Goal: Information Seeking & Learning: Learn about a topic

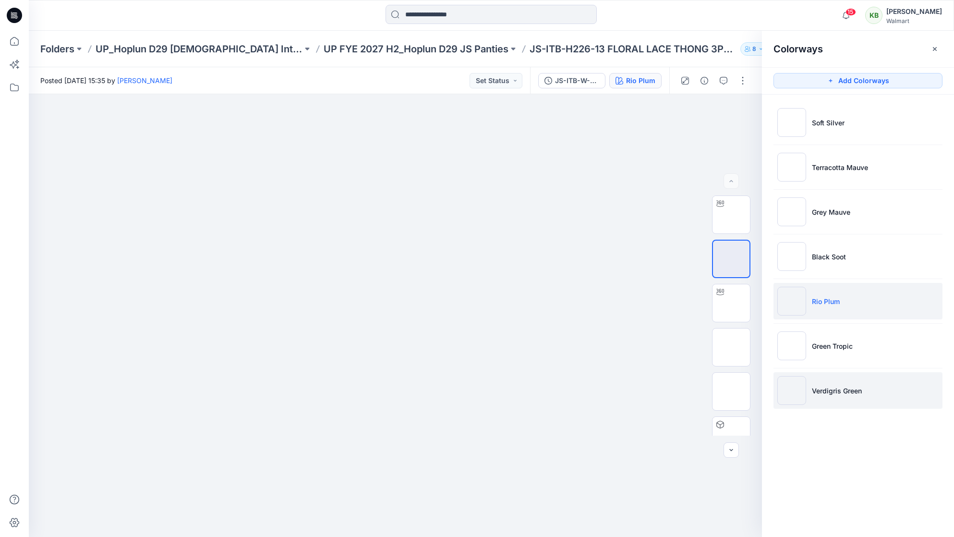
click at [823, 373] on li "Verdigris Green" at bounding box center [858, 390] width 169 height 36
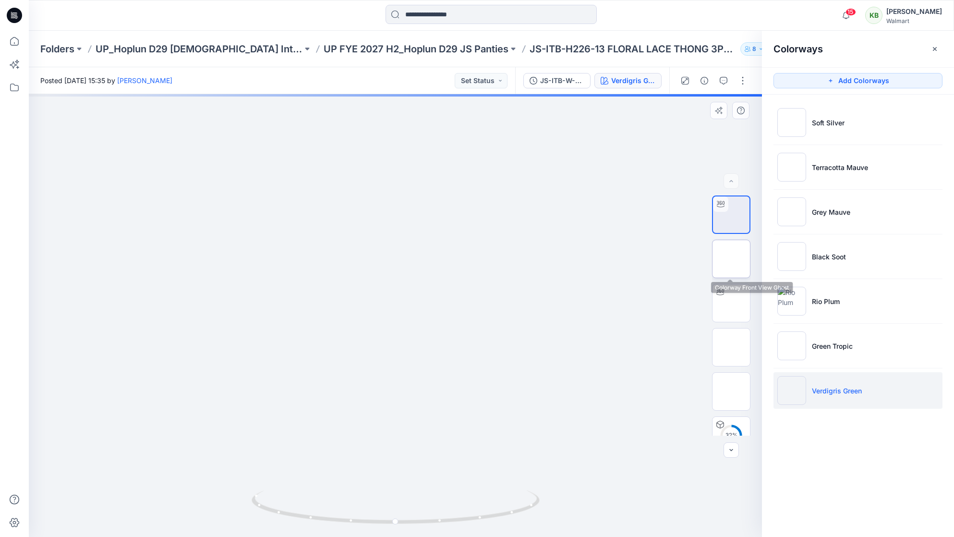
click at [731, 259] on img at bounding box center [731, 259] width 0 height 0
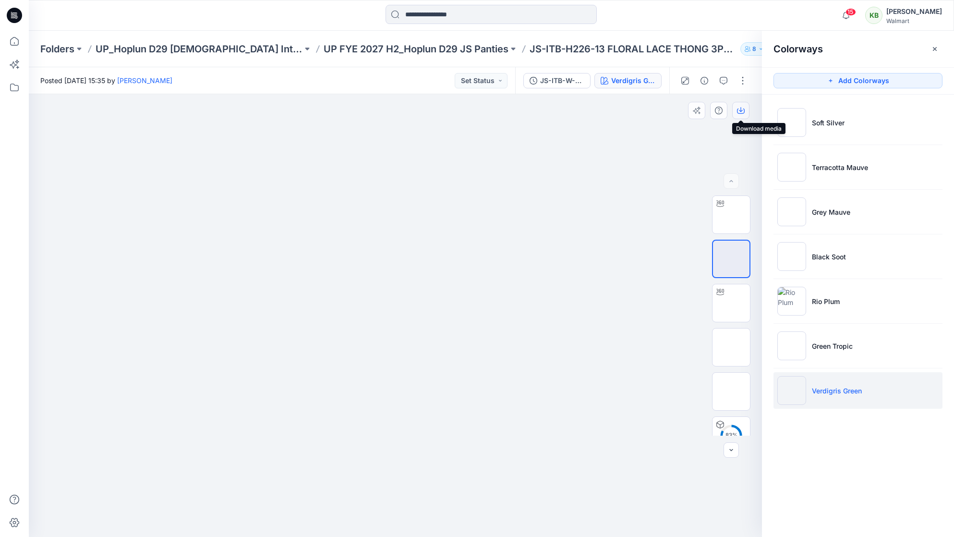
click at [733, 113] on button "button" at bounding box center [740, 110] width 17 height 17
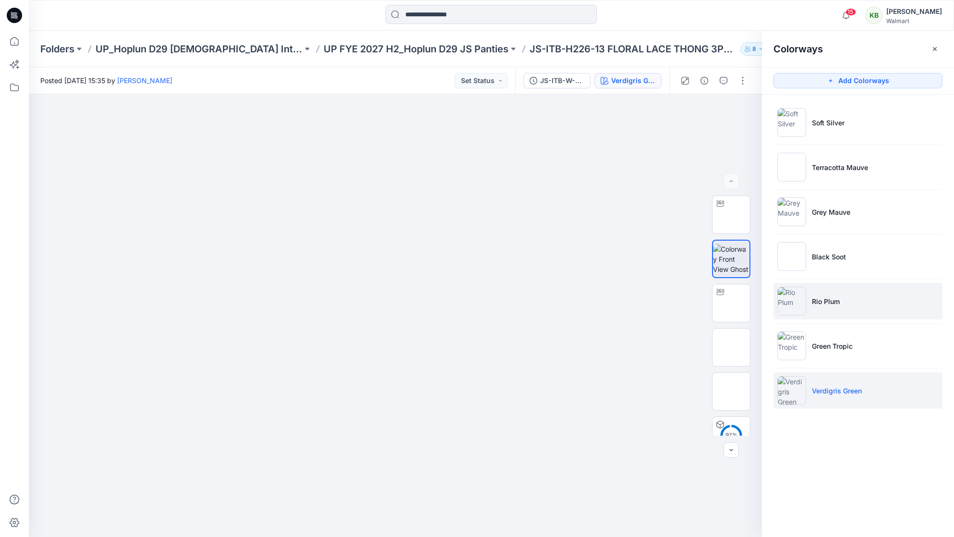
click at [791, 310] on img at bounding box center [791, 301] width 29 height 29
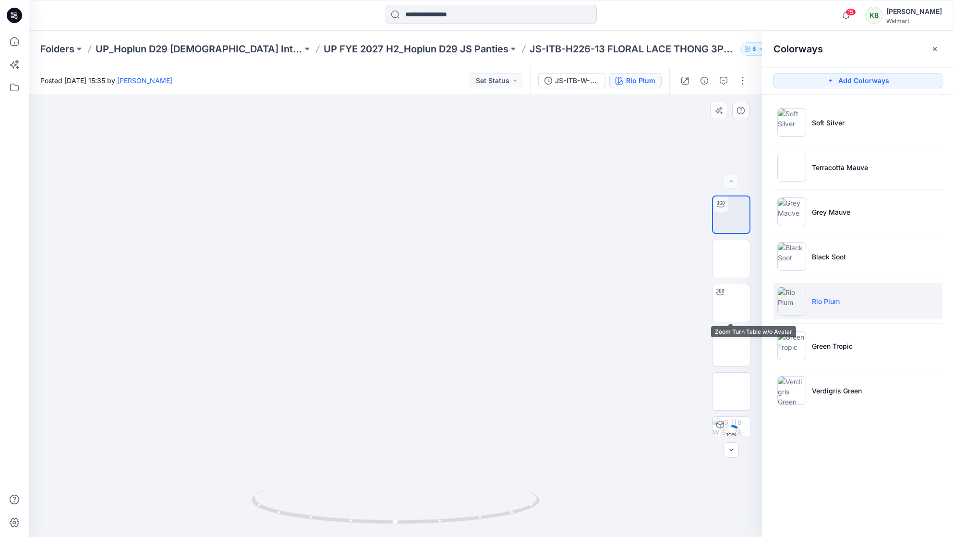
click at [744, 282] on div "10 % 11 % 20 %" at bounding box center [731, 315] width 38 height 240
click at [731, 259] on img at bounding box center [731, 259] width 0 height 0
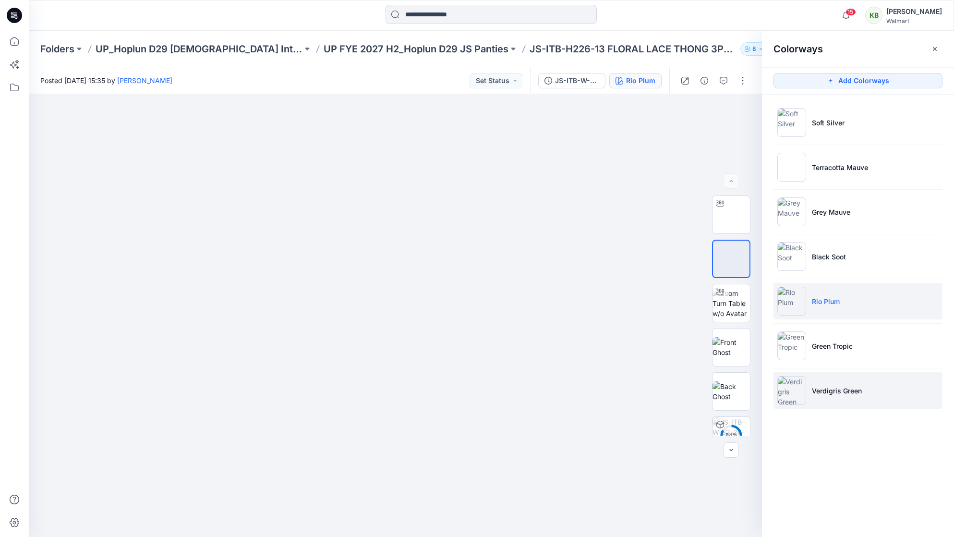
click at [797, 381] on img at bounding box center [791, 390] width 29 height 29
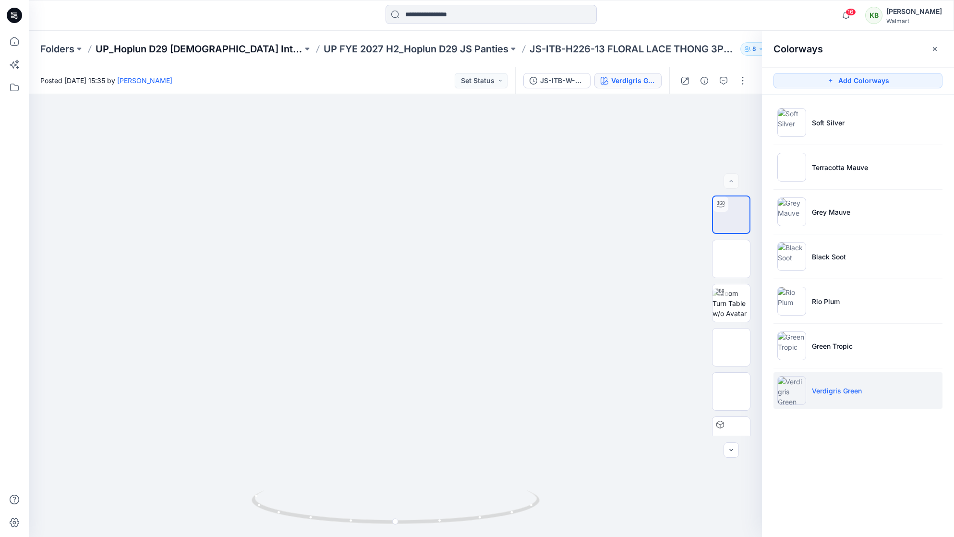
click at [211, 45] on p "UP_Hoplun D29 [DEMOGRAPHIC_DATA] Intimates" at bounding box center [199, 48] width 207 height 13
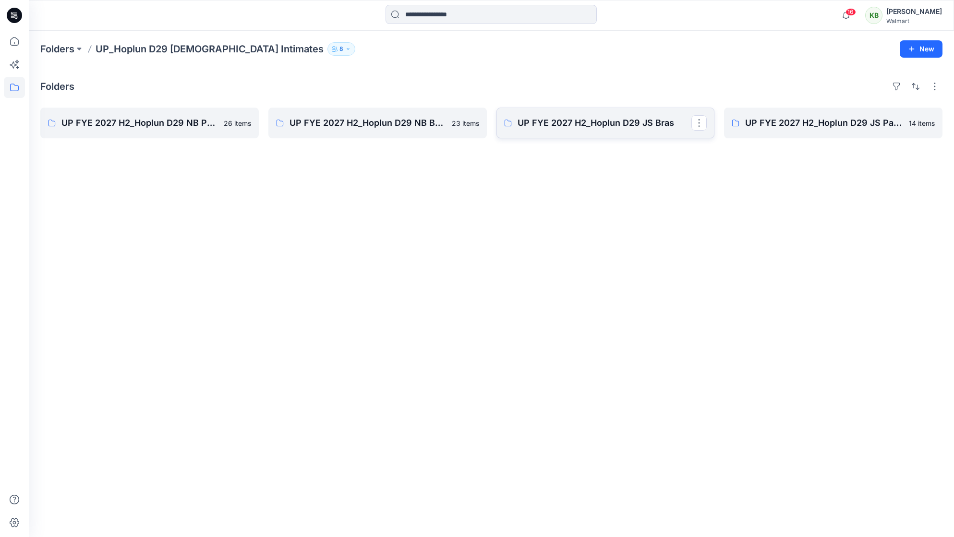
click at [680, 125] on p "UP FYE 2027 H2_Hoplun D29 JS Bras" at bounding box center [605, 122] width 174 height 13
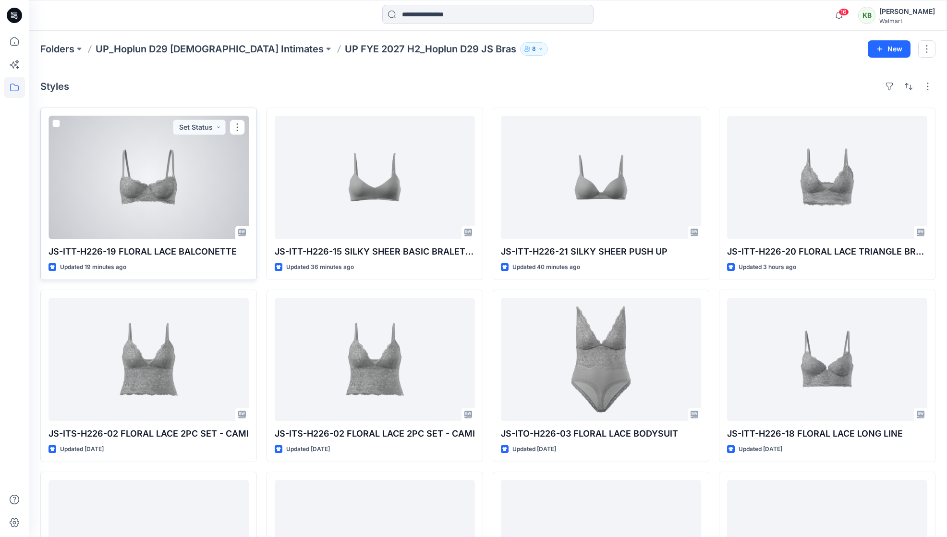
click at [172, 167] on div at bounding box center [148, 177] width 200 height 123
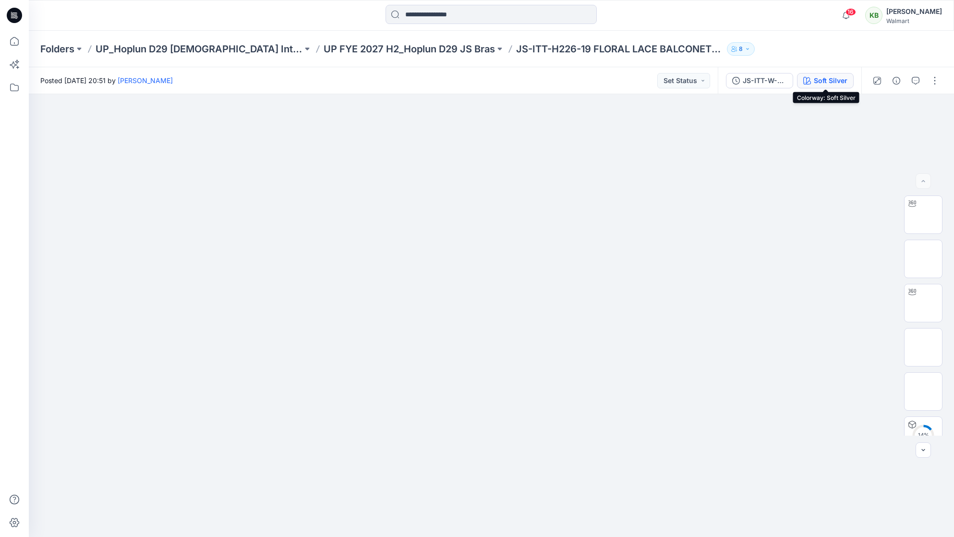
click at [821, 81] on div "Soft Silver" at bounding box center [831, 80] width 34 height 11
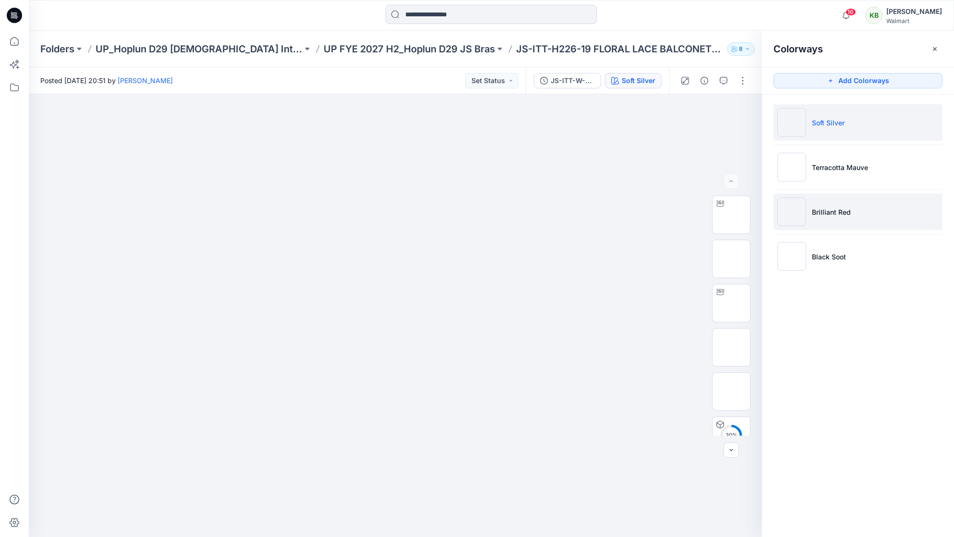
click at [858, 218] on li "Brilliant Red" at bounding box center [858, 212] width 169 height 36
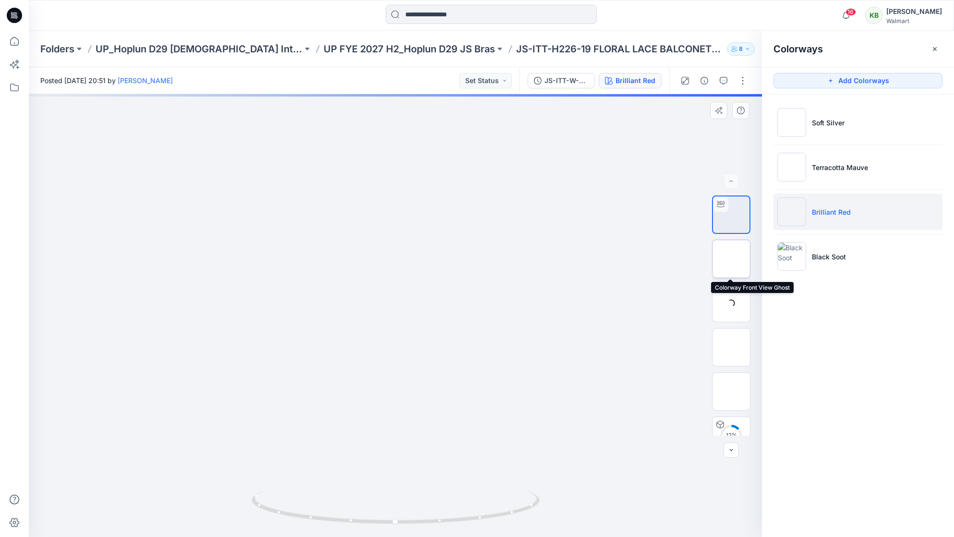
click at [731, 259] on img at bounding box center [731, 259] width 0 height 0
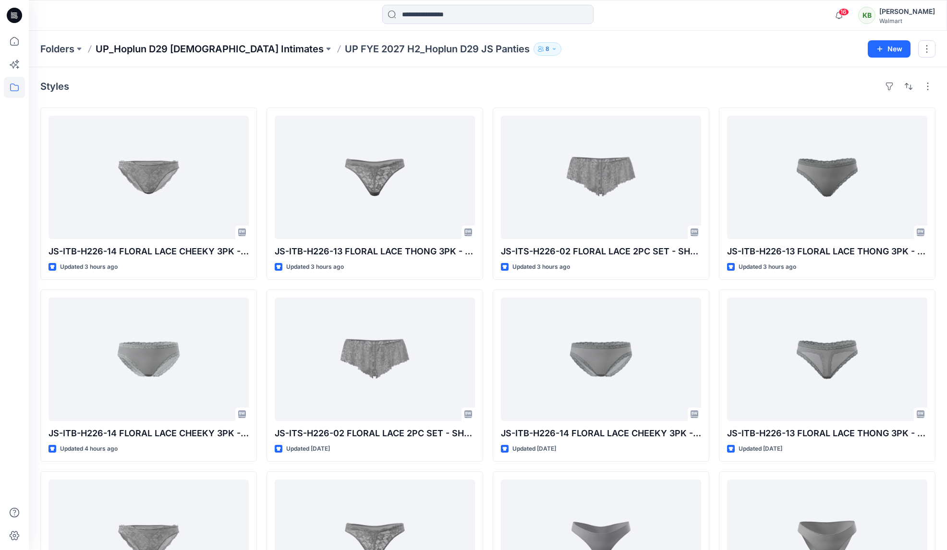
click at [230, 42] on p "UP_Hoplun D29 [DEMOGRAPHIC_DATA] Intimates" at bounding box center [210, 48] width 228 height 13
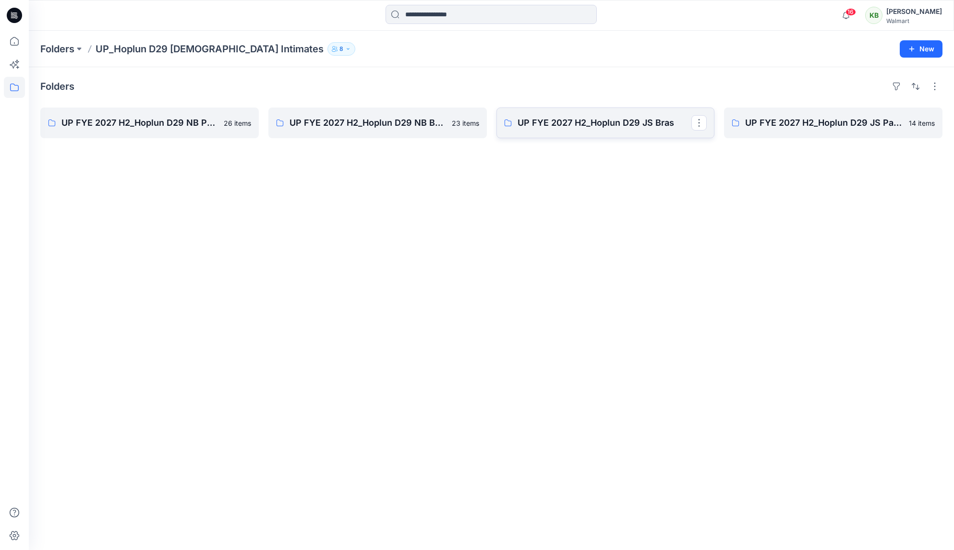
click at [651, 123] on p "UP FYE 2027 H2_Hoplun D29 JS Bras" at bounding box center [605, 122] width 174 height 13
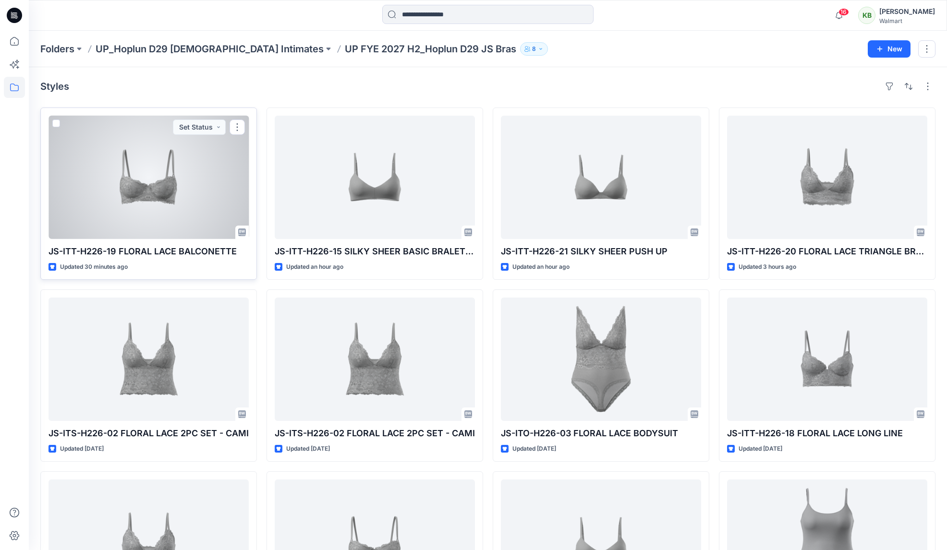
click at [178, 207] on div at bounding box center [148, 177] width 200 height 123
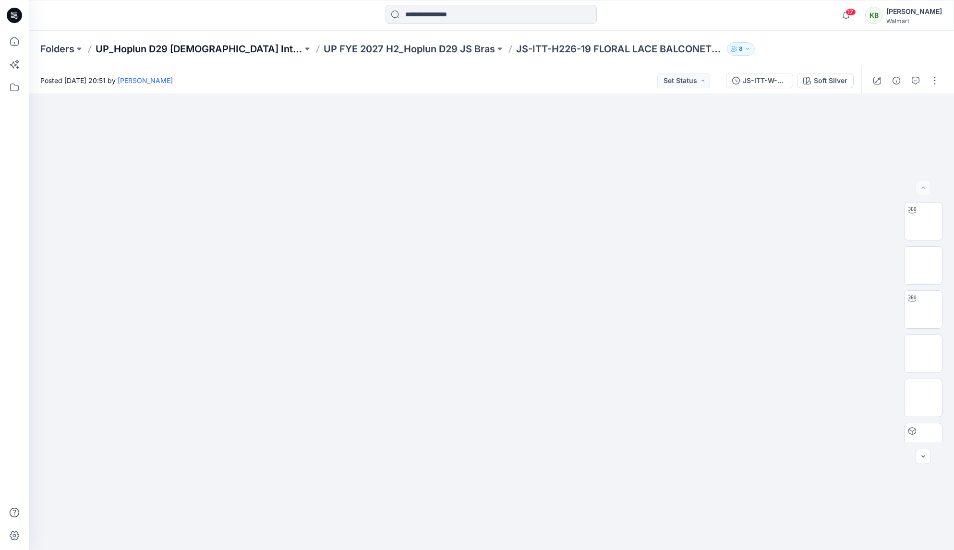
click at [202, 47] on p "UP_Hoplun D29 [DEMOGRAPHIC_DATA] Intimates" at bounding box center [199, 48] width 207 height 13
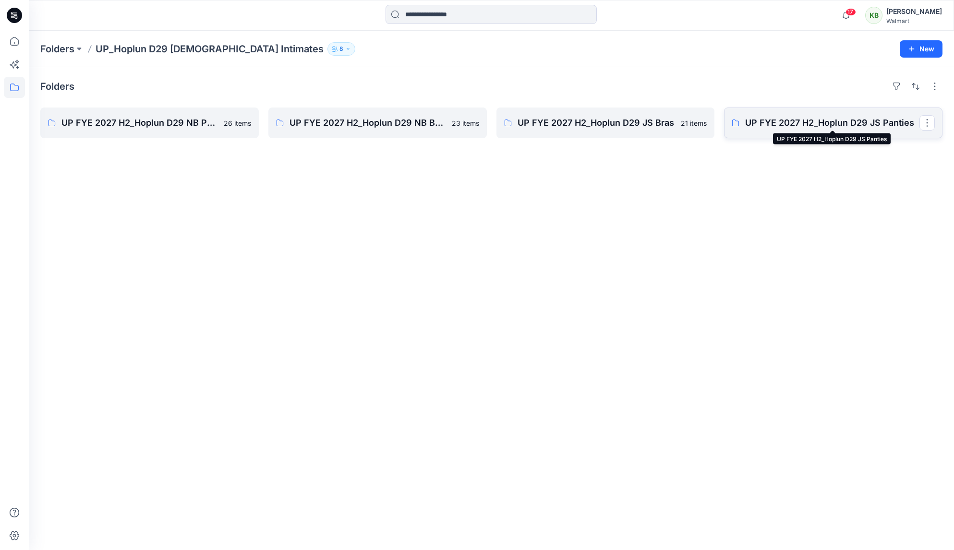
click at [813, 126] on p "UP FYE 2027 H2_Hoplun D29 JS Panties" at bounding box center [832, 122] width 174 height 13
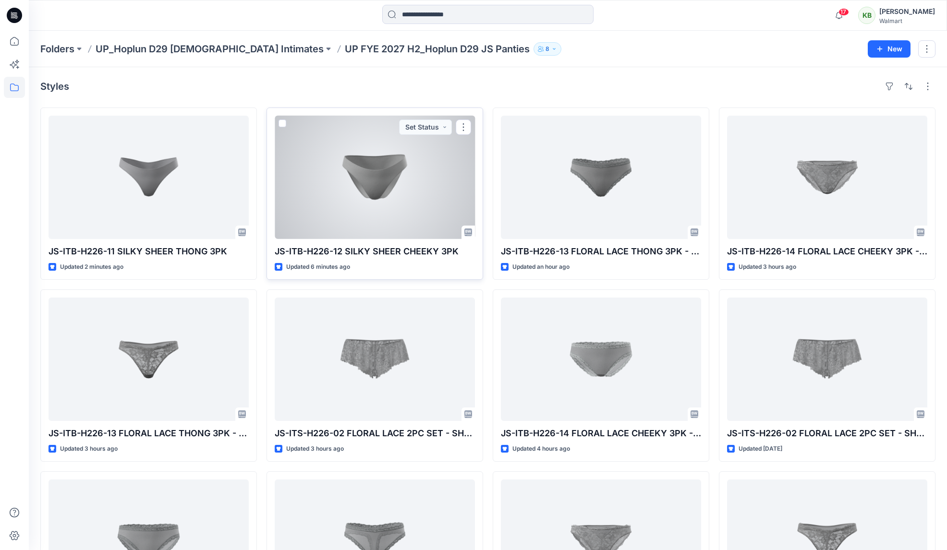
click at [338, 227] on div at bounding box center [375, 177] width 200 height 123
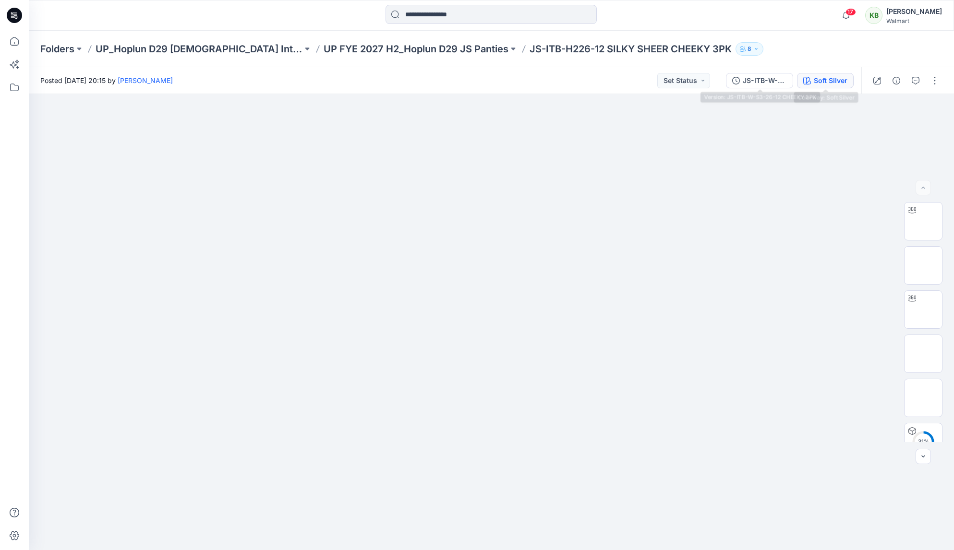
click at [818, 78] on div "Soft Silver" at bounding box center [831, 80] width 34 height 11
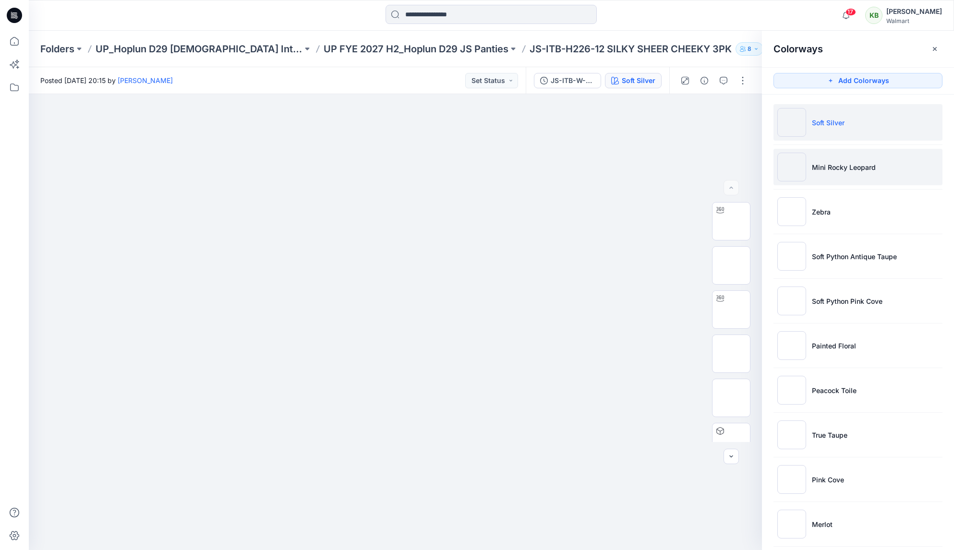
click at [848, 169] on p "Mini Rocky Leopard" at bounding box center [844, 167] width 64 height 10
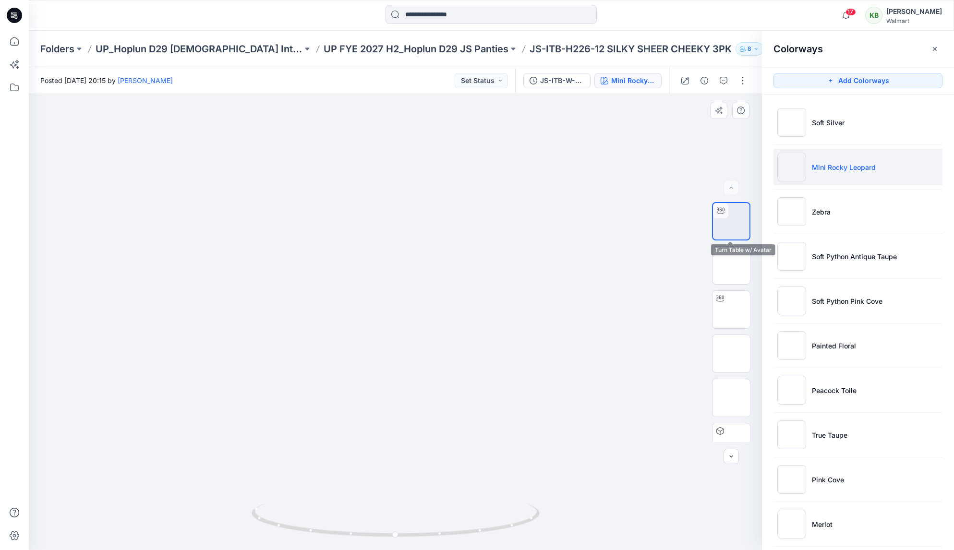
click at [731, 221] on img at bounding box center [731, 221] width 0 height 0
click at [731, 266] on img at bounding box center [731, 266] width 0 height 0
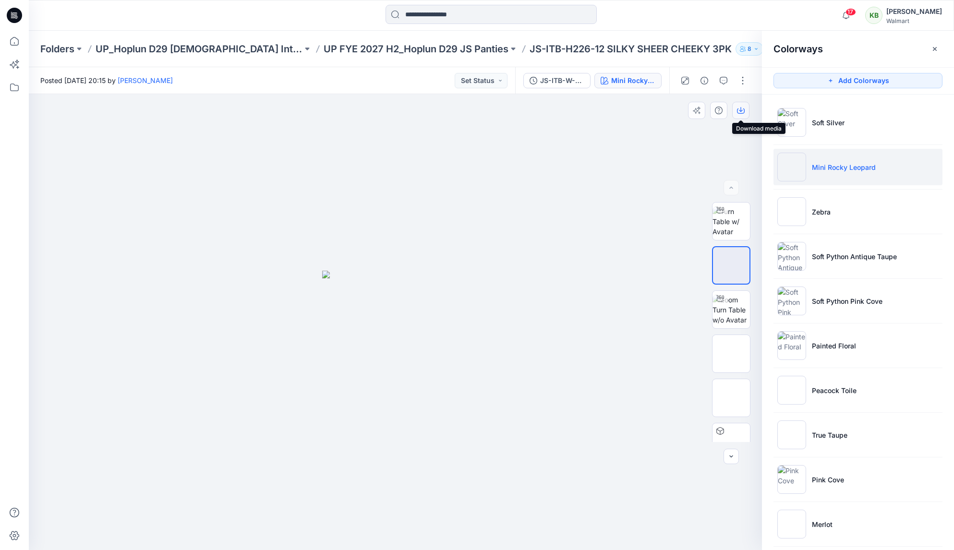
click at [740, 109] on icon "button" at bounding box center [741, 111] width 8 height 8
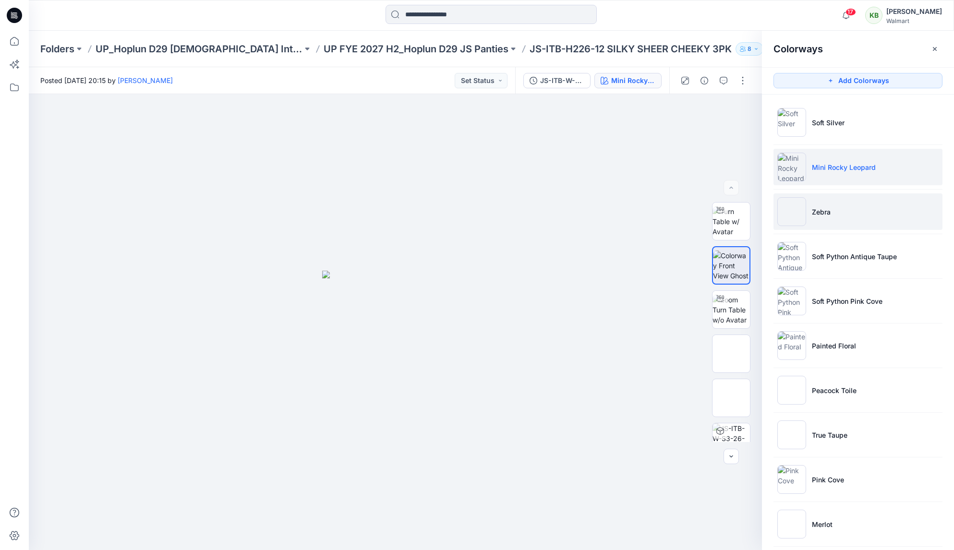
click at [872, 220] on li "Zebra" at bounding box center [858, 212] width 169 height 36
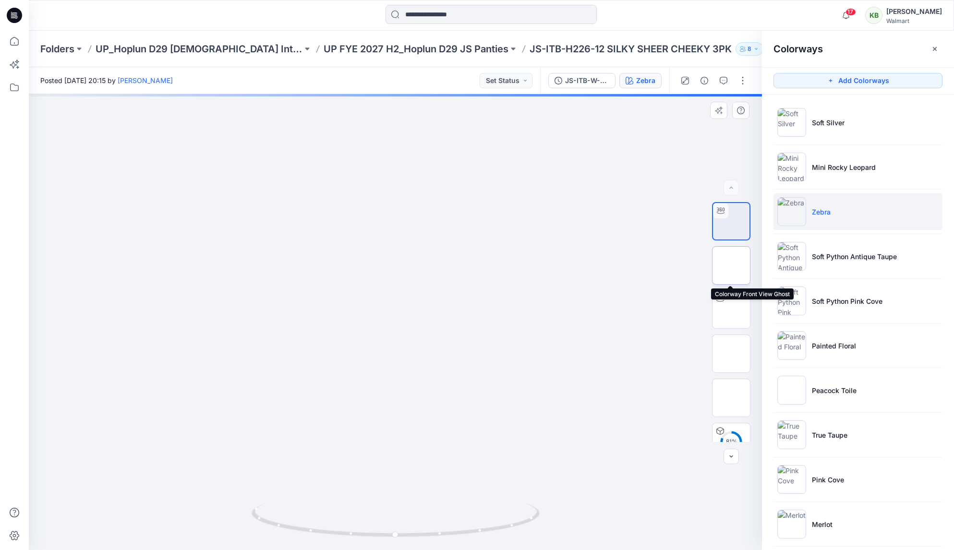
click at [731, 266] on img at bounding box center [731, 266] width 0 height 0
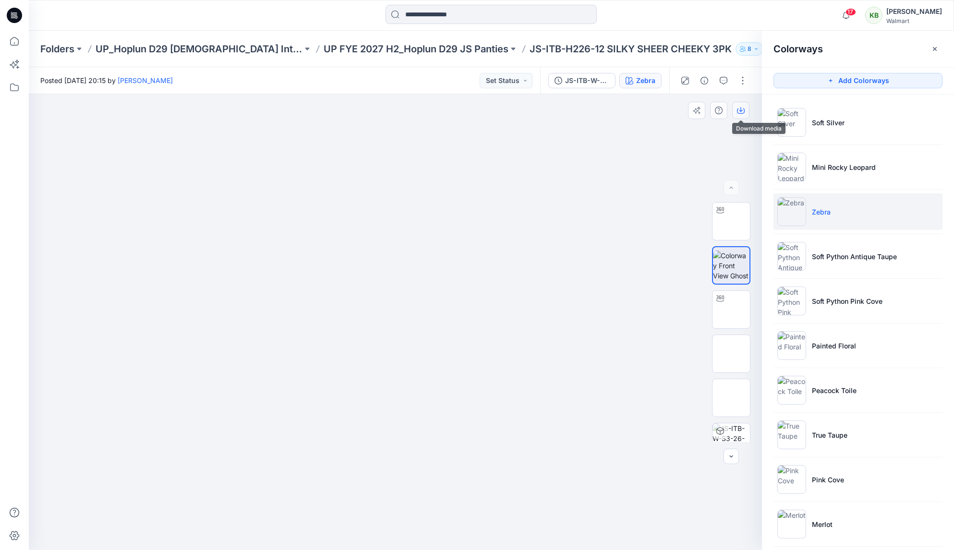
click at [741, 110] on icon "button" at bounding box center [741, 111] width 8 height 8
click at [845, 263] on li "Soft Python Antique Taupe" at bounding box center [858, 256] width 169 height 36
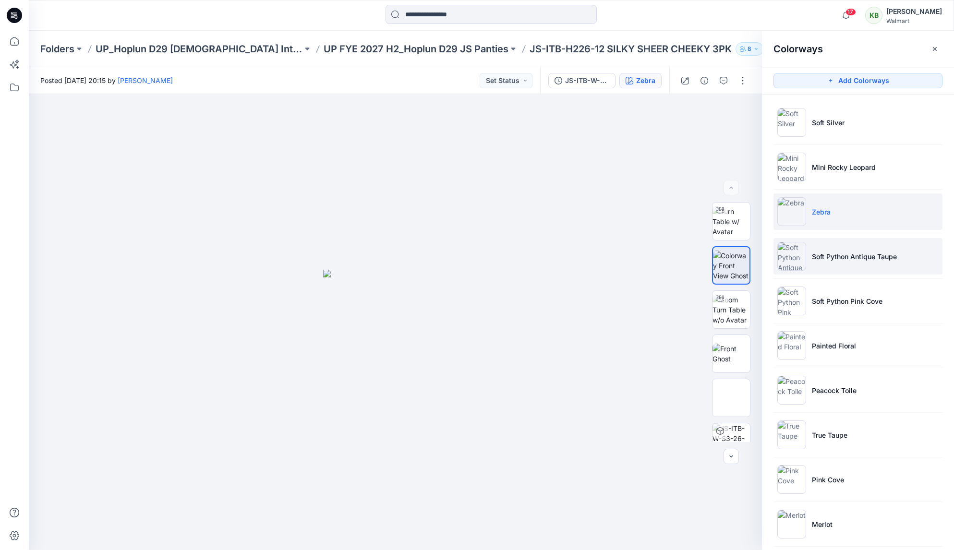
click at [811, 264] on li "Soft Python Antique Taupe" at bounding box center [858, 256] width 169 height 36
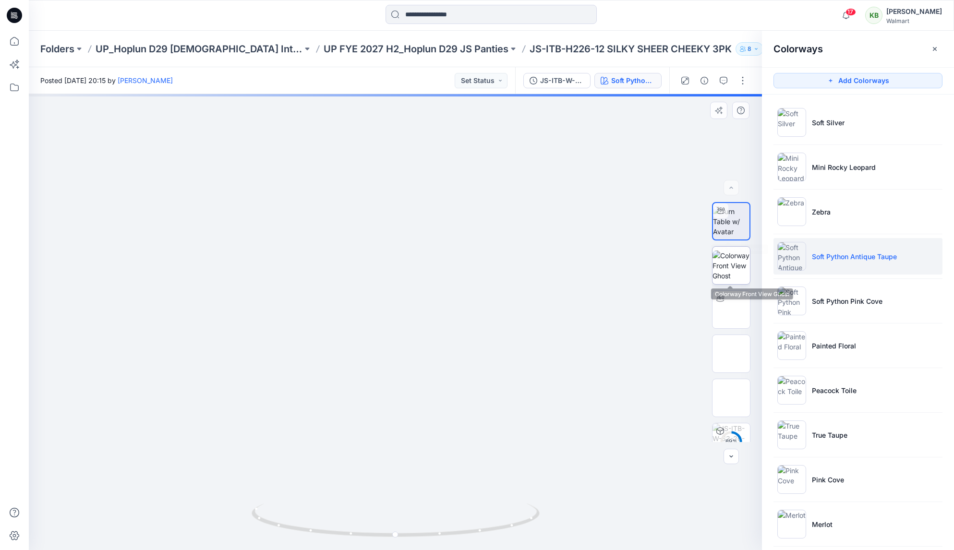
click at [739, 259] on img at bounding box center [731, 266] width 37 height 30
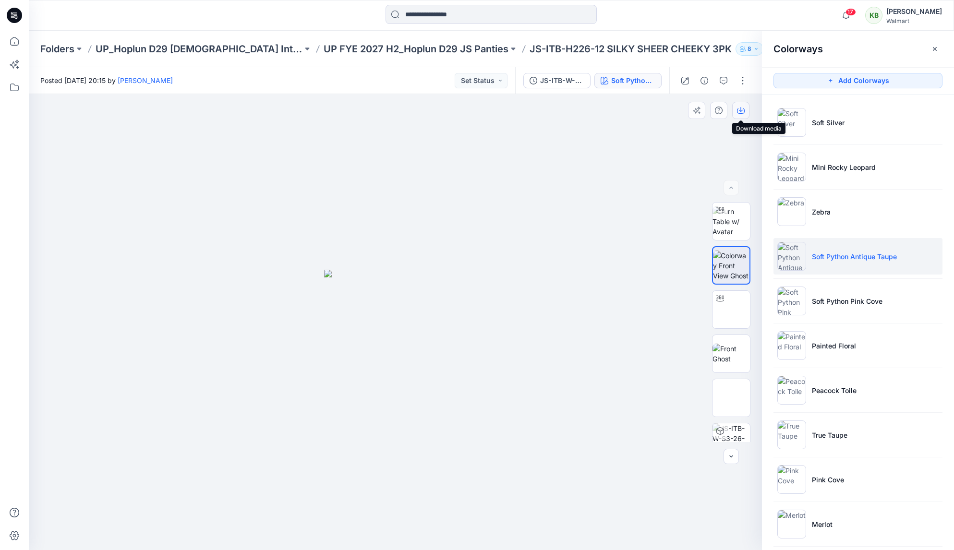
click at [744, 110] on icon "button" at bounding box center [741, 111] width 8 height 8
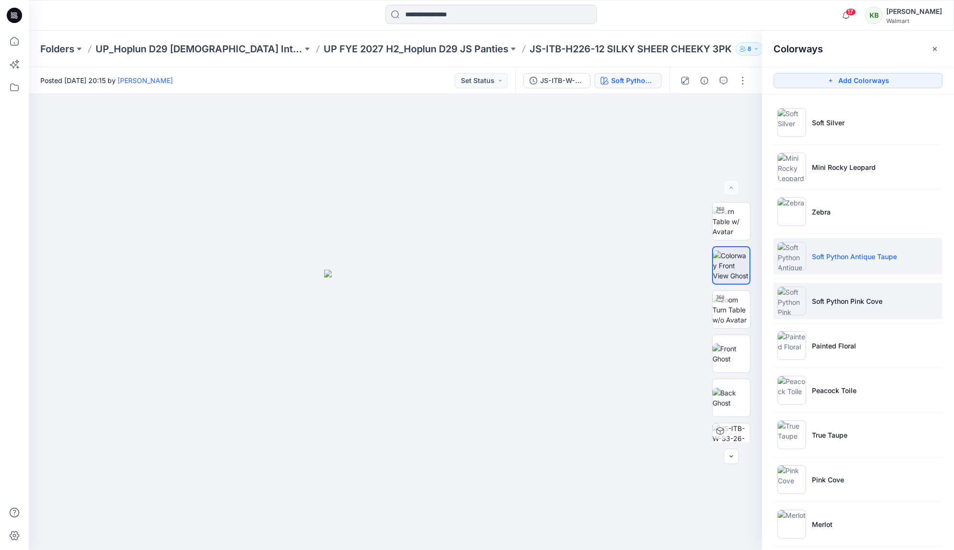
click at [840, 302] on p "Soft Python Pink Cove" at bounding box center [847, 301] width 71 height 10
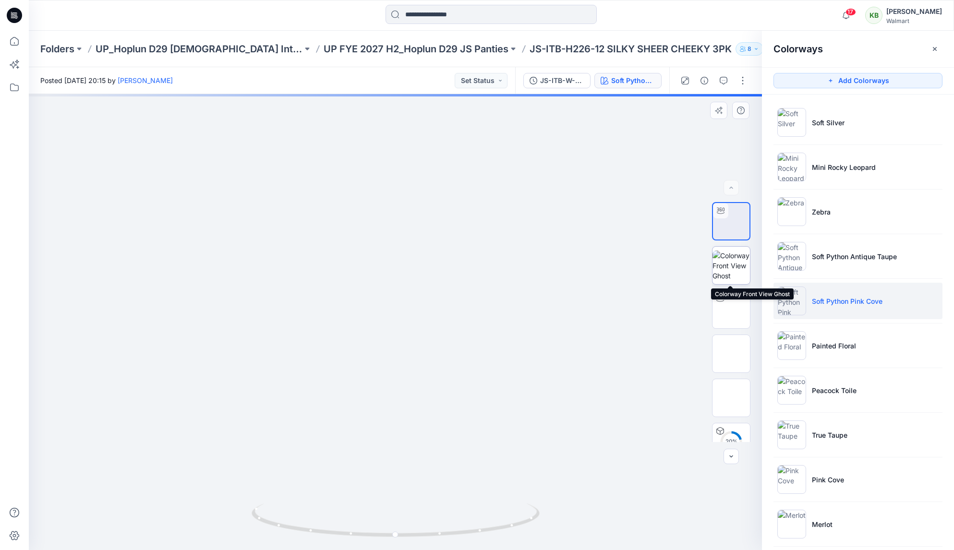
click at [733, 279] on img at bounding box center [731, 266] width 37 height 30
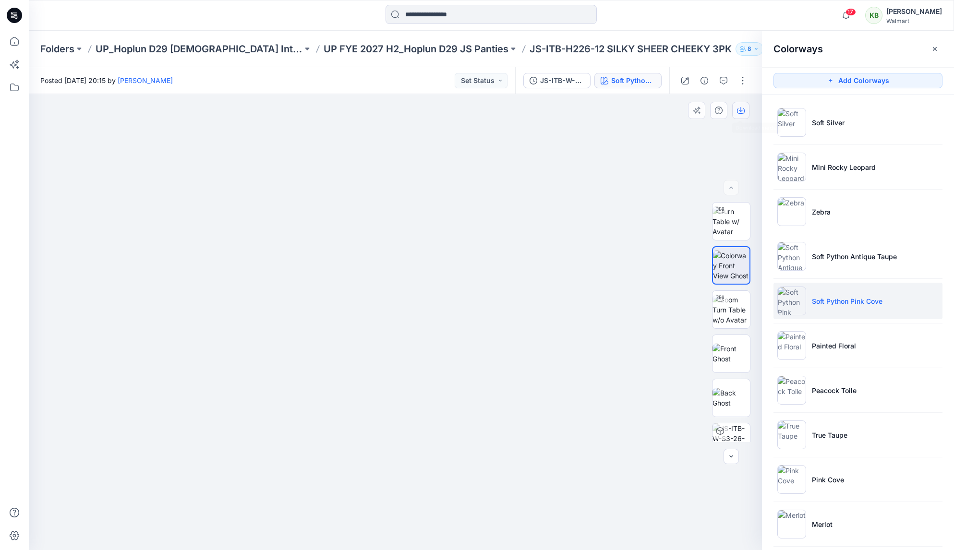
click at [743, 108] on icon "button" at bounding box center [741, 111] width 8 height 8
click at [814, 337] on li "Painted Floral" at bounding box center [858, 345] width 169 height 36
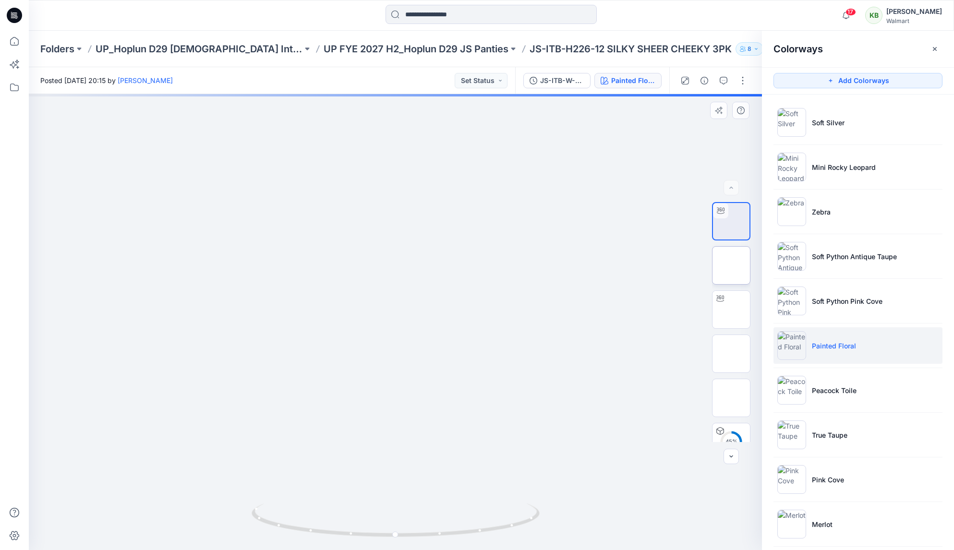
click at [731, 266] on img at bounding box center [731, 266] width 0 height 0
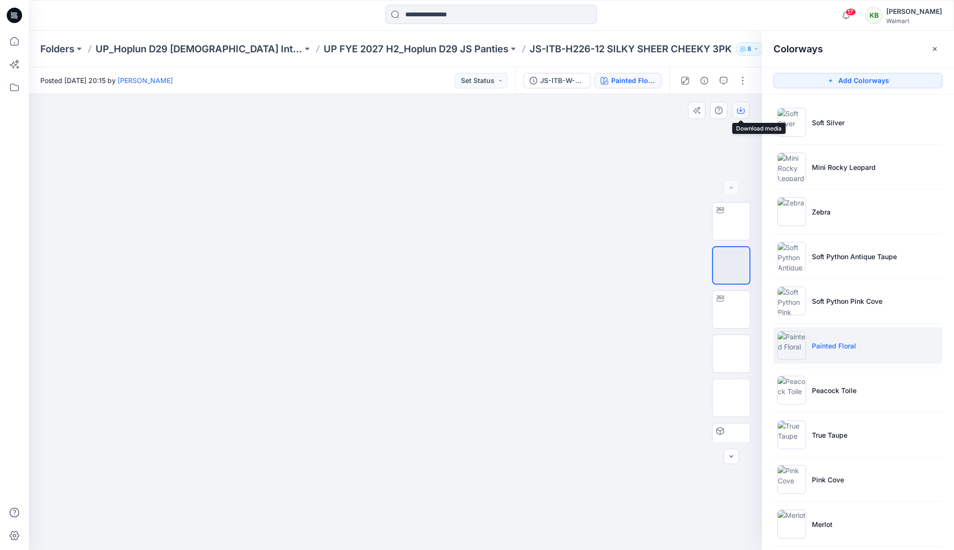
click at [741, 109] on icon "button" at bounding box center [741, 111] width 8 height 8
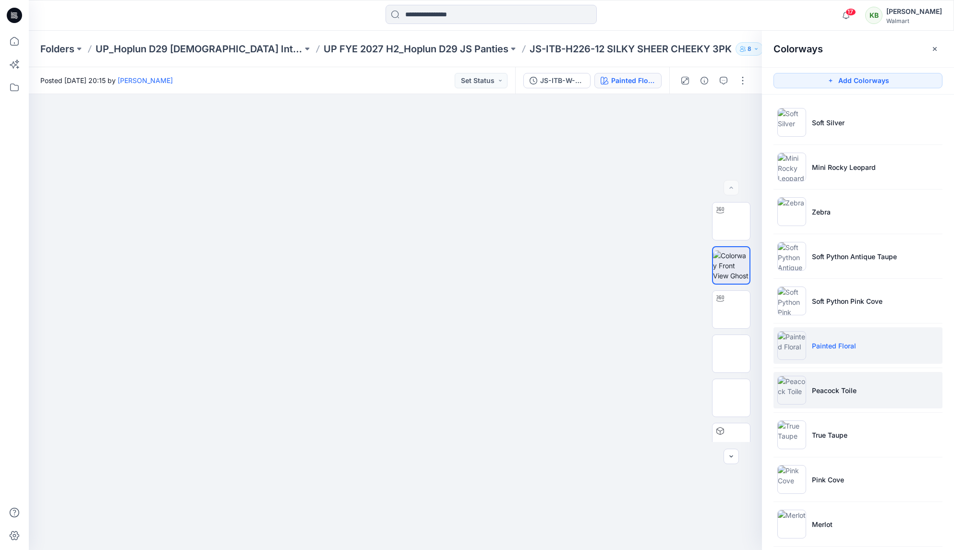
click at [832, 389] on p "Peacock Toile" at bounding box center [834, 391] width 45 height 10
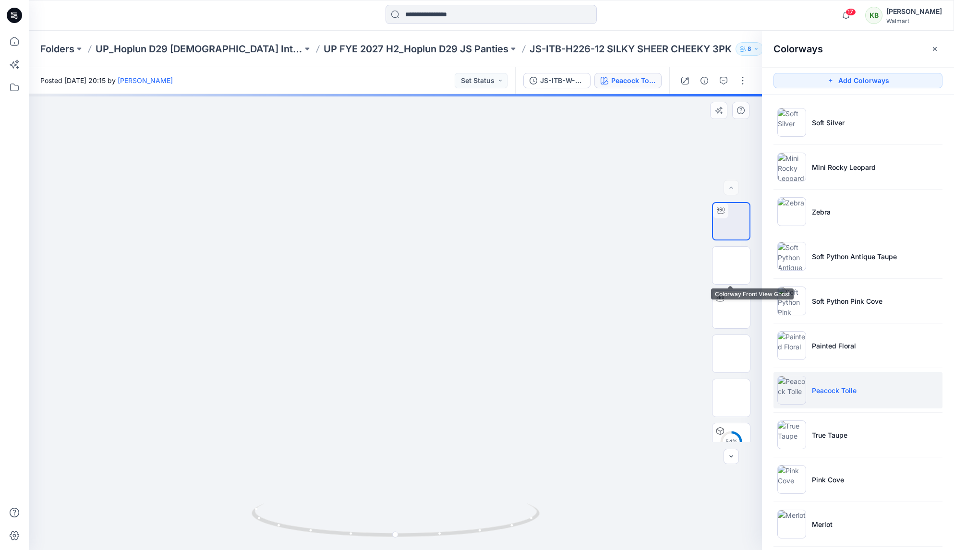
click at [735, 265] on img at bounding box center [731, 266] width 37 height 30
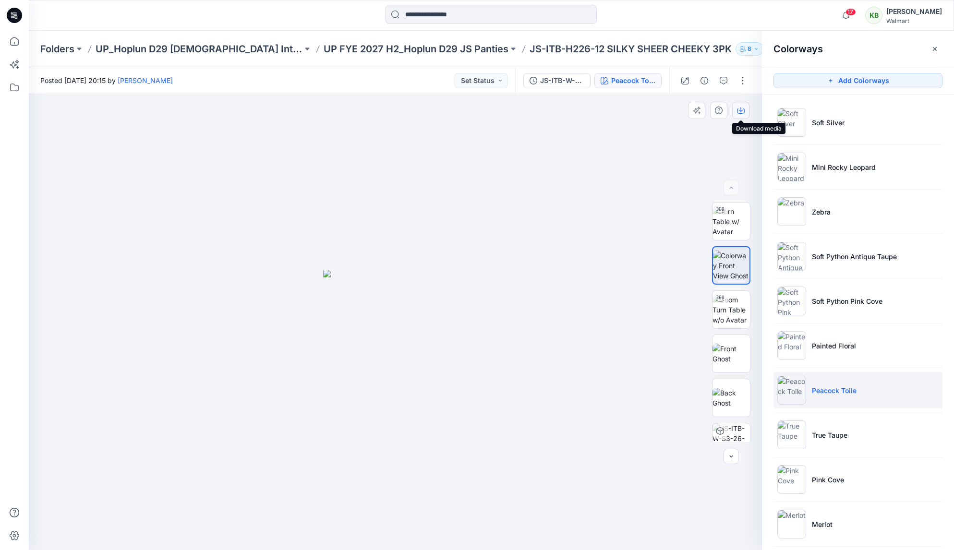
click at [739, 108] on icon "button" at bounding box center [741, 111] width 8 height 8
click at [831, 429] on li "True Taupe" at bounding box center [858, 435] width 169 height 36
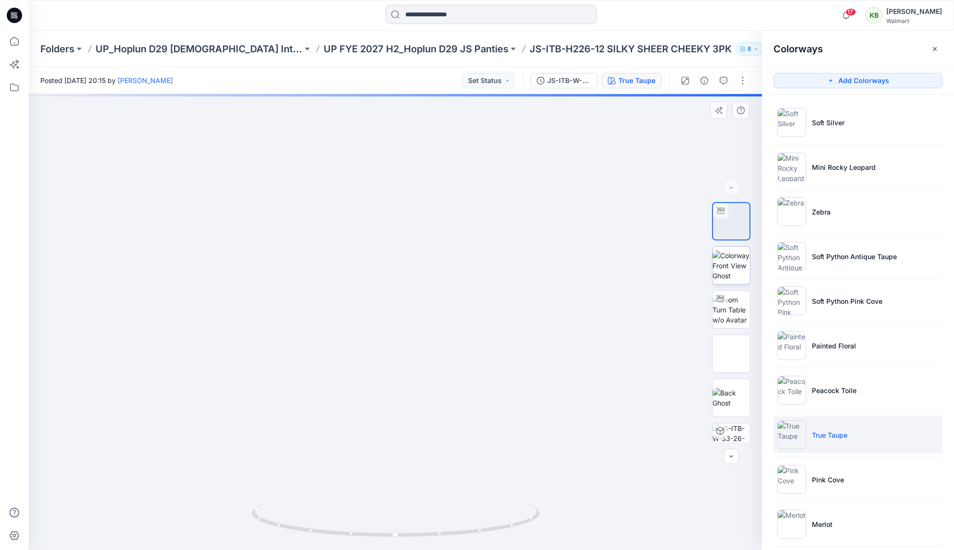
click at [747, 267] on img at bounding box center [731, 266] width 37 height 30
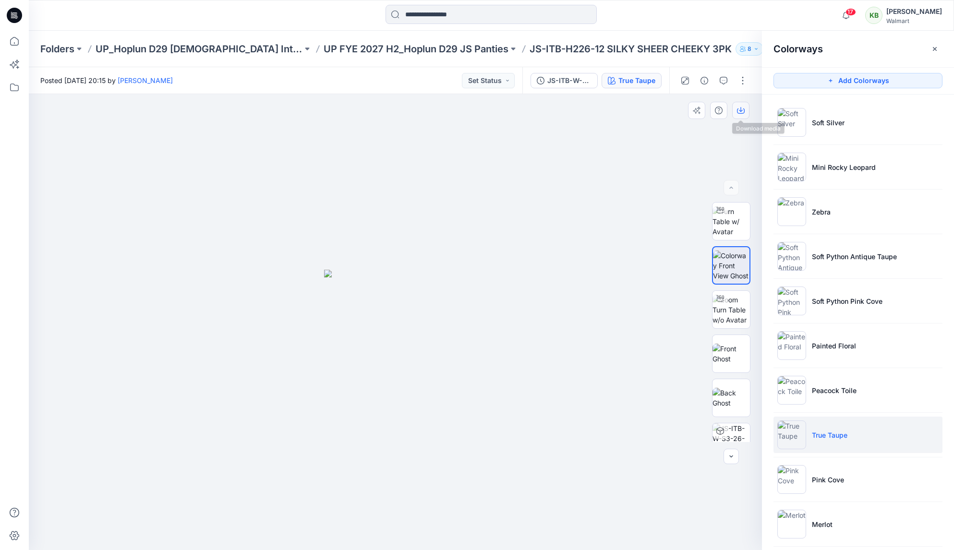
click at [746, 110] on button "button" at bounding box center [740, 110] width 17 height 17
click at [822, 461] on li "Pink Cove" at bounding box center [858, 479] width 169 height 36
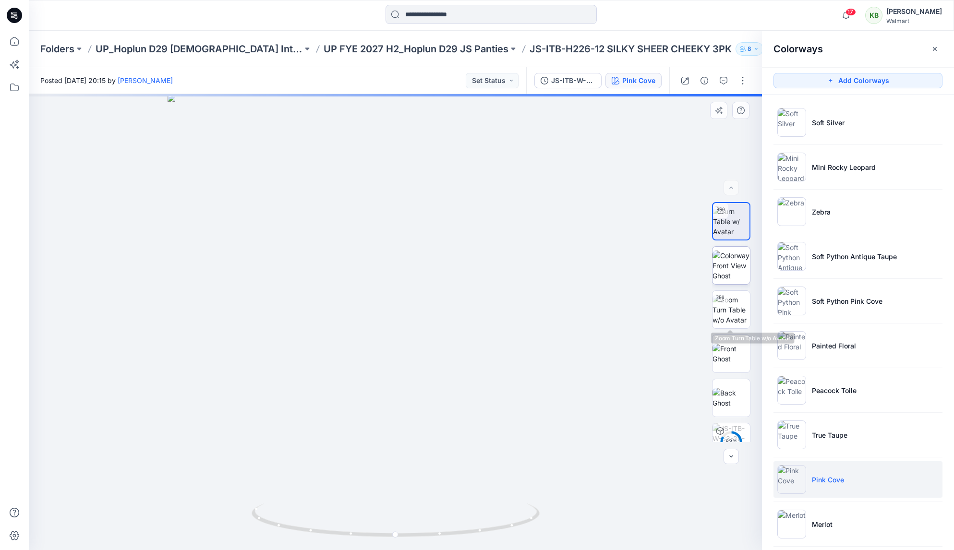
click at [728, 267] on img at bounding box center [731, 266] width 37 height 30
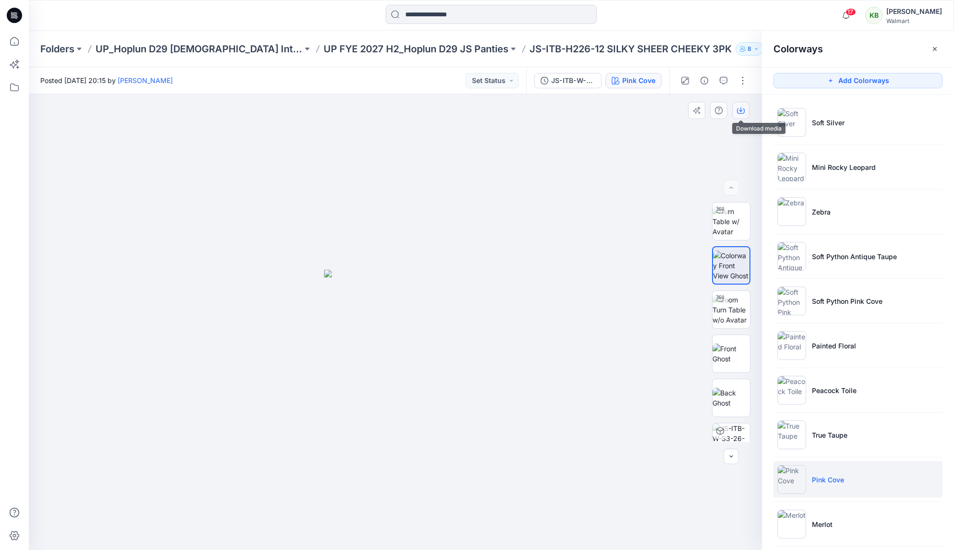
click at [739, 112] on icon "button" at bounding box center [741, 111] width 8 height 8
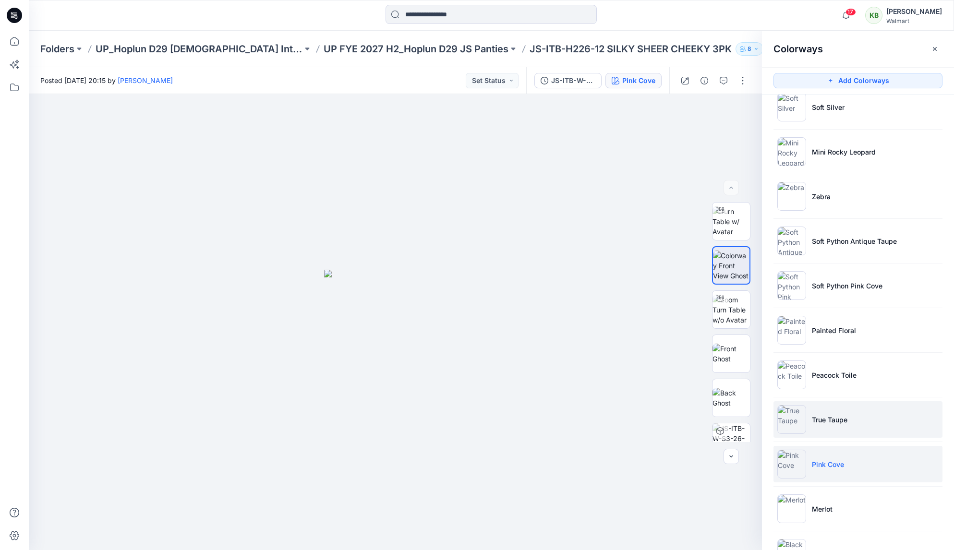
scroll to position [54, 0]
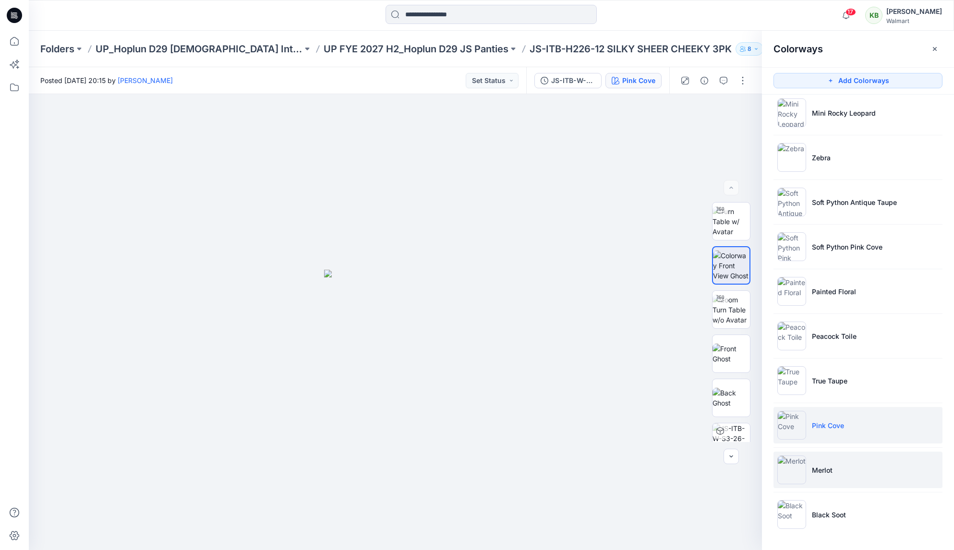
click at [820, 453] on li "Merlot" at bounding box center [858, 470] width 169 height 36
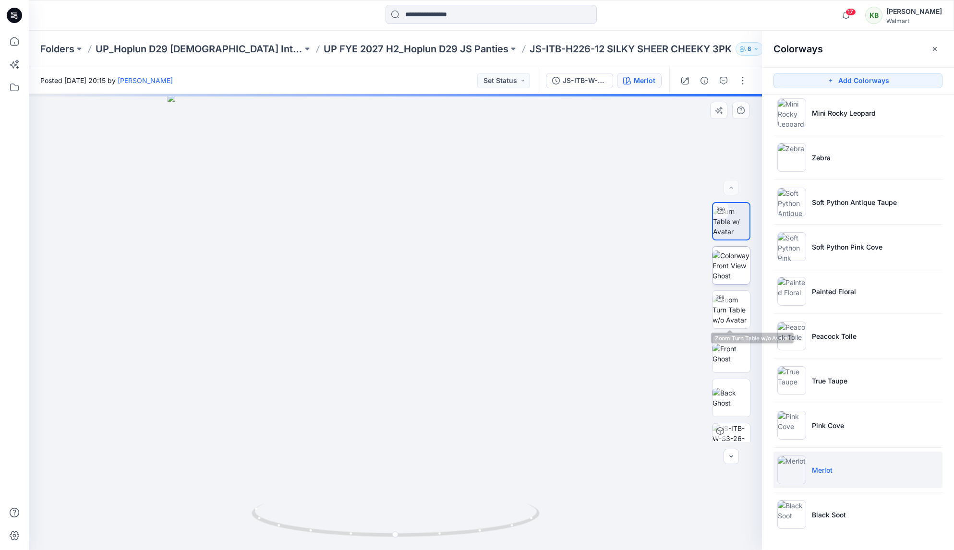
click at [735, 270] on img at bounding box center [731, 266] width 37 height 30
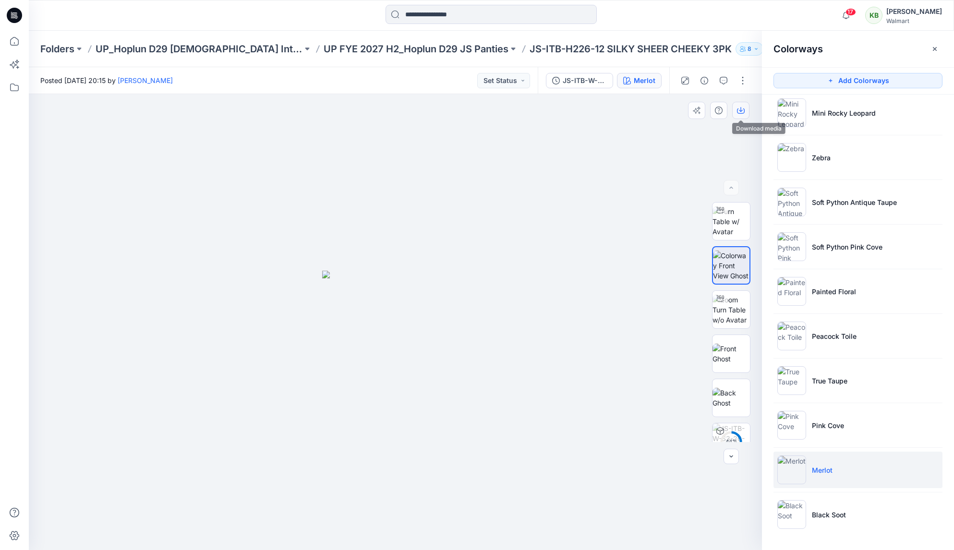
click at [741, 113] on icon "button" at bounding box center [741, 111] width 8 height 8
click at [822, 516] on p "Black Soot" at bounding box center [829, 515] width 34 height 10
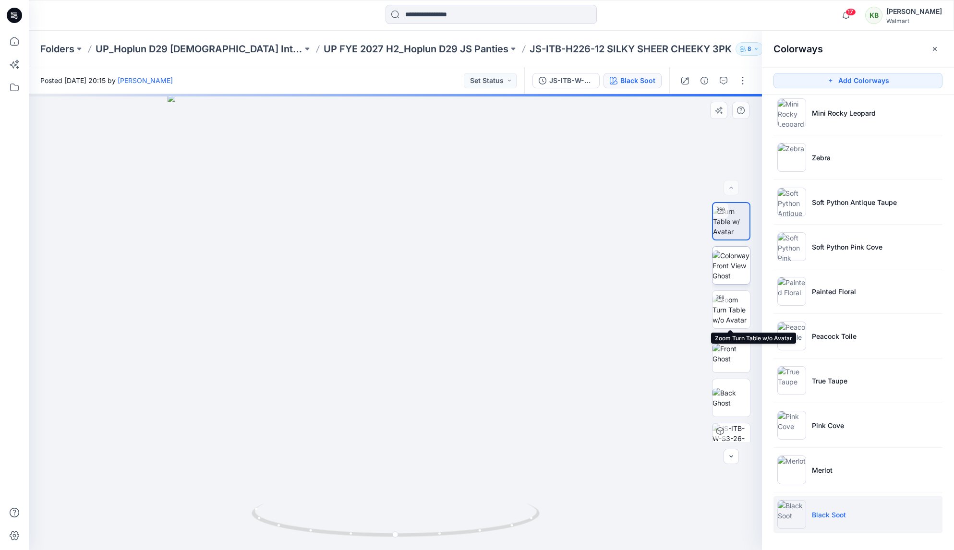
click at [737, 266] on img at bounding box center [731, 266] width 37 height 30
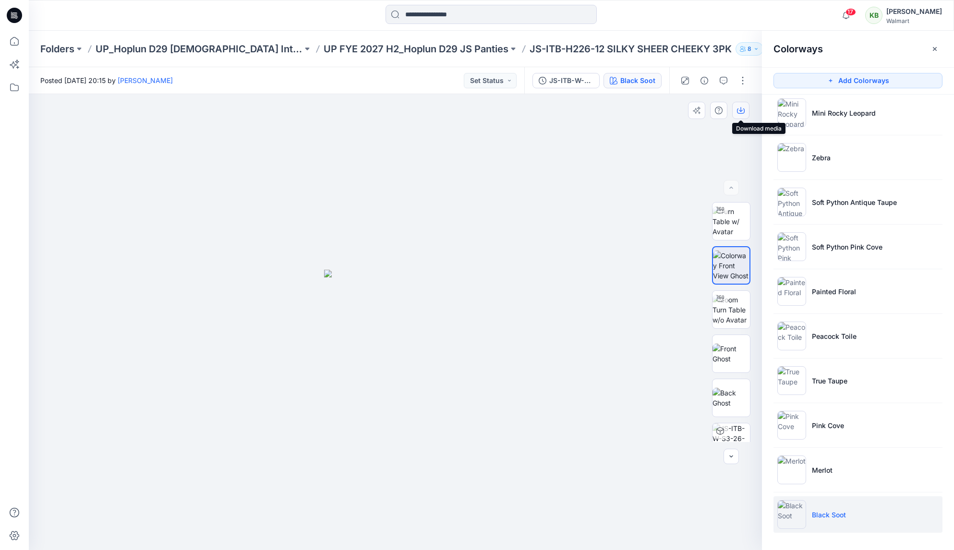
click at [739, 111] on icon "button" at bounding box center [741, 111] width 8 height 8
click at [433, 47] on p "UP FYE 2027 H2_Hoplun D29 JS Panties" at bounding box center [416, 48] width 185 height 13
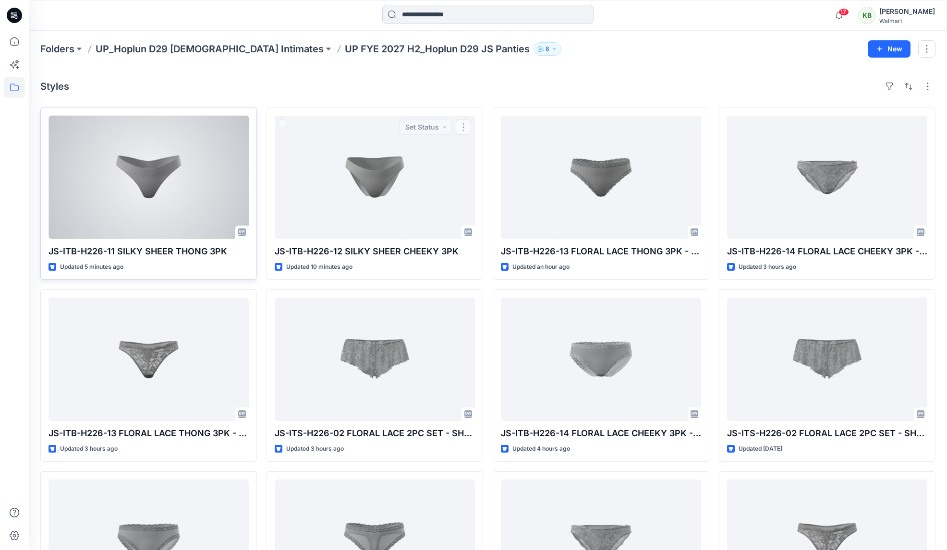
click at [137, 176] on div at bounding box center [148, 177] width 200 height 123
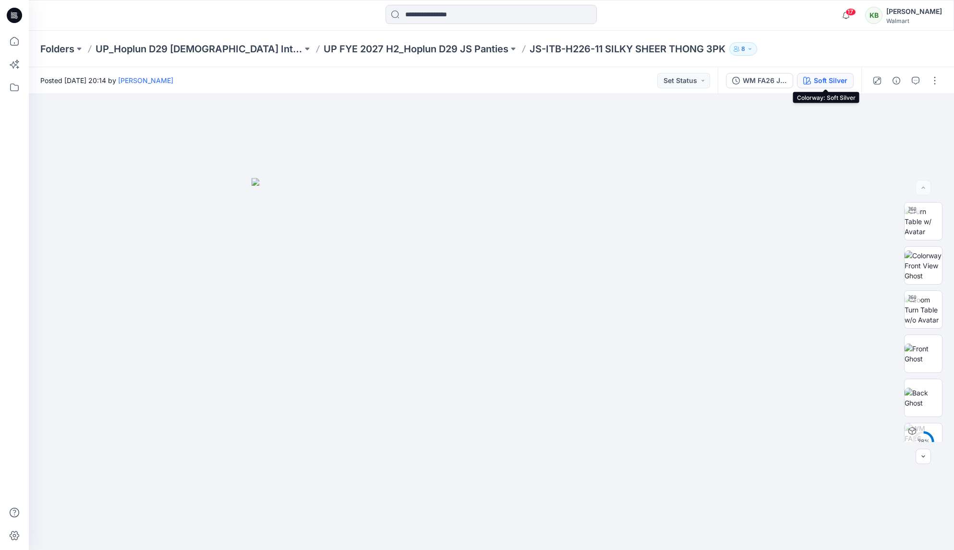
click at [843, 77] on div "Soft Silver" at bounding box center [831, 80] width 34 height 11
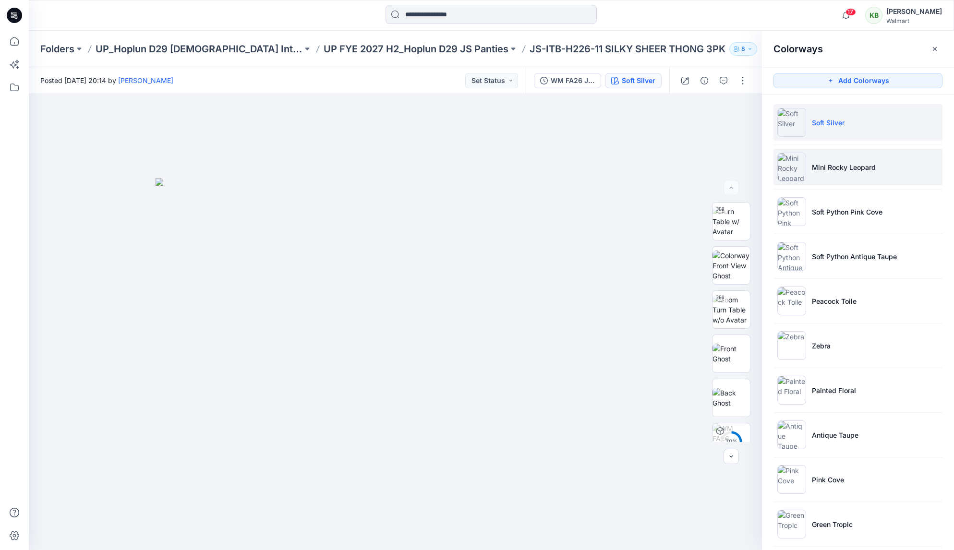
click at [852, 167] on p "Mini Rocky Leopard" at bounding box center [844, 167] width 64 height 10
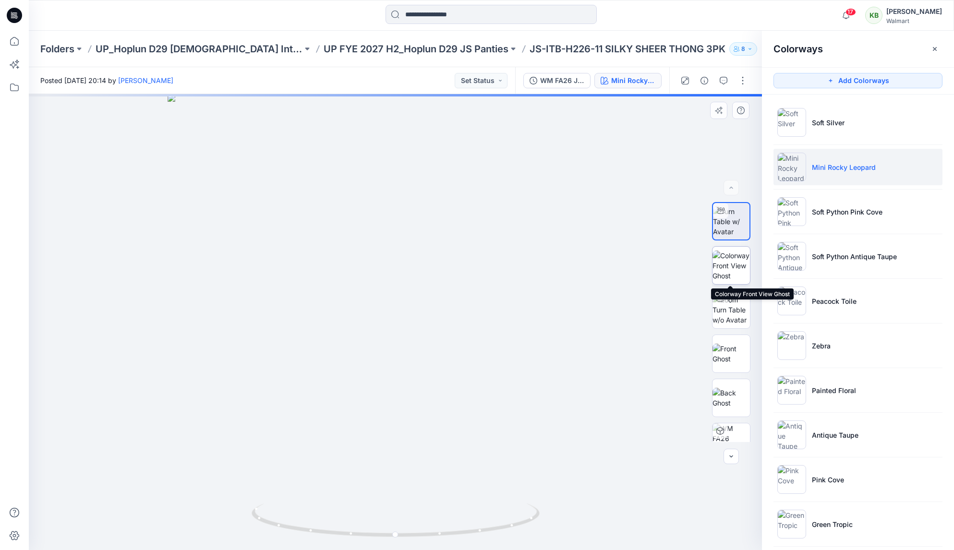
click at [741, 262] on img at bounding box center [731, 266] width 37 height 30
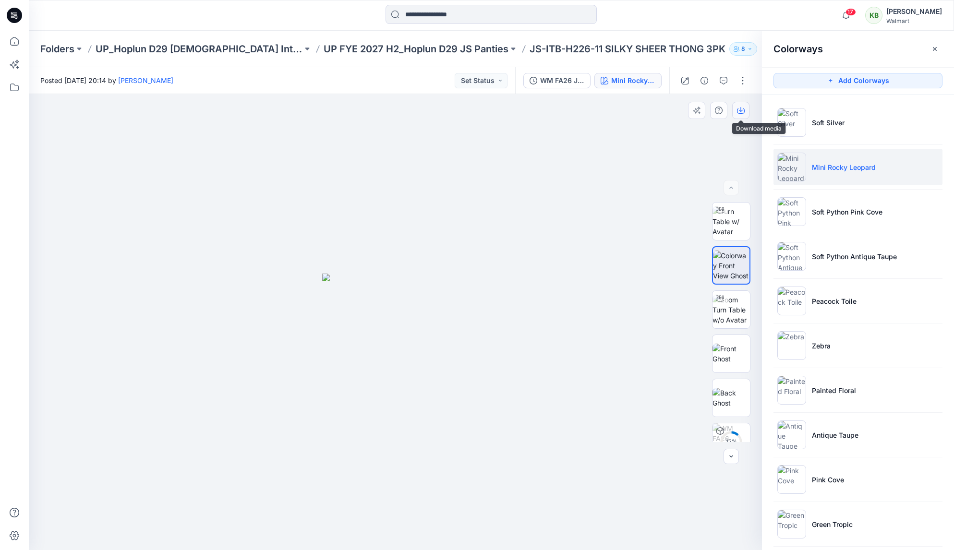
click at [743, 108] on icon "button" at bounding box center [741, 111] width 8 height 8
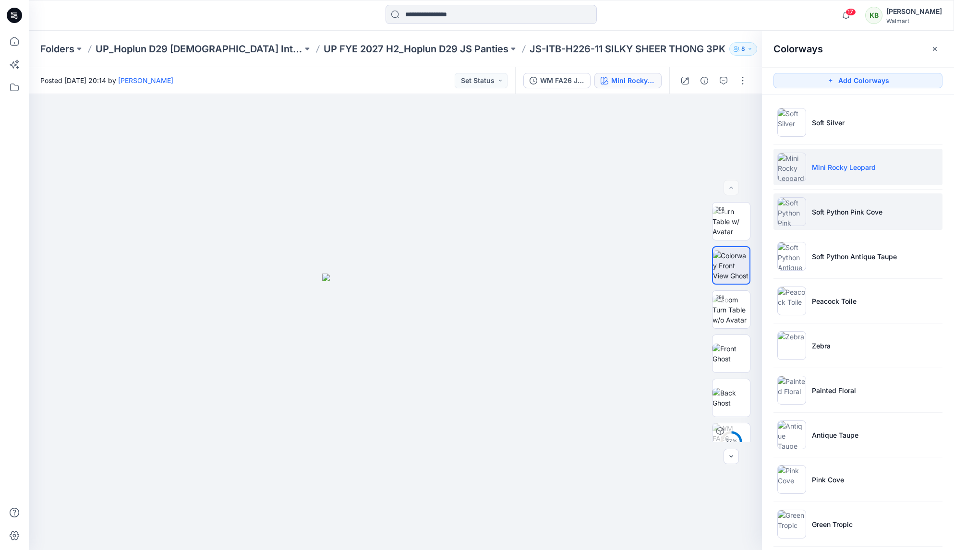
drag, startPoint x: 815, startPoint y: 225, endPoint x: 808, endPoint y: 228, distance: 7.6
click at [815, 225] on li "Soft Python Pink Cove" at bounding box center [858, 212] width 169 height 36
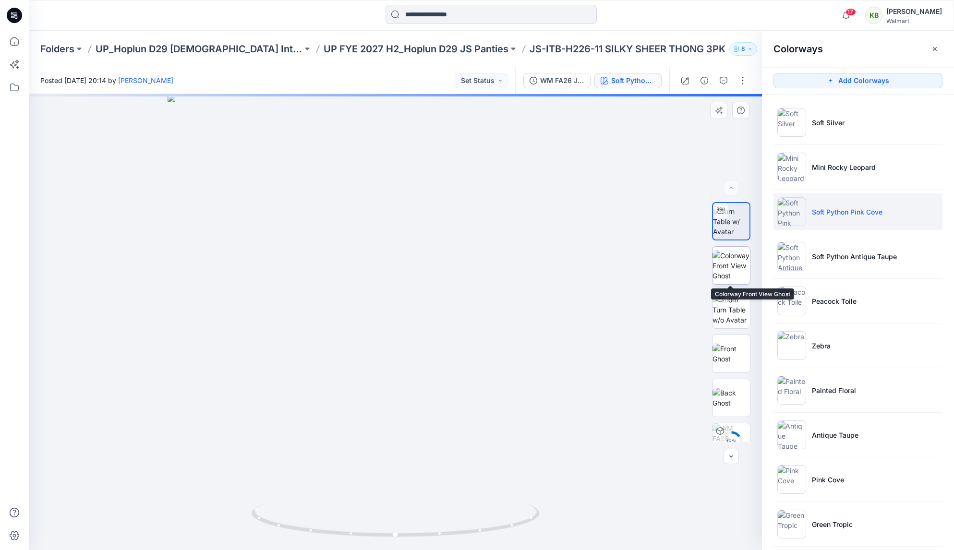
click at [738, 269] on img at bounding box center [731, 266] width 37 height 30
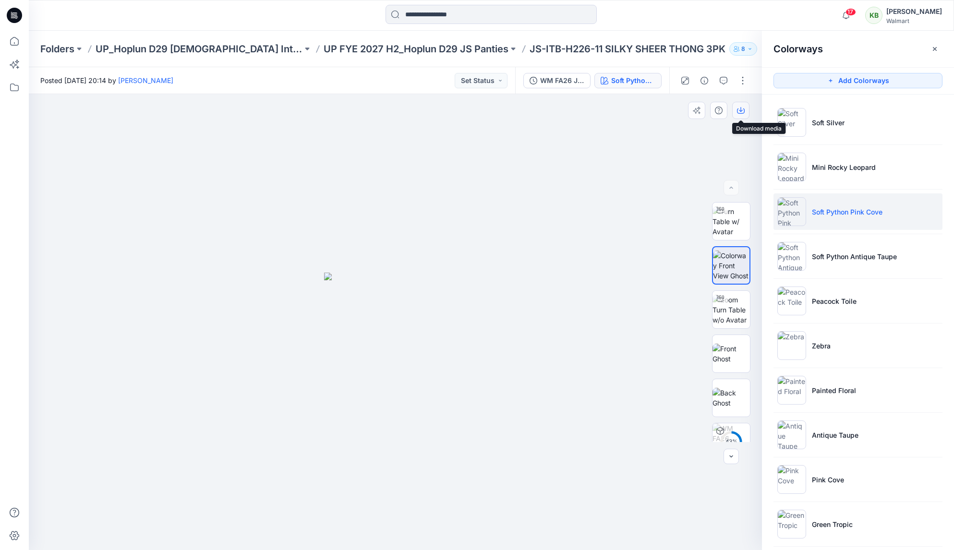
click at [745, 107] on button "button" at bounding box center [740, 110] width 17 height 17
click at [812, 266] on li "Soft Python Antique Taupe" at bounding box center [858, 256] width 169 height 36
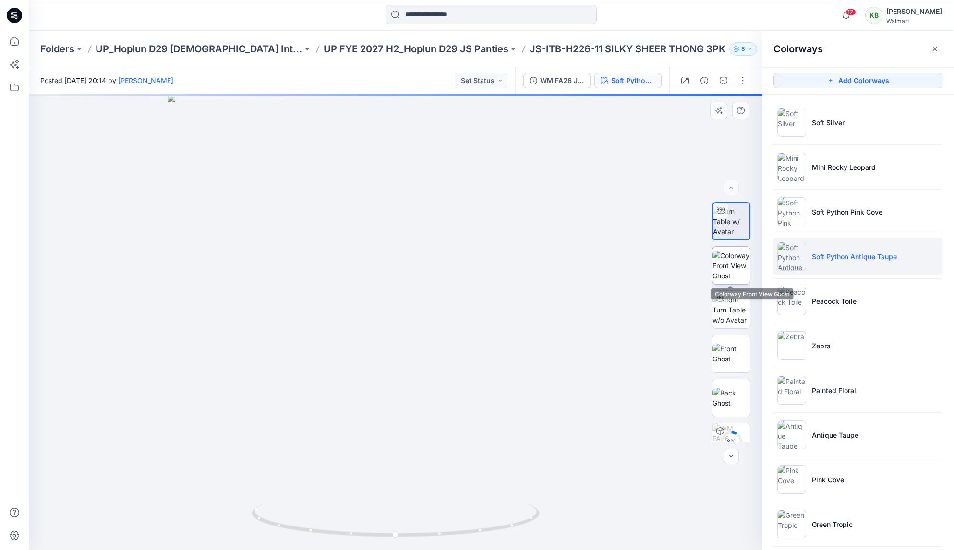
click at [744, 263] on img at bounding box center [731, 266] width 37 height 30
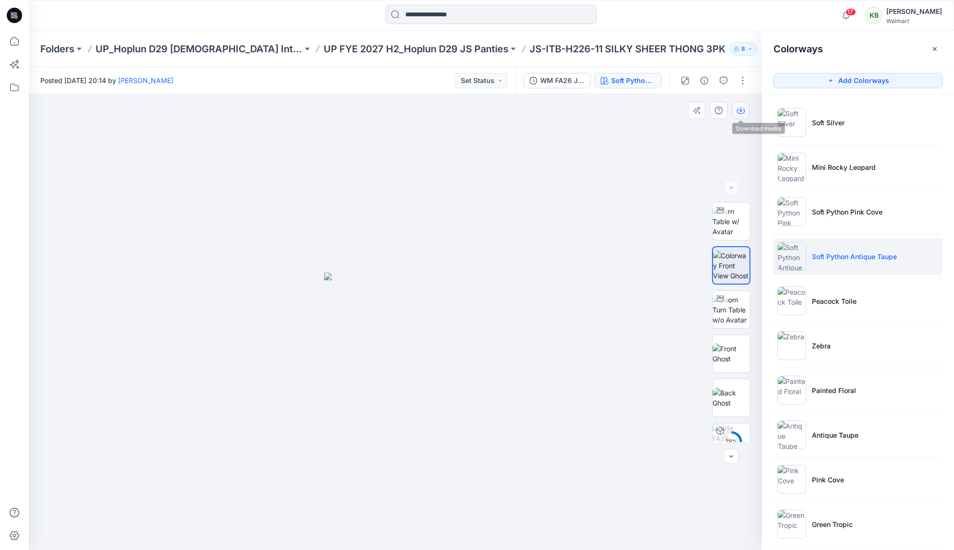
click at [738, 105] on button "button" at bounding box center [740, 110] width 17 height 17
click at [834, 305] on p "Peacock Toile" at bounding box center [834, 301] width 45 height 10
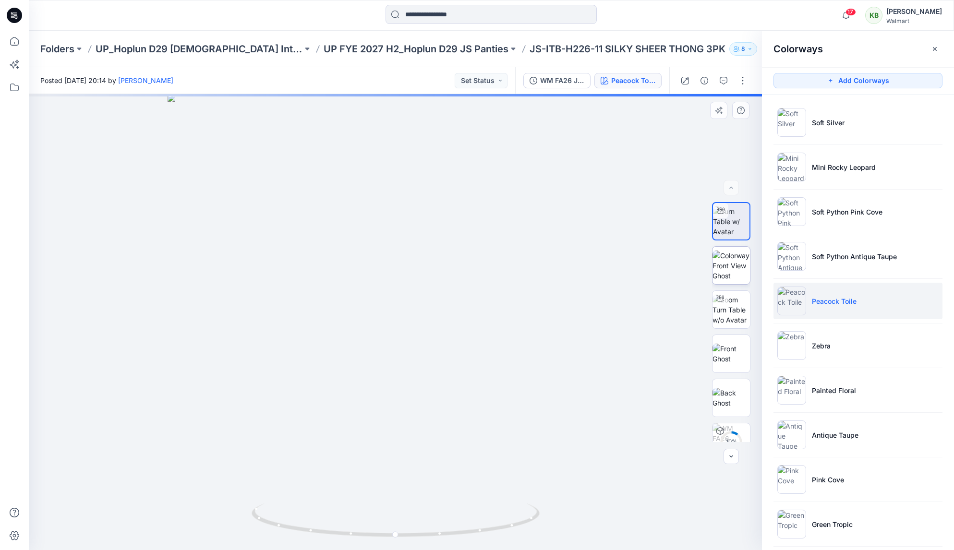
click at [721, 260] on img at bounding box center [731, 266] width 37 height 30
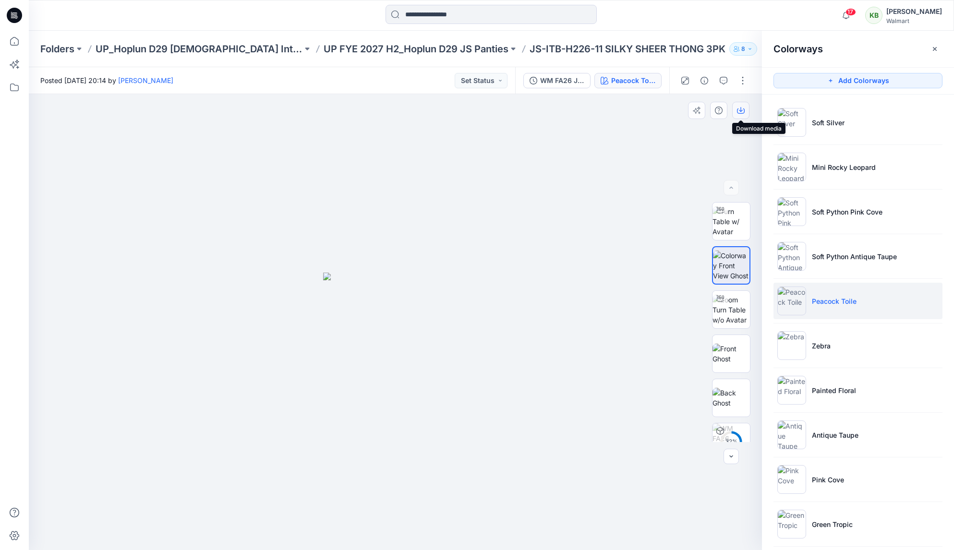
click at [740, 110] on icon "button" at bounding box center [741, 111] width 8 height 8
click at [824, 334] on li "Zebra" at bounding box center [858, 345] width 169 height 36
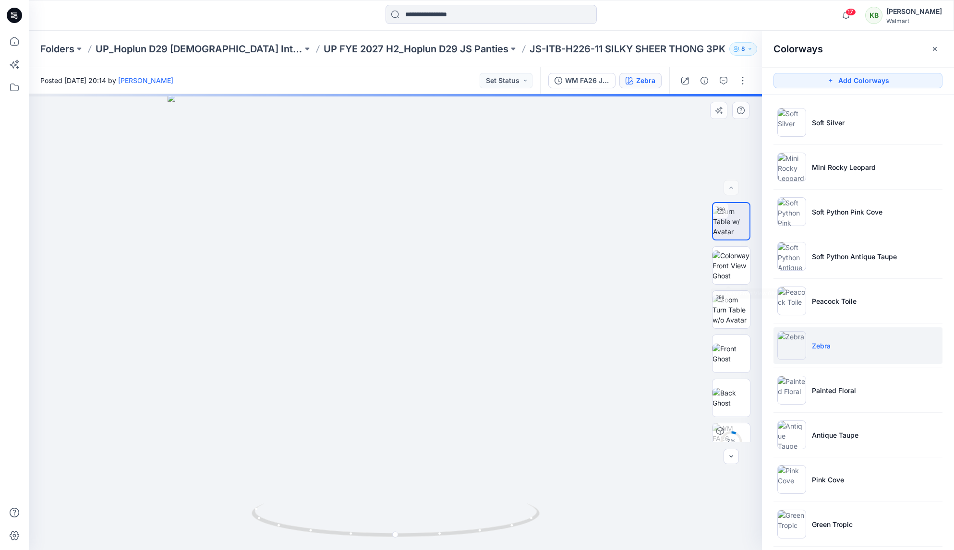
click at [740, 260] on img at bounding box center [731, 266] width 37 height 30
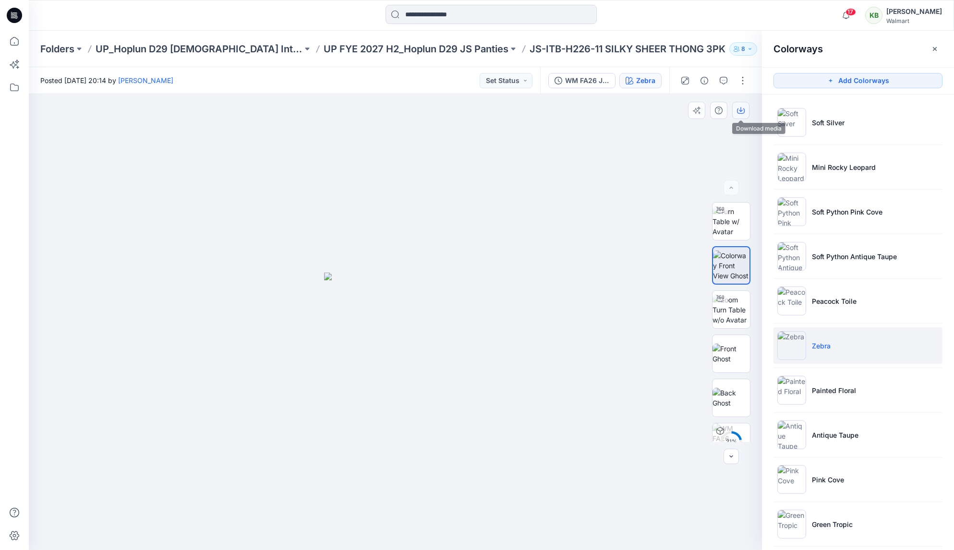
click at [747, 110] on button "button" at bounding box center [740, 110] width 17 height 17
click at [840, 382] on li "Painted Floral" at bounding box center [858, 390] width 169 height 36
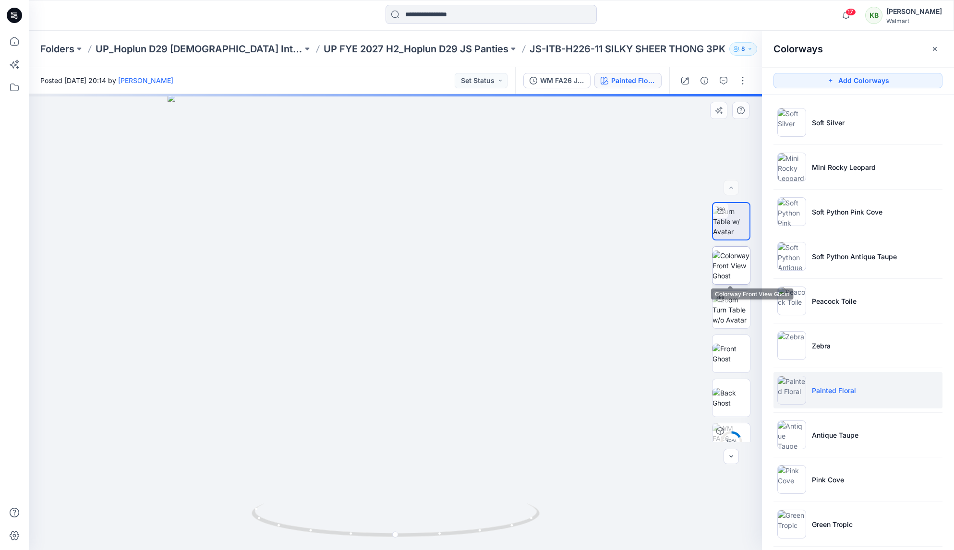
click at [743, 257] on img at bounding box center [731, 266] width 37 height 30
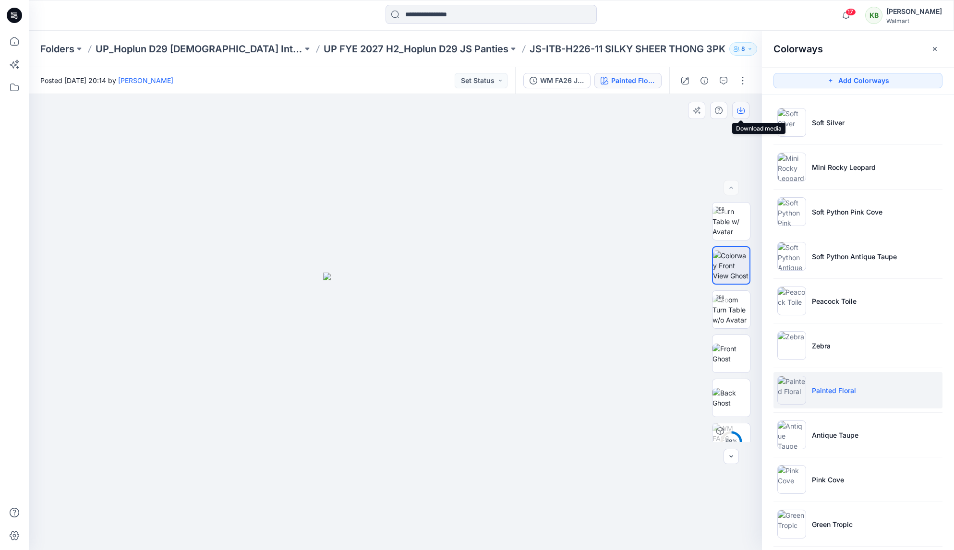
click at [740, 110] on icon "button" at bounding box center [741, 111] width 8 height 8
click at [837, 444] on li "Antique Taupe" at bounding box center [858, 435] width 169 height 36
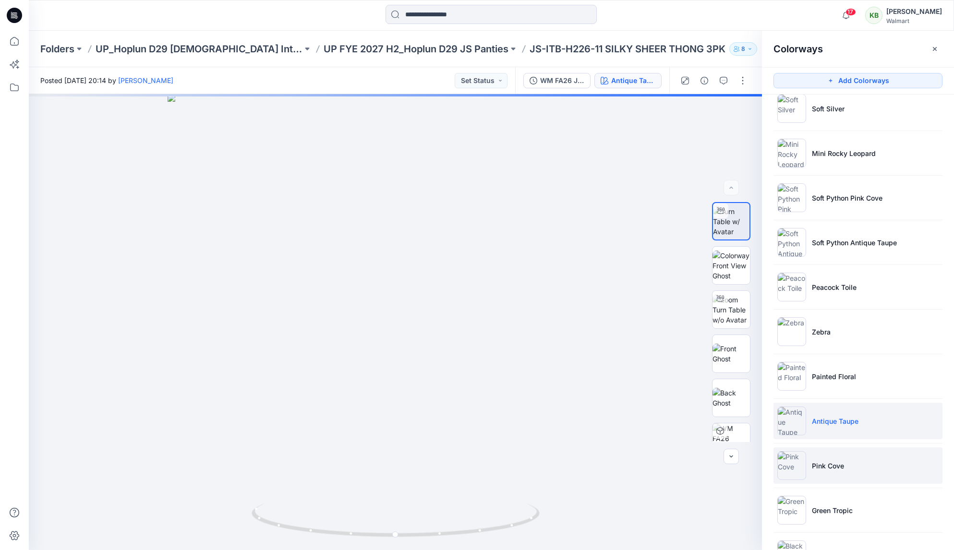
scroll to position [16, 0]
click at [847, 455] on li "Pink Cove" at bounding box center [858, 464] width 169 height 36
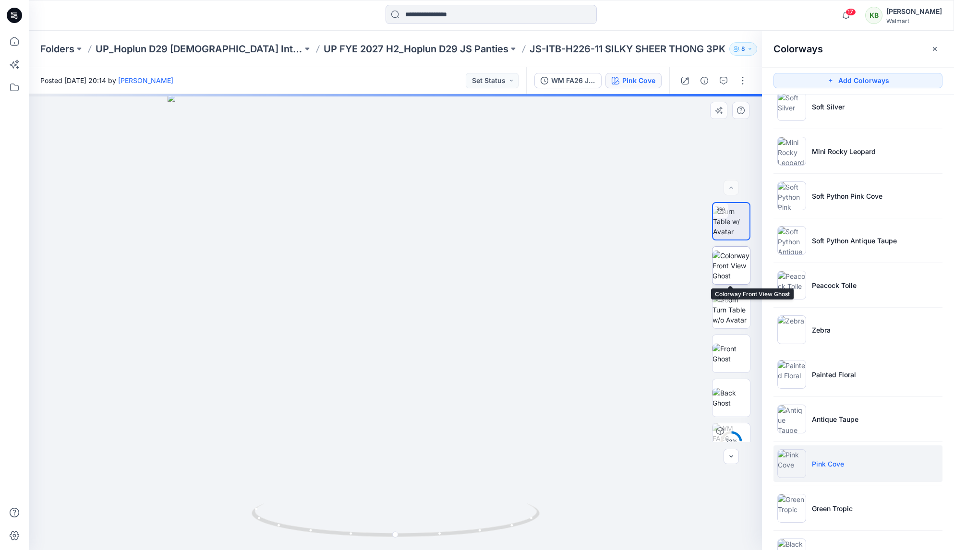
click at [736, 256] on img at bounding box center [731, 266] width 37 height 30
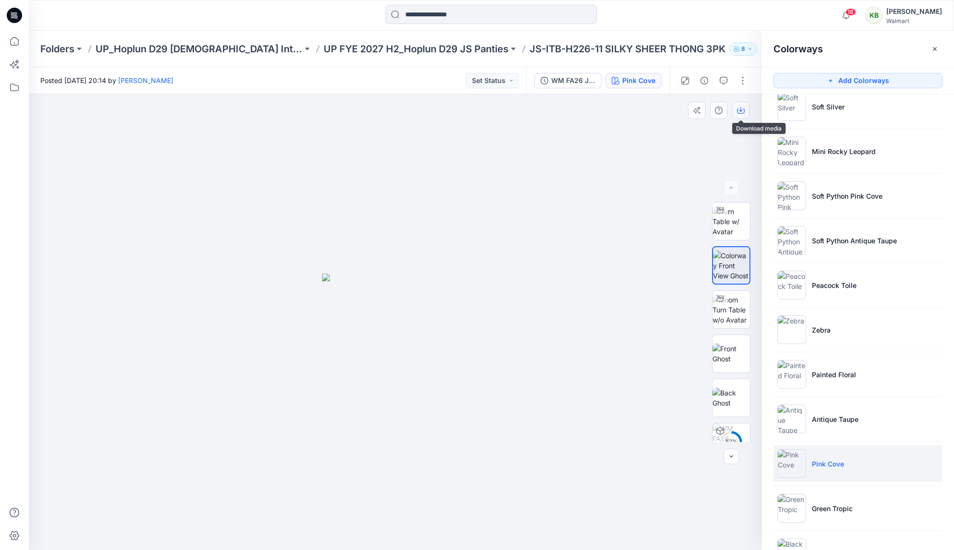
click at [743, 114] on button "button" at bounding box center [740, 110] width 17 height 17
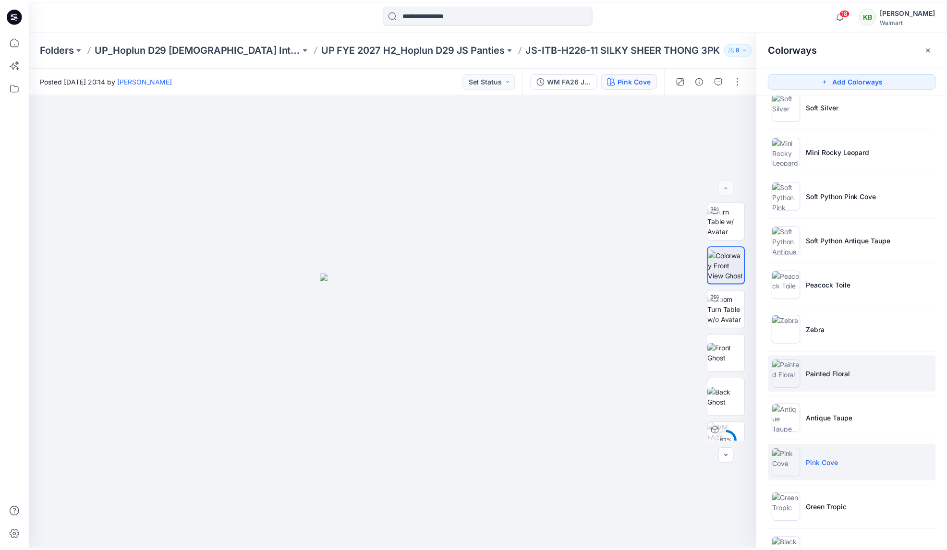
scroll to position [54, 0]
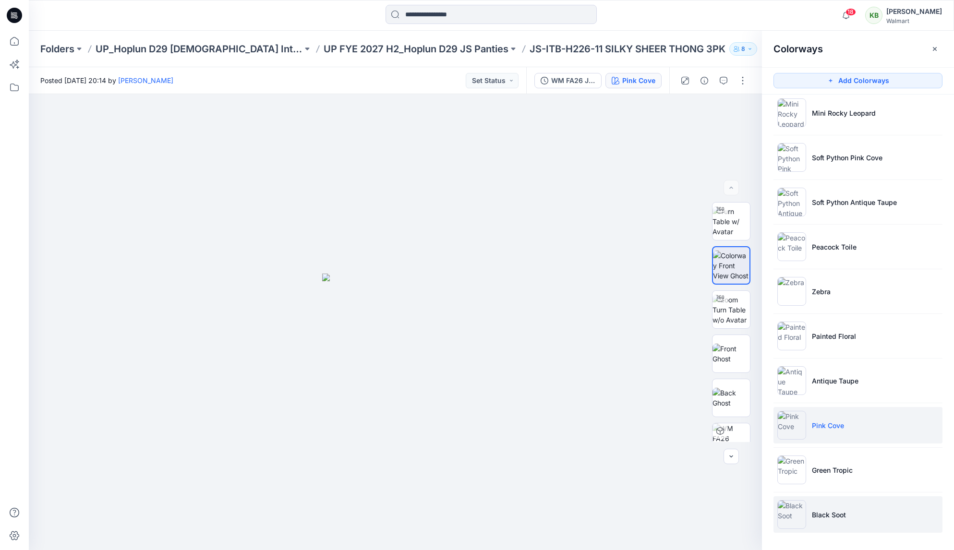
click at [815, 507] on li "Black Soot" at bounding box center [858, 515] width 169 height 36
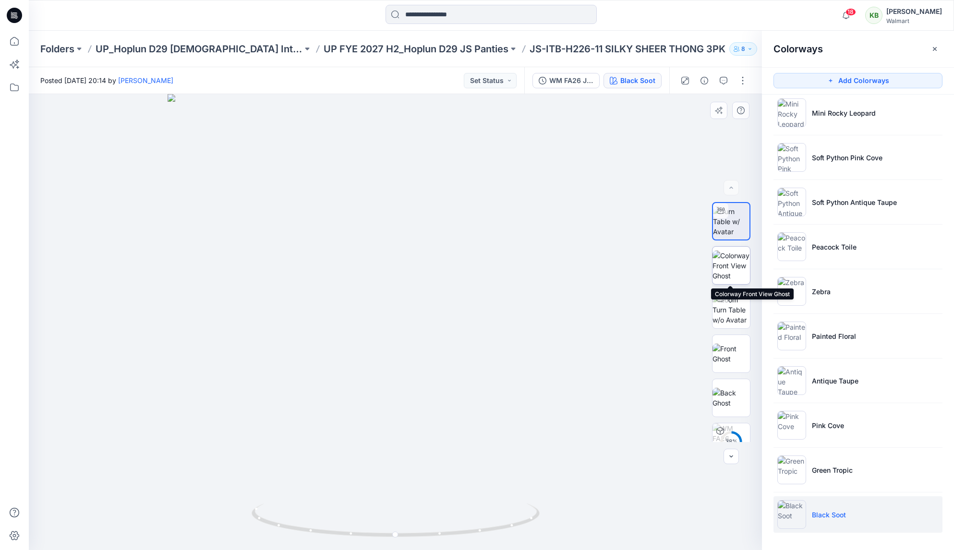
click at [739, 262] on img at bounding box center [731, 266] width 37 height 30
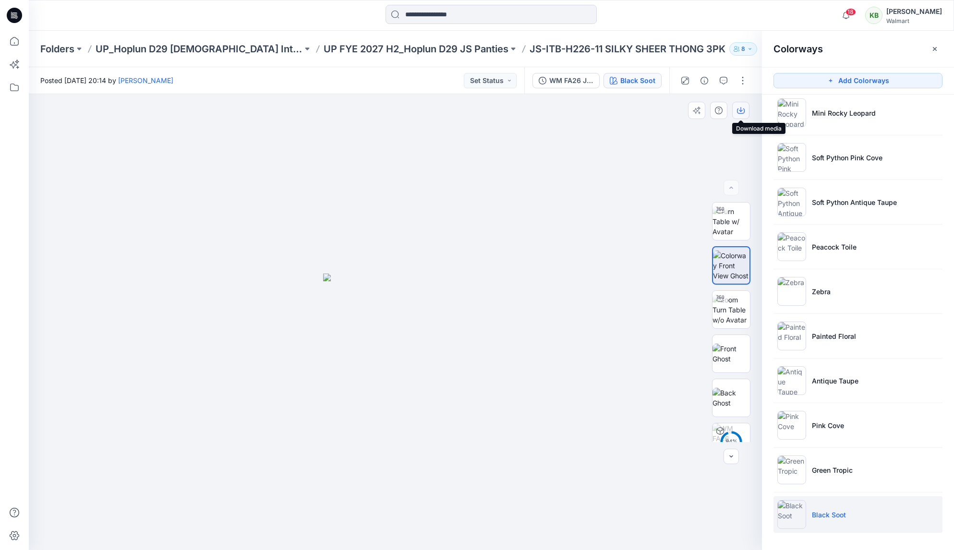
click at [739, 113] on icon "button" at bounding box center [741, 111] width 8 height 8
click at [225, 44] on p "UP_Hoplun D29 [DEMOGRAPHIC_DATA] Intimates" at bounding box center [199, 48] width 207 height 13
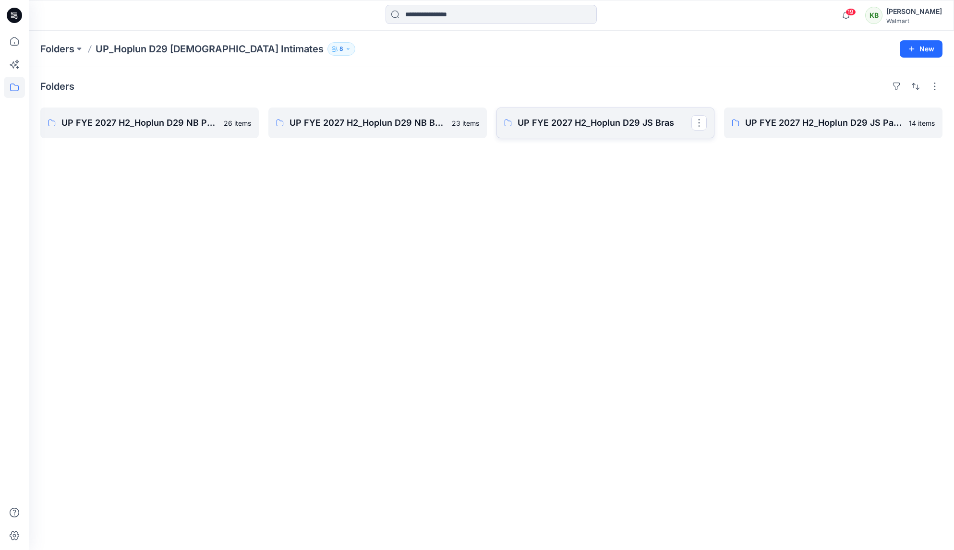
click at [640, 130] on link "UP FYE 2027 H2_Hoplun D29 JS Bras" at bounding box center [606, 123] width 218 height 31
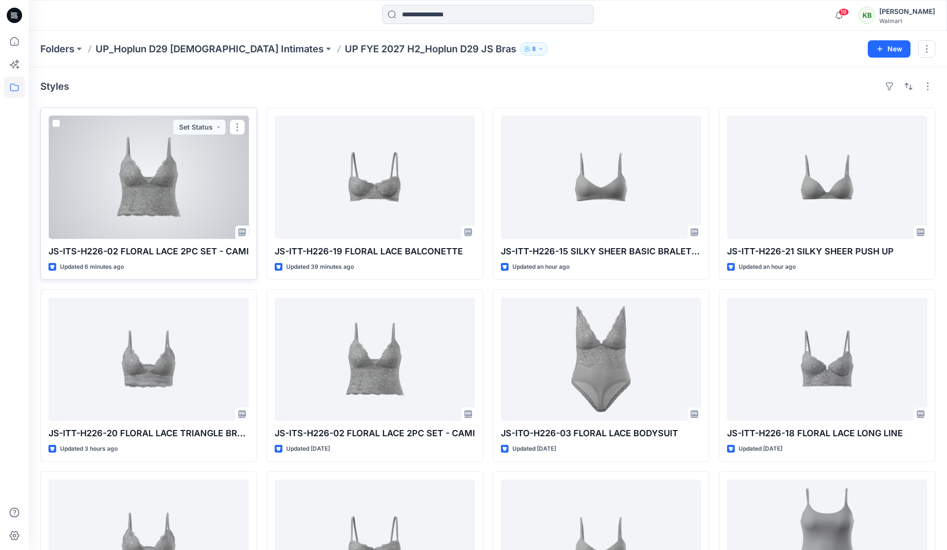
click at [163, 207] on div at bounding box center [148, 177] width 200 height 123
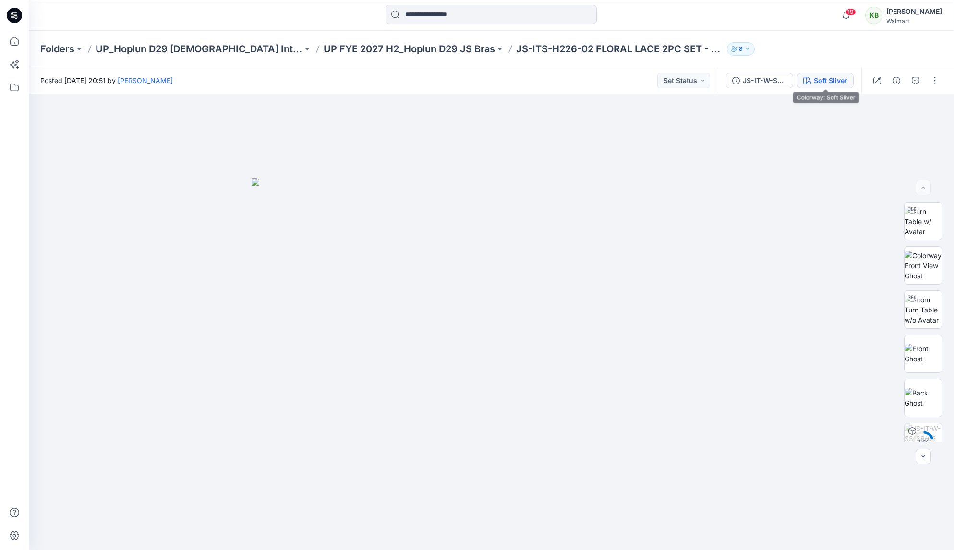
click at [826, 82] on div "Soft Sliver" at bounding box center [831, 80] width 34 height 11
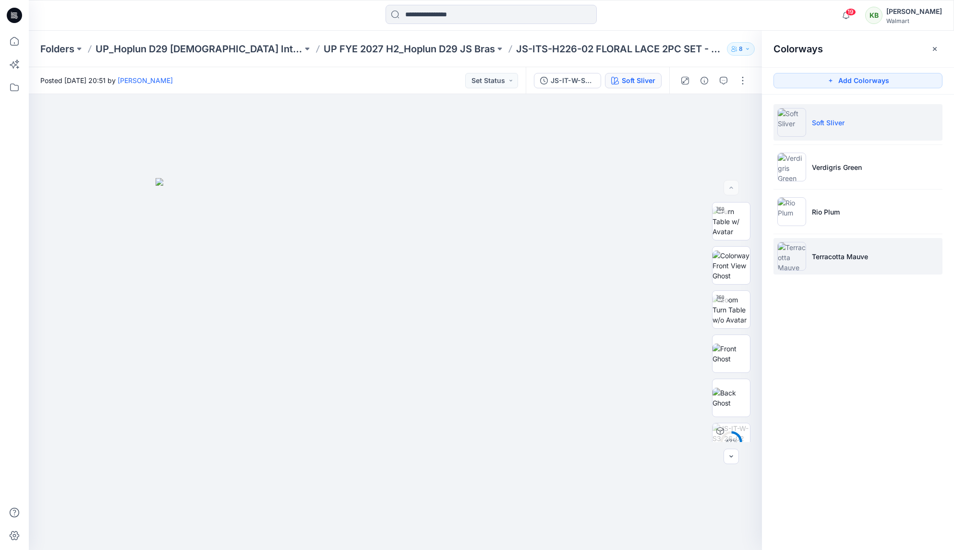
click at [836, 246] on li "Terracotta Mauve" at bounding box center [858, 256] width 169 height 36
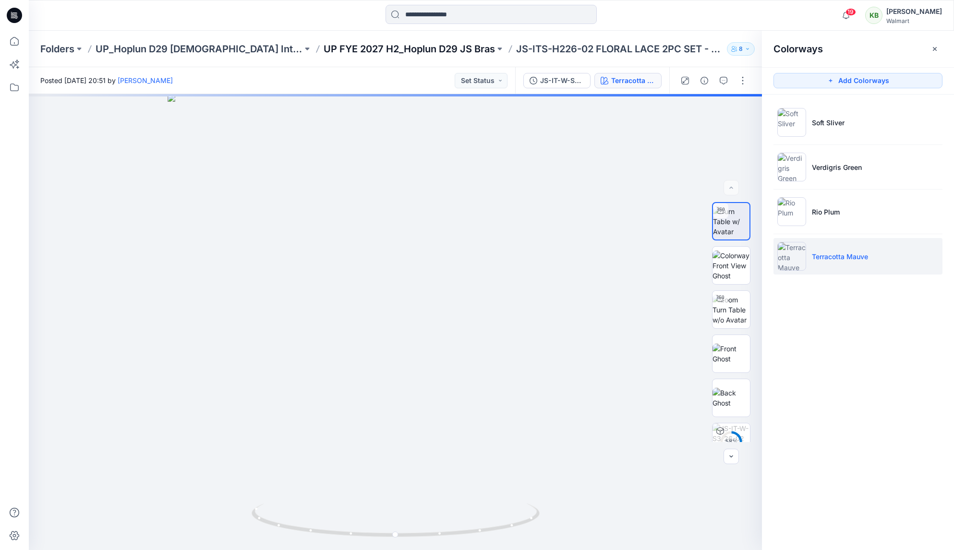
click at [412, 49] on p "UP FYE 2027 H2_Hoplun D29 JS Bras" at bounding box center [409, 48] width 171 height 13
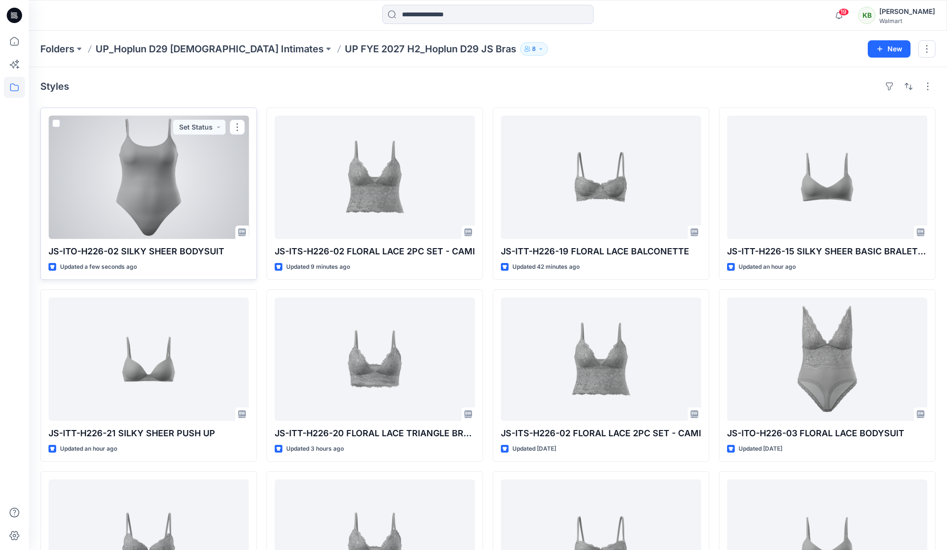
click at [207, 175] on div at bounding box center [148, 177] width 200 height 123
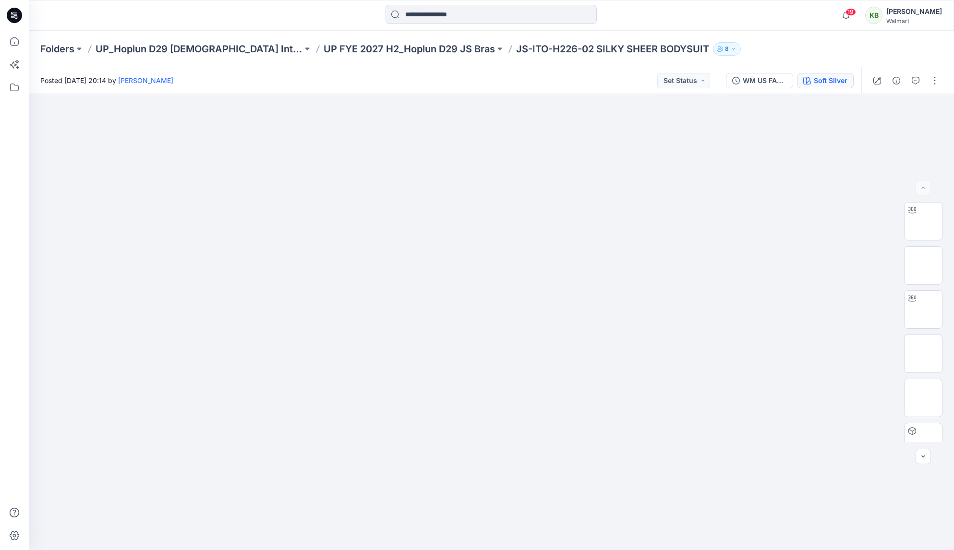
click at [814, 84] on div "Soft Silver" at bounding box center [831, 80] width 34 height 11
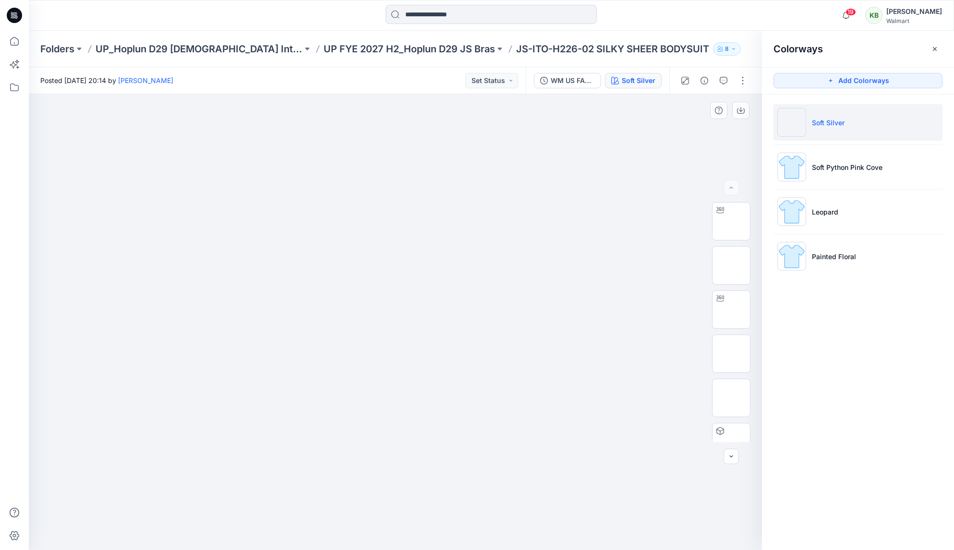
click at [649, 159] on div at bounding box center [395, 322] width 733 height 456
click at [410, 52] on p "UP FYE 2027 H2_Hoplun D29 JS Bras" at bounding box center [409, 48] width 171 height 13
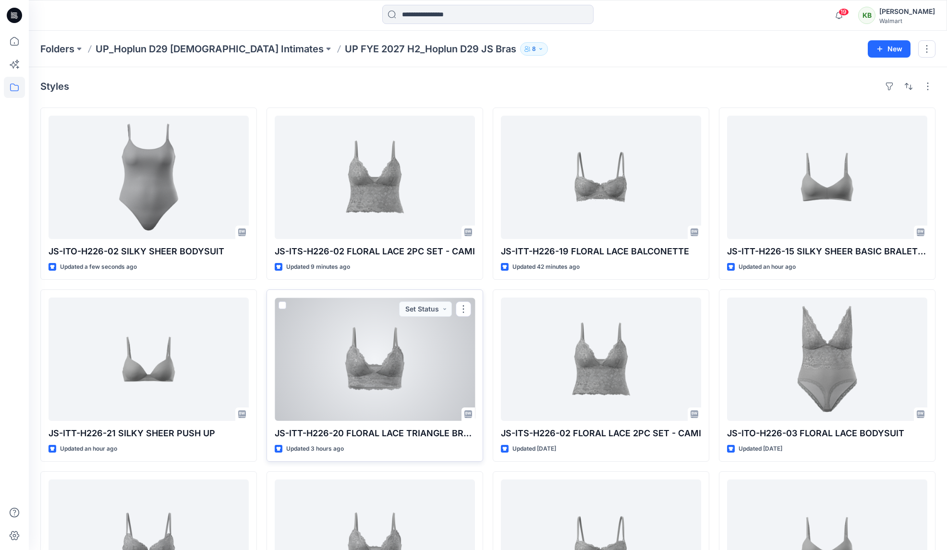
click at [333, 370] on div at bounding box center [375, 359] width 200 height 123
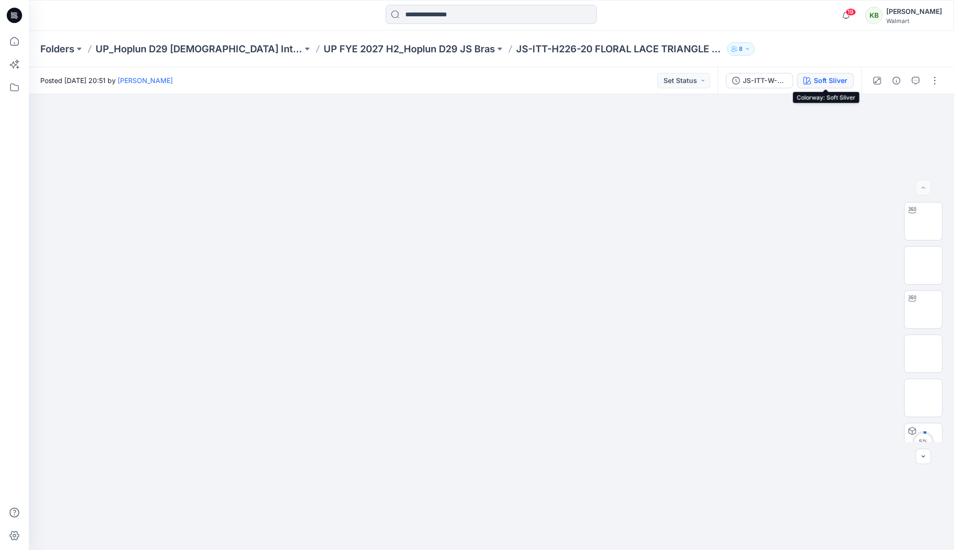
click at [837, 81] on div "Soft Sliver" at bounding box center [831, 80] width 34 height 11
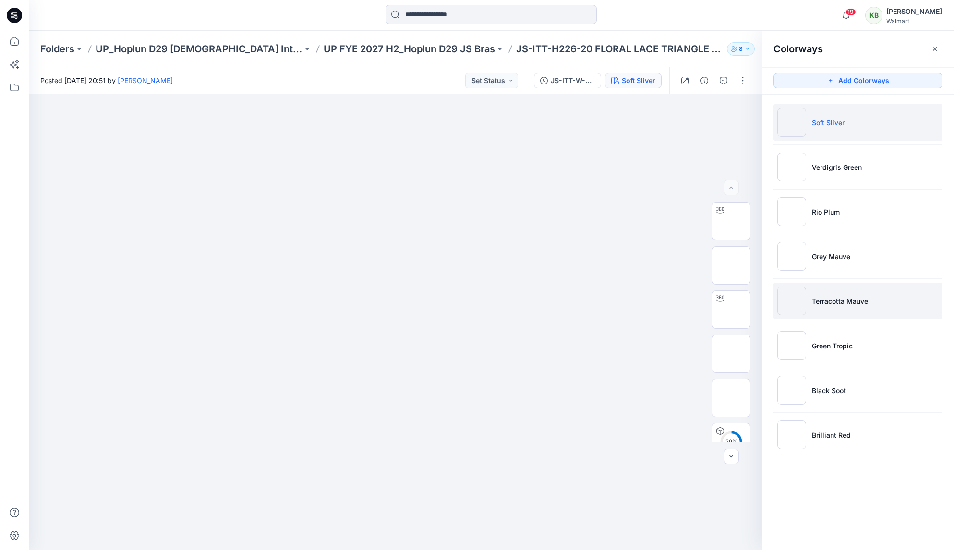
click at [862, 301] on p "Terracotta Mauve" at bounding box center [840, 301] width 56 height 10
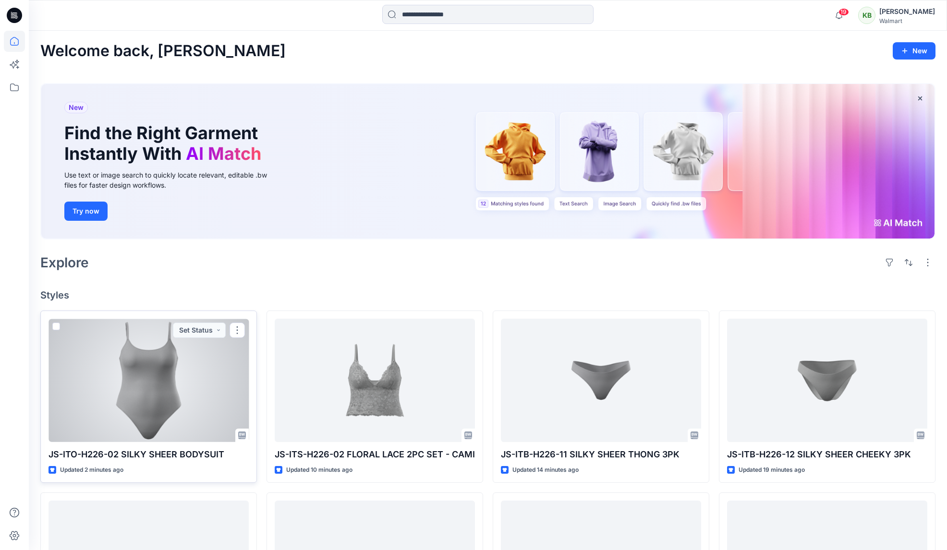
click at [212, 387] on div at bounding box center [148, 380] width 200 height 123
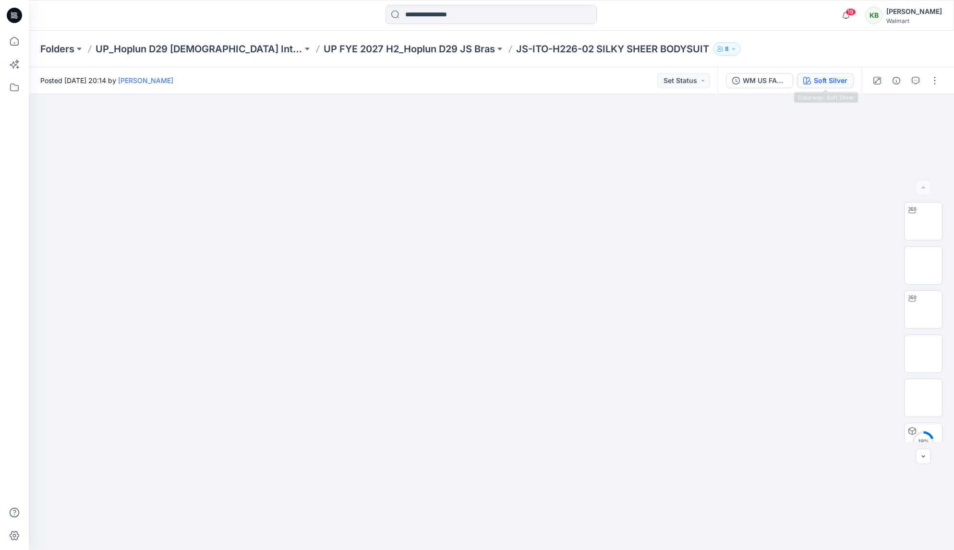
click at [825, 81] on div "Soft Silver" at bounding box center [831, 80] width 34 height 11
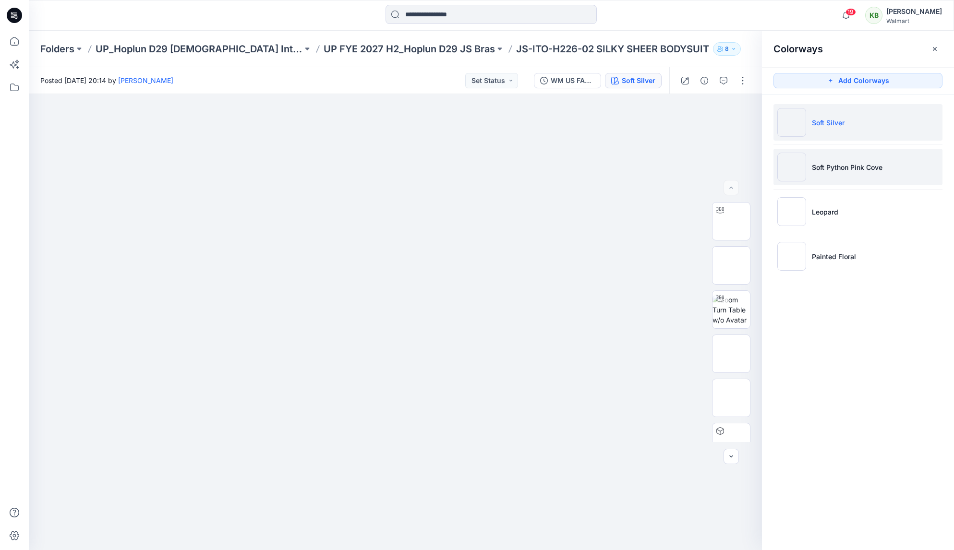
click at [832, 180] on li "Soft Python Pink Cove" at bounding box center [858, 167] width 169 height 36
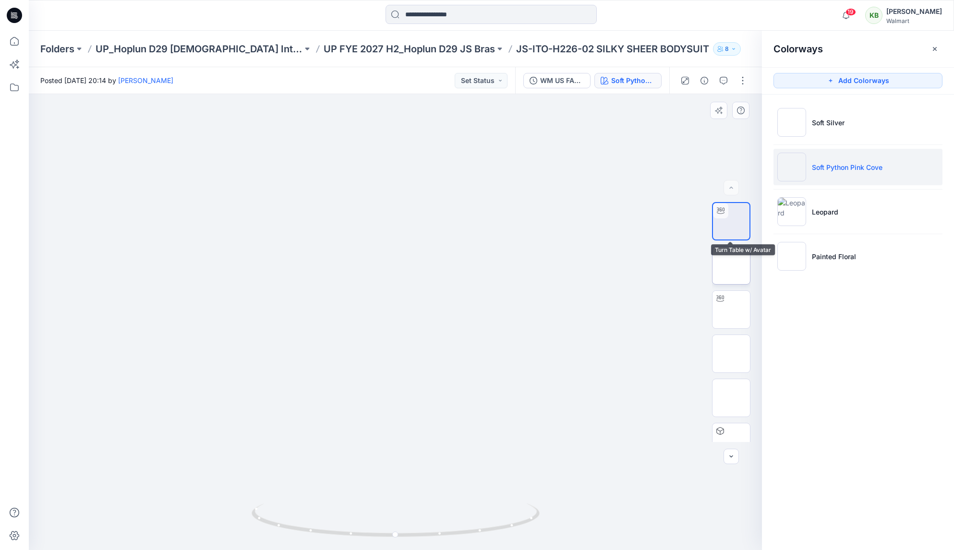
click at [731, 266] on img at bounding box center [731, 266] width 0 height 0
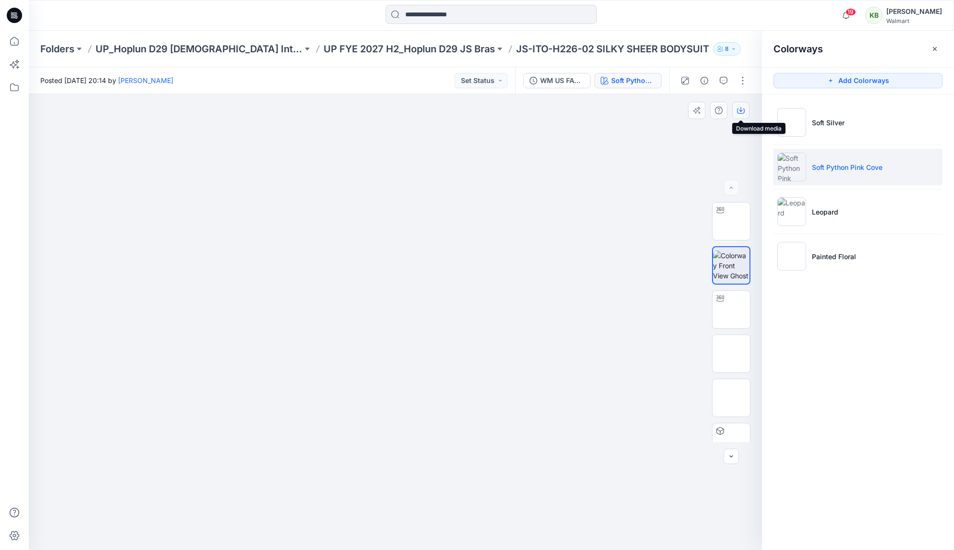
click at [739, 109] on icon "button" at bounding box center [741, 111] width 8 height 8
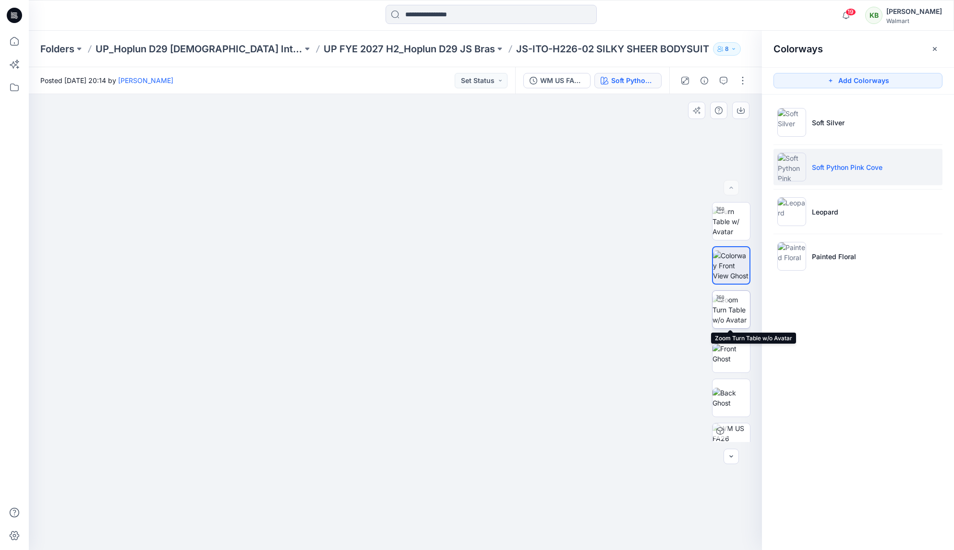
click at [726, 321] on img at bounding box center [731, 310] width 37 height 30
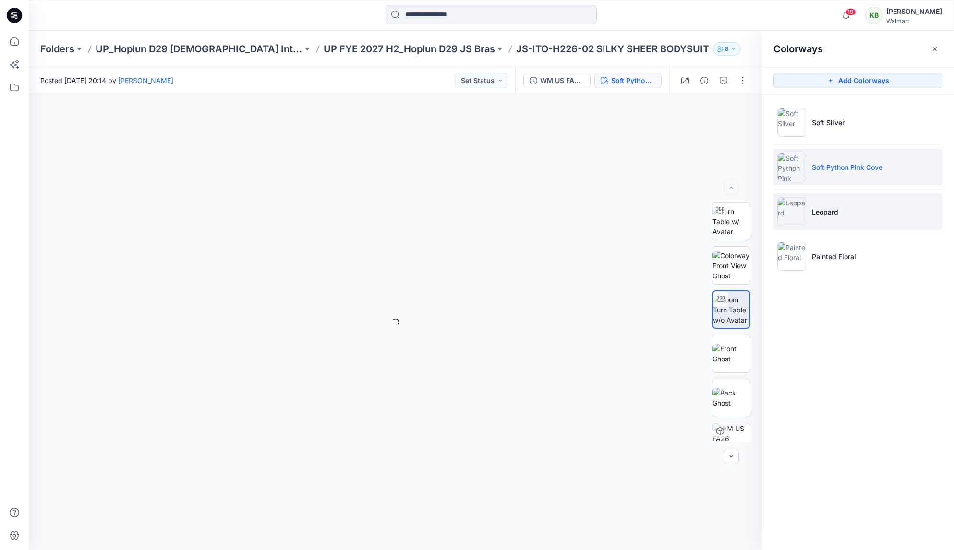
click at [812, 205] on li "Leopard" at bounding box center [858, 212] width 169 height 36
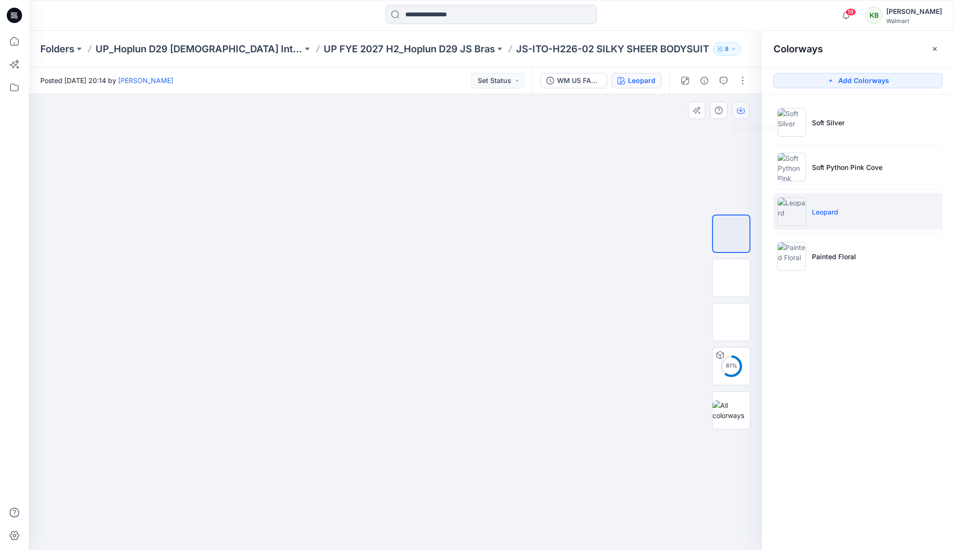
click at [742, 116] on button "button" at bounding box center [740, 110] width 17 height 17
click at [818, 255] on p "Painted Floral" at bounding box center [834, 257] width 44 height 10
click at [818, 254] on p "Painted Floral" at bounding box center [834, 257] width 44 height 10
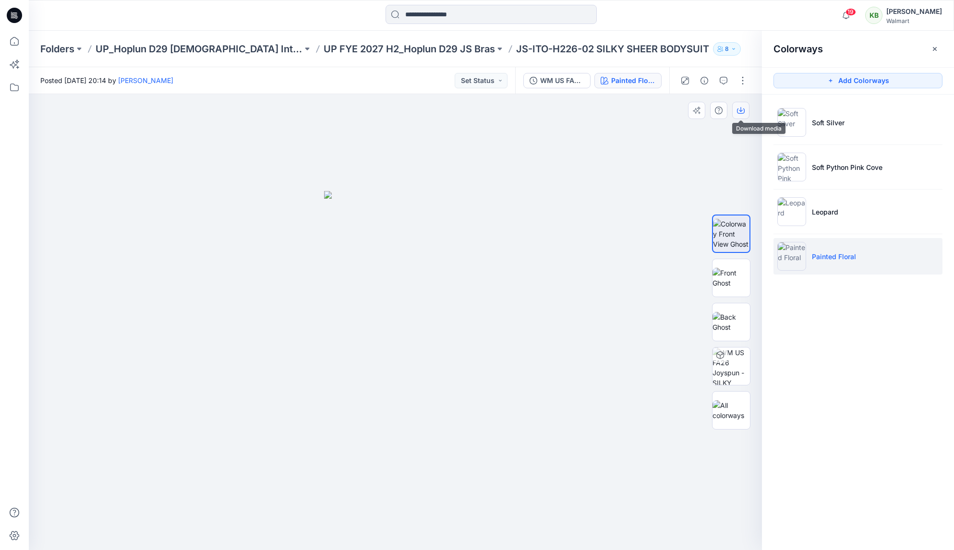
click at [740, 109] on icon "button" at bounding box center [741, 111] width 8 height 8
click at [855, 10] on icon "button" at bounding box center [846, 15] width 18 height 19
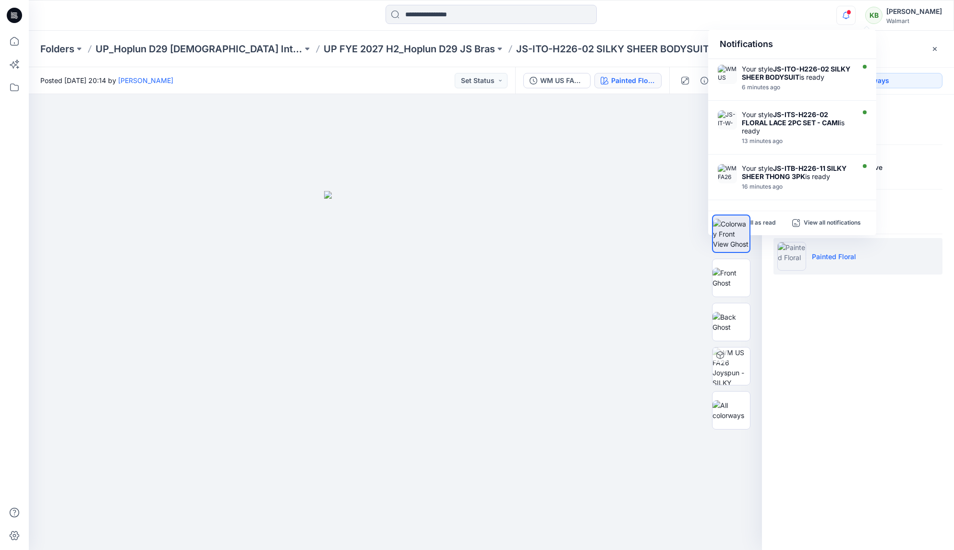
click at [908, 21] on div "Walmart" at bounding box center [914, 20] width 56 height 7
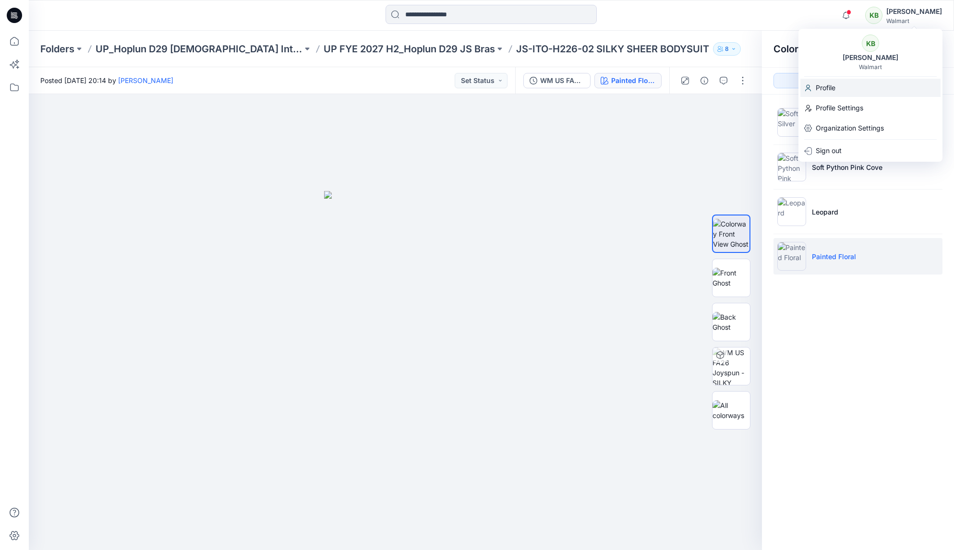
click at [865, 80] on div "Profile" at bounding box center [870, 88] width 140 height 18
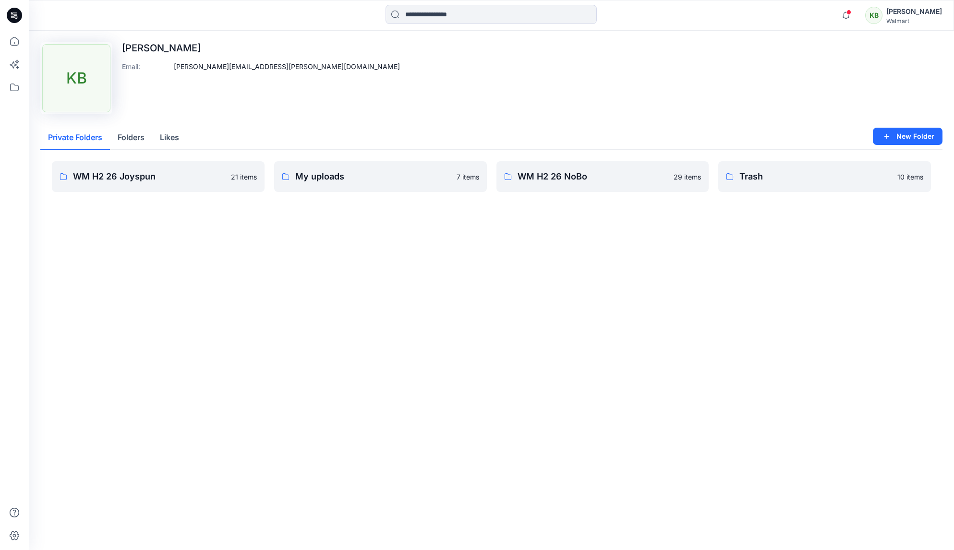
click at [427, 347] on div "Upload Image KB Kate Beller Email : kate.beller@hoplun.com Private Folders Fold…" at bounding box center [491, 291] width 925 height 520
click at [337, 187] on link "My uploads 7 items" at bounding box center [380, 176] width 213 height 31
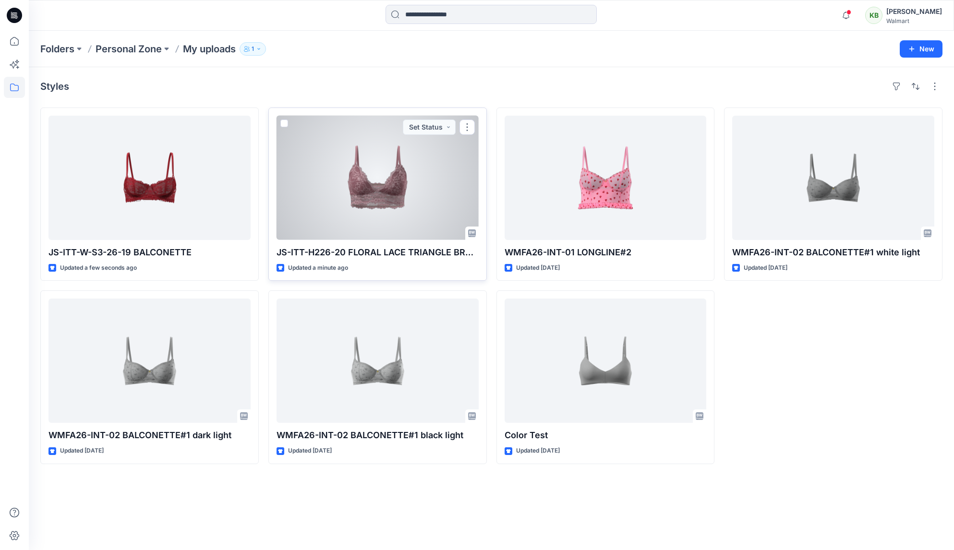
click at [388, 225] on div at bounding box center [378, 178] width 202 height 124
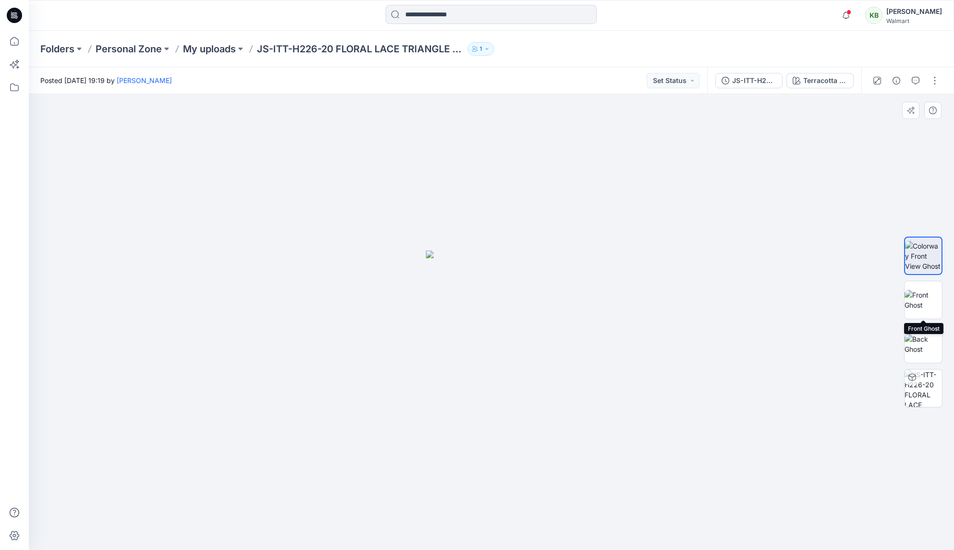
click at [923, 254] on img at bounding box center [923, 256] width 36 height 30
click at [922, 299] on img at bounding box center [923, 300] width 37 height 20
click at [756, 315] on div at bounding box center [491, 322] width 925 height 456
click at [228, 48] on p "My uploads" at bounding box center [209, 48] width 53 height 13
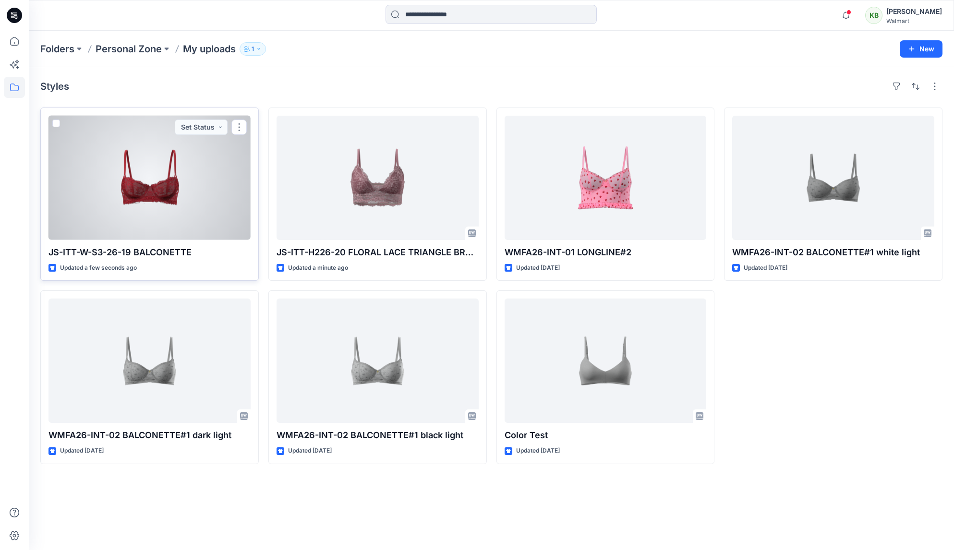
click at [200, 209] on div at bounding box center [149, 178] width 202 height 124
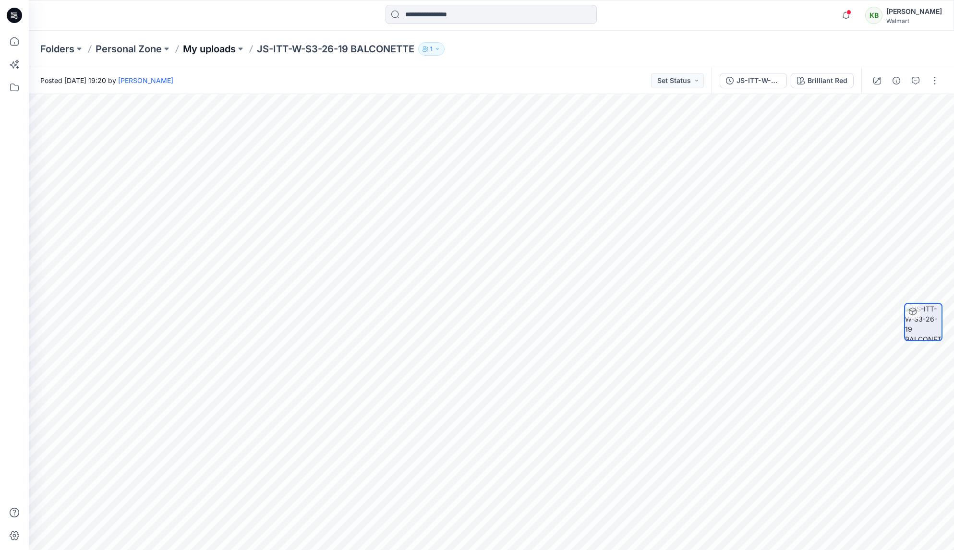
click at [230, 49] on p "My uploads" at bounding box center [209, 48] width 53 height 13
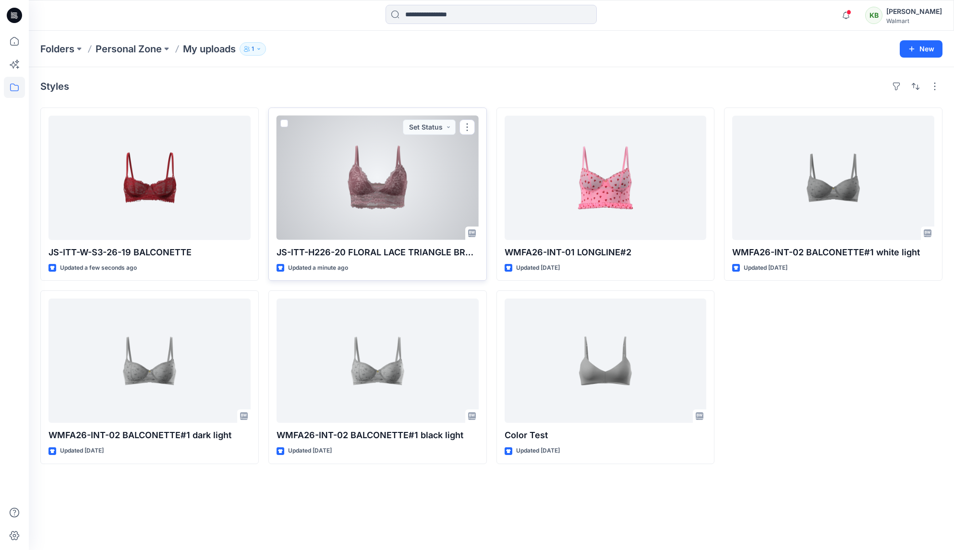
click at [419, 202] on div at bounding box center [378, 178] width 202 height 124
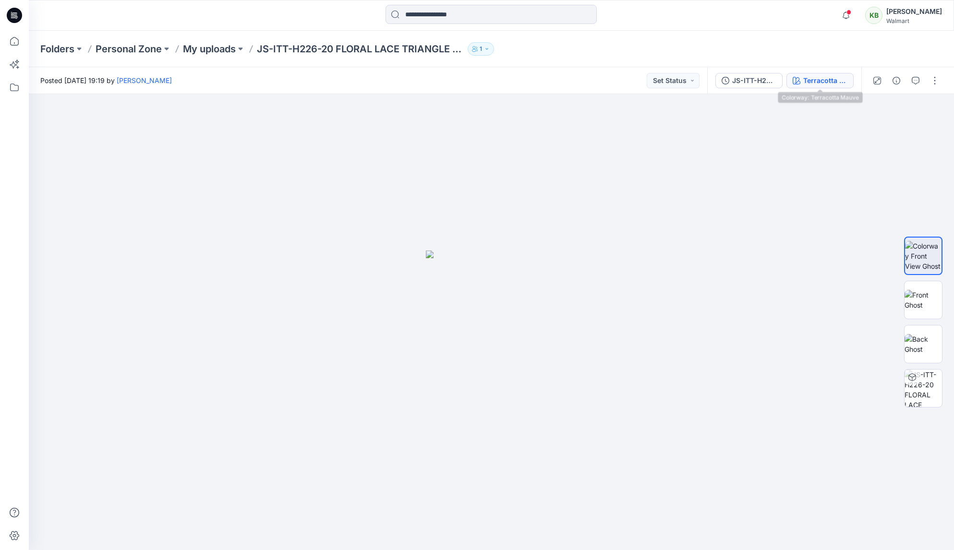
click at [814, 81] on div "Terracotta Mauve" at bounding box center [825, 80] width 44 height 11
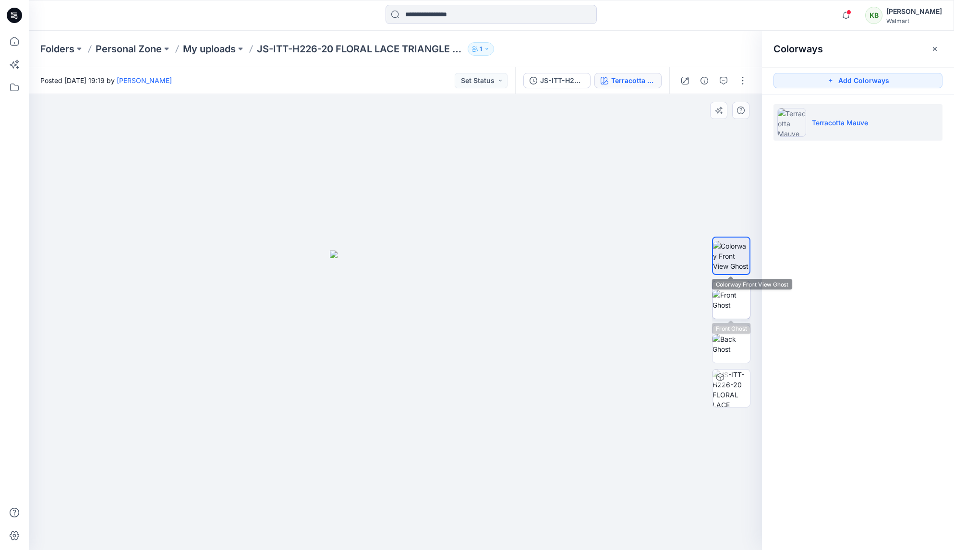
click at [721, 302] on img at bounding box center [731, 300] width 37 height 20
click at [416, 354] on img at bounding box center [395, 401] width 135 height 300
drag, startPoint x: 411, startPoint y: 331, endPoint x: 481, endPoint y: 365, distance: 78.0
click at [535, 376] on div at bounding box center [395, 322] width 733 height 456
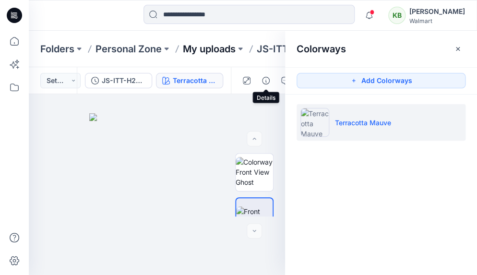
click at [228, 54] on p "My uploads" at bounding box center [209, 48] width 53 height 13
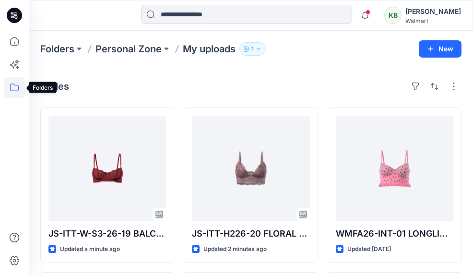
click at [13, 86] on icon at bounding box center [14, 87] width 21 height 21
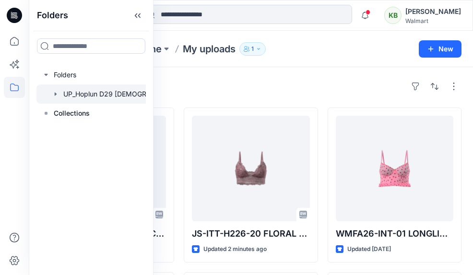
click at [103, 96] on div at bounding box center [103, 94] width 134 height 19
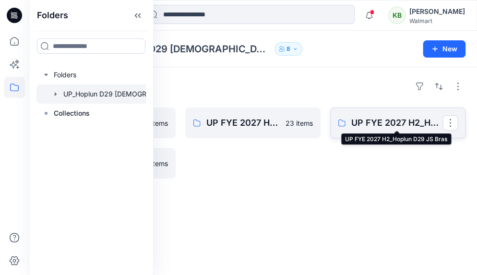
click at [360, 129] on p "UP FYE 2027 H2_Hoplun D29 JS Bras" at bounding box center [396, 122] width 91 height 13
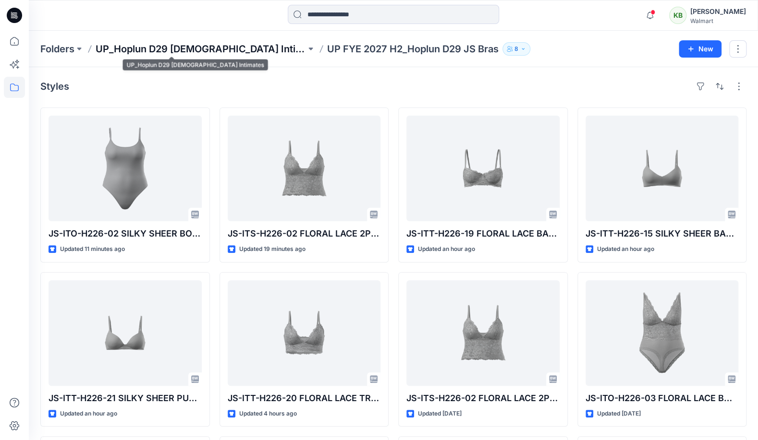
click at [231, 50] on p "UP_Hoplun D29 [DEMOGRAPHIC_DATA] Intimates" at bounding box center [201, 48] width 210 height 13
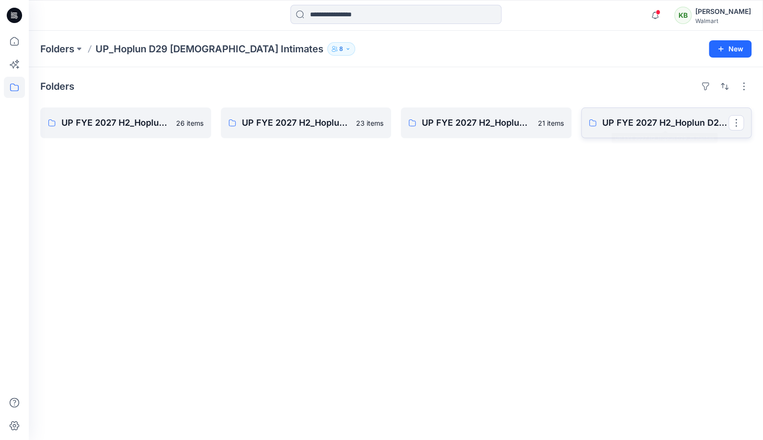
click at [638, 121] on p "UP FYE 2027 H2_Hoplun D29 JS Panties" at bounding box center [666, 122] width 127 height 13
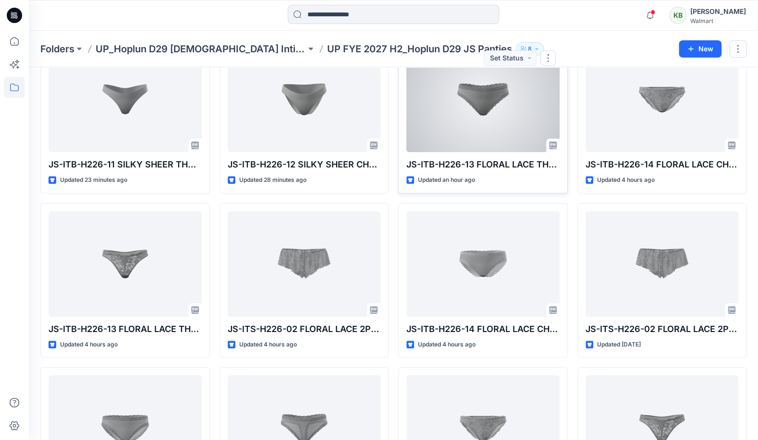
scroll to position [89, 0]
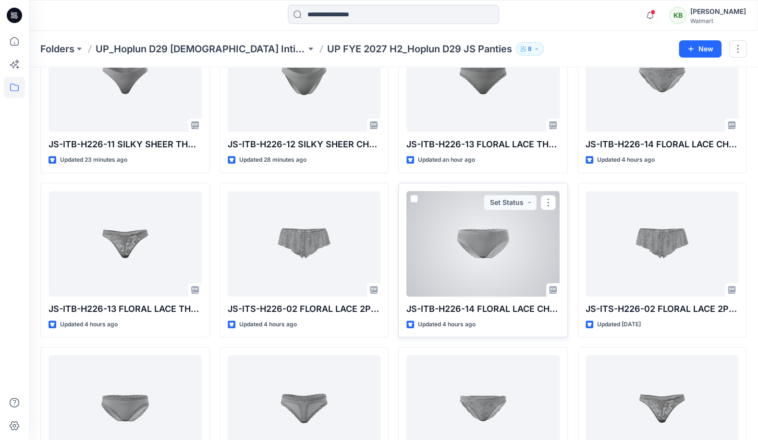
click at [474, 248] on div at bounding box center [482, 244] width 153 height 106
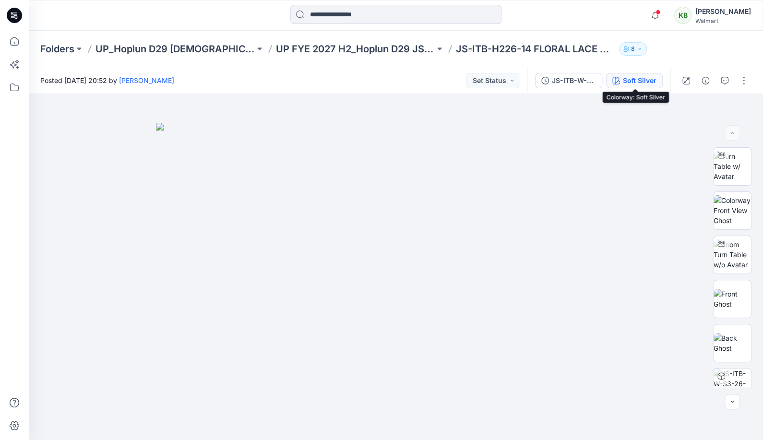
click at [632, 78] on div "Soft Silver" at bounding box center [640, 80] width 34 height 11
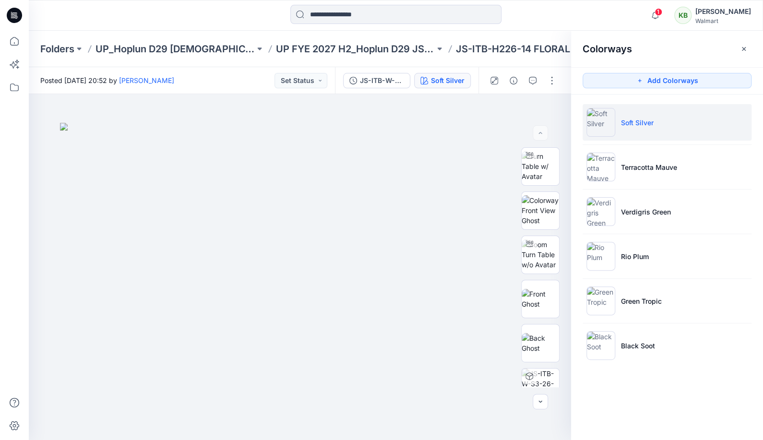
click at [469, 45] on p "JS-ITB-H226-14 FLORAL LACE CHEEKY 3PK - MESH" at bounding box center [535, 48] width 159 height 13
click at [411, 49] on p "UP FYE 2027 H2_Hoplun D29 JS Panties" at bounding box center [355, 48] width 159 height 13
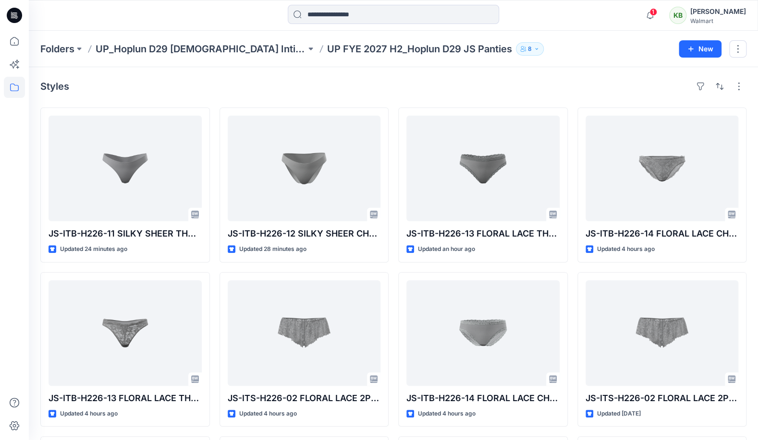
click at [715, 15] on div "[PERSON_NAME]" at bounding box center [718, 12] width 56 height 12
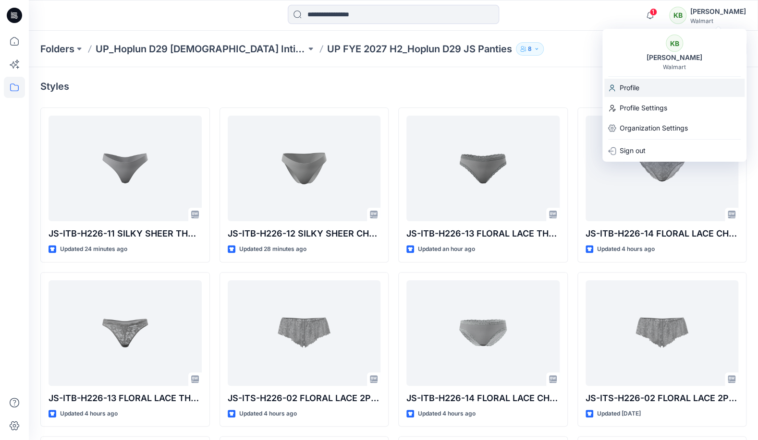
click at [686, 92] on div "Profile" at bounding box center [674, 88] width 140 height 18
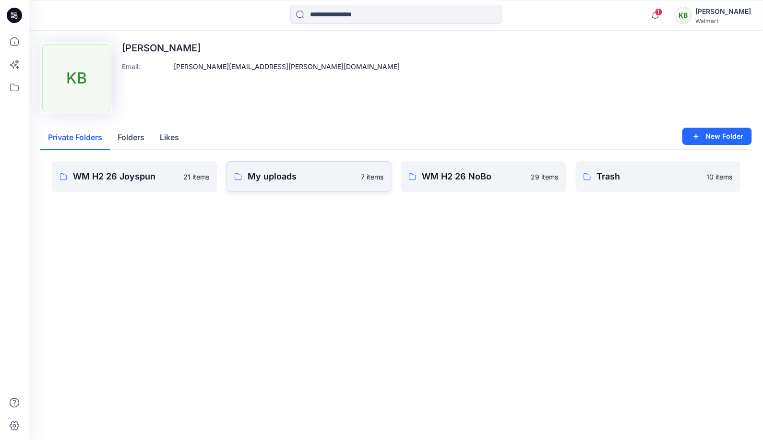
click at [302, 173] on p "My uploads" at bounding box center [302, 176] width 108 height 13
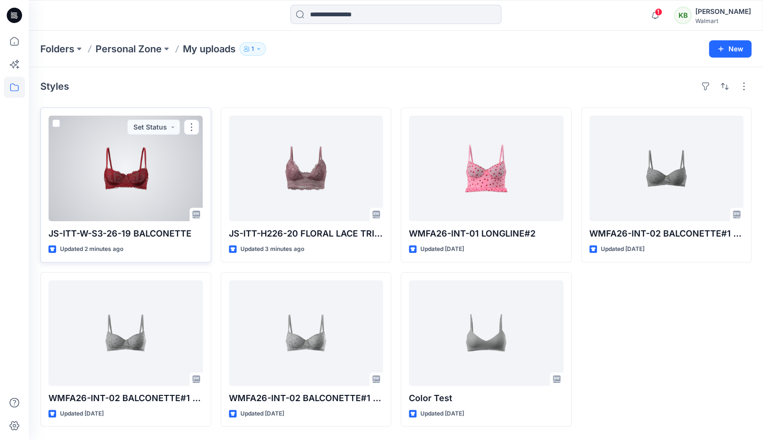
click at [162, 194] on div at bounding box center [125, 169] width 155 height 106
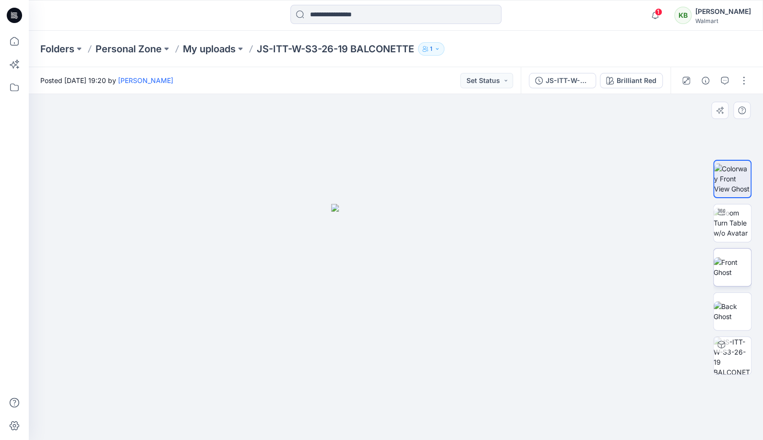
click at [743, 272] on img at bounding box center [732, 267] width 37 height 20
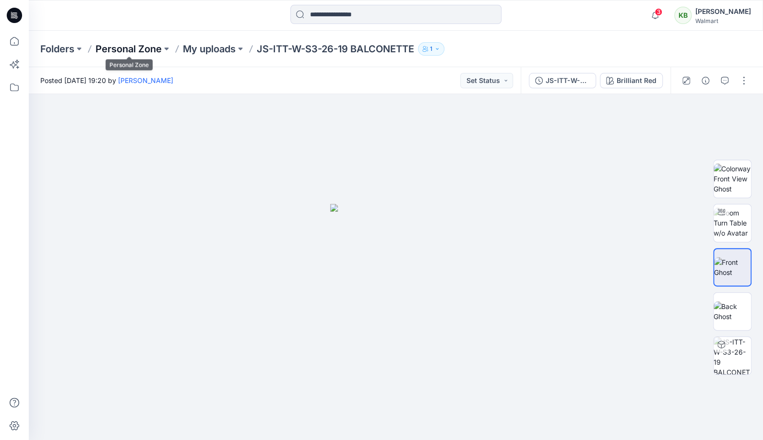
click at [134, 48] on p "Personal Zone" at bounding box center [129, 48] width 66 height 13
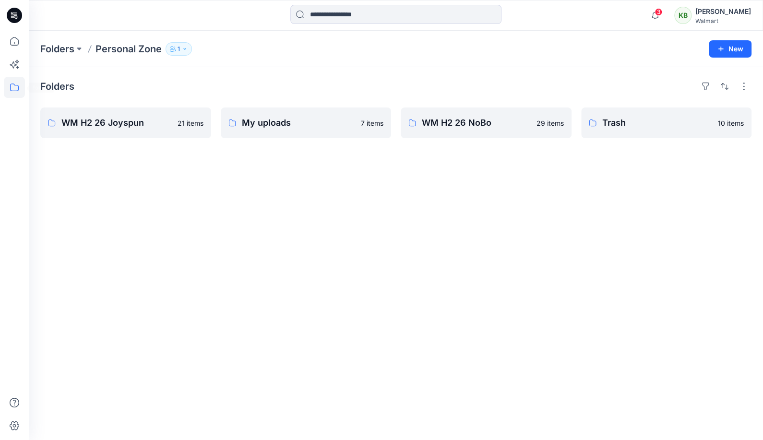
click at [8, 85] on icon at bounding box center [14, 87] width 21 height 21
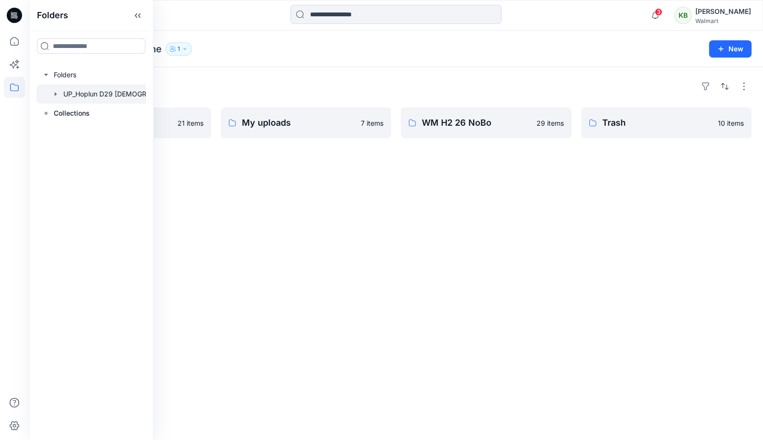
click at [82, 101] on div at bounding box center [103, 94] width 134 height 19
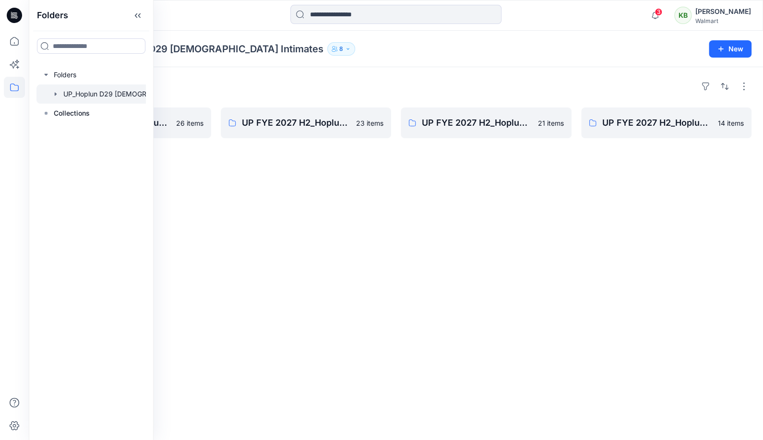
click at [250, 200] on div "Folders UP FYE 2027 H2_Hoplun D29 NB Panties 26 items UP FYE 2027 H2_Hoplun D29…" at bounding box center [396, 253] width 735 height 373
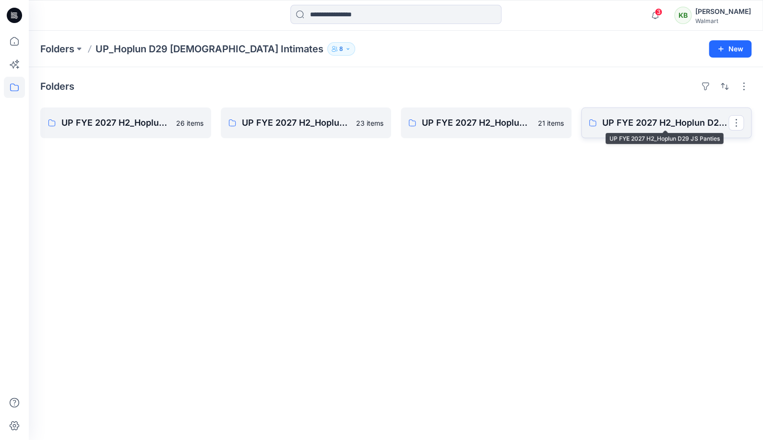
click at [668, 125] on p "UP FYE 2027 H2_Hoplun D29 JS Panties" at bounding box center [666, 122] width 127 height 13
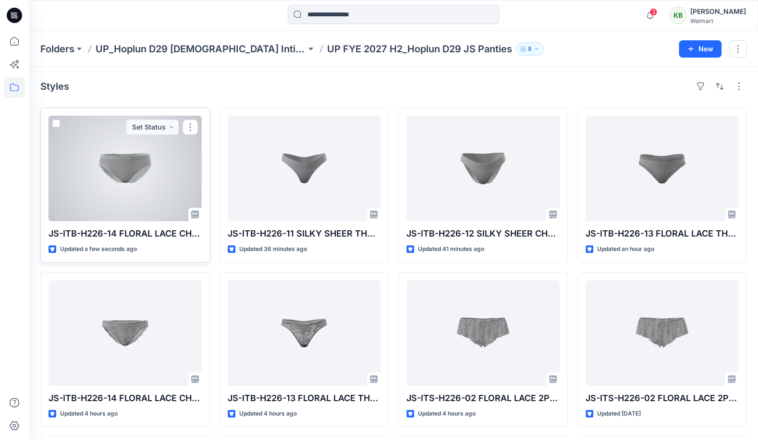
click at [152, 173] on div at bounding box center [124, 169] width 153 height 106
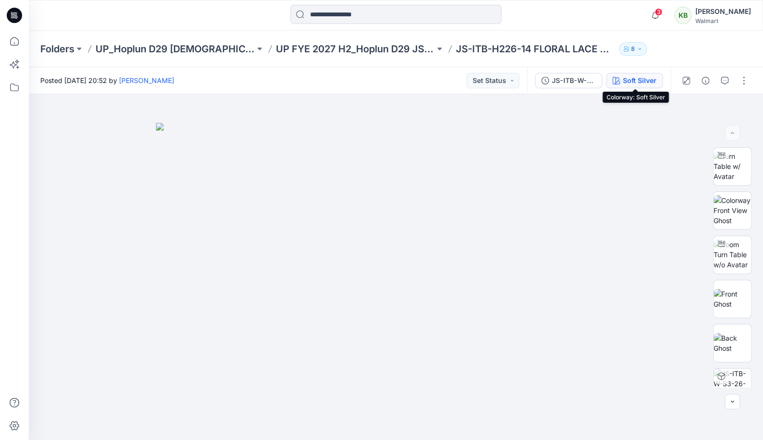
click at [638, 81] on div "Soft Silver" at bounding box center [640, 80] width 34 height 11
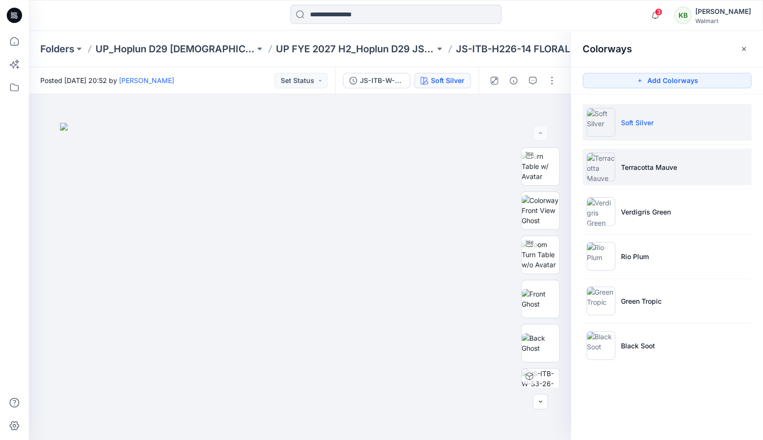
click at [639, 173] on li "Terracotta Mauve" at bounding box center [667, 167] width 169 height 36
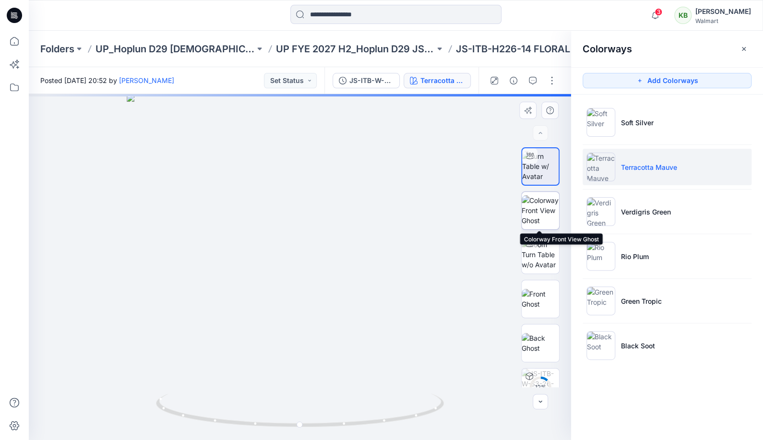
click at [544, 213] on img at bounding box center [540, 210] width 37 height 30
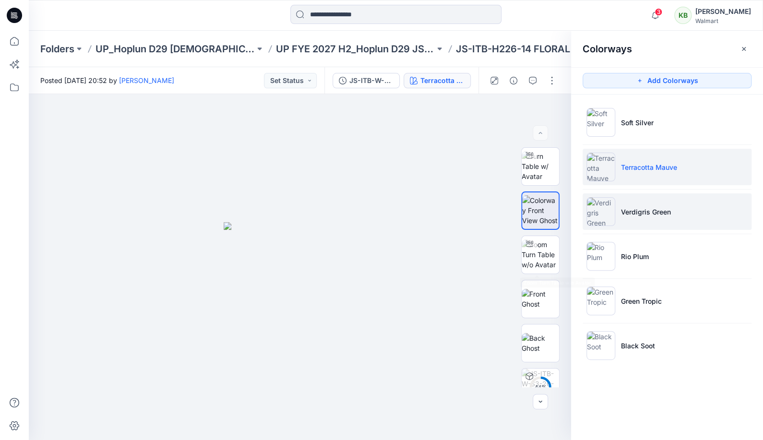
click at [620, 206] on li "Verdigris Green" at bounding box center [667, 212] width 169 height 36
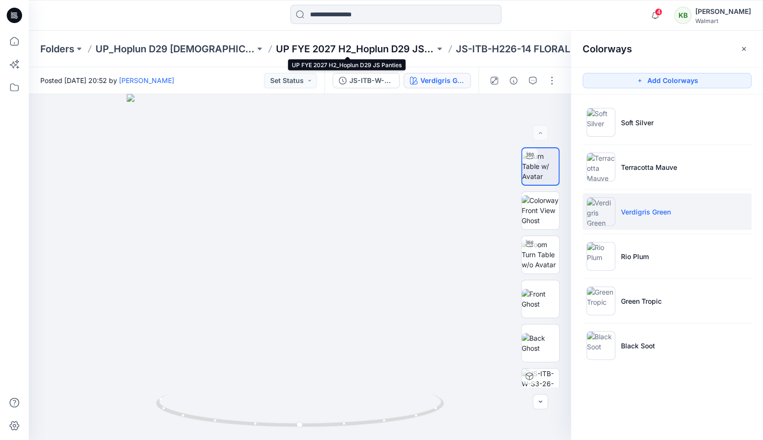
click at [319, 54] on p "UP FYE 2027 H2_Hoplun D29 JS Panties" at bounding box center [355, 48] width 159 height 13
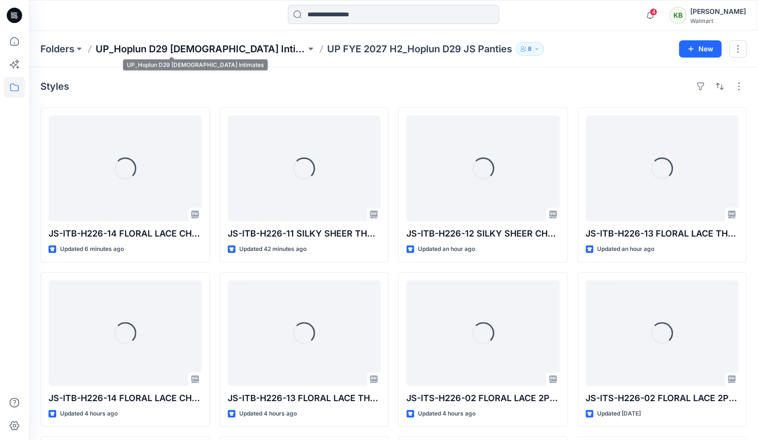
click at [223, 54] on p "UP_Hoplun D29 [DEMOGRAPHIC_DATA] Intimates" at bounding box center [201, 48] width 210 height 13
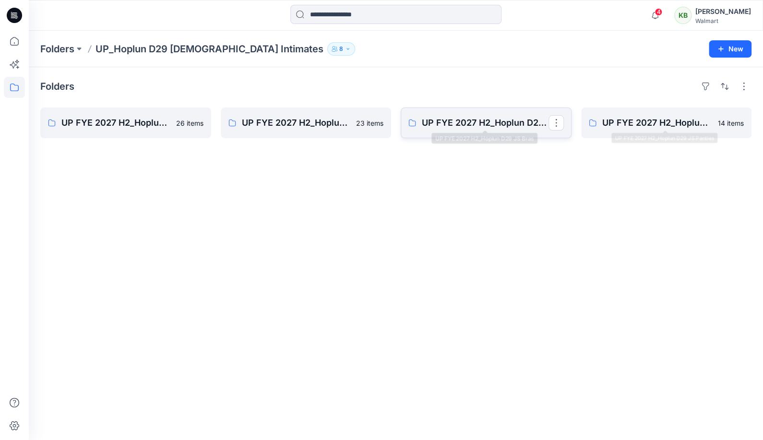
click at [523, 119] on p "UP FYE 2027 H2_Hoplun D29 JS Bras" at bounding box center [485, 122] width 127 height 13
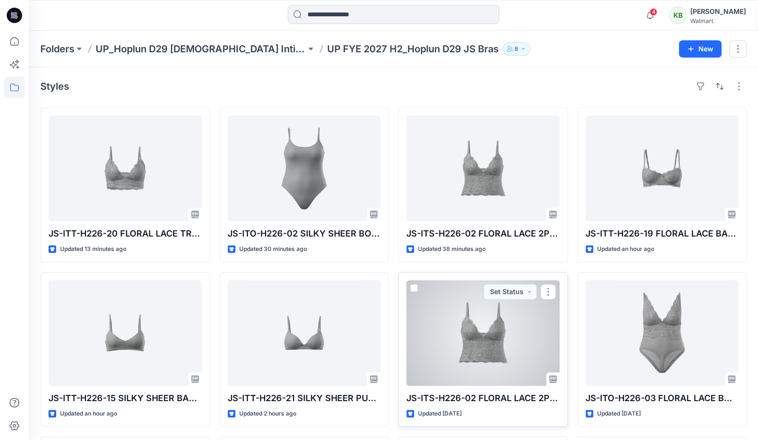
click at [480, 334] on div at bounding box center [482, 333] width 153 height 106
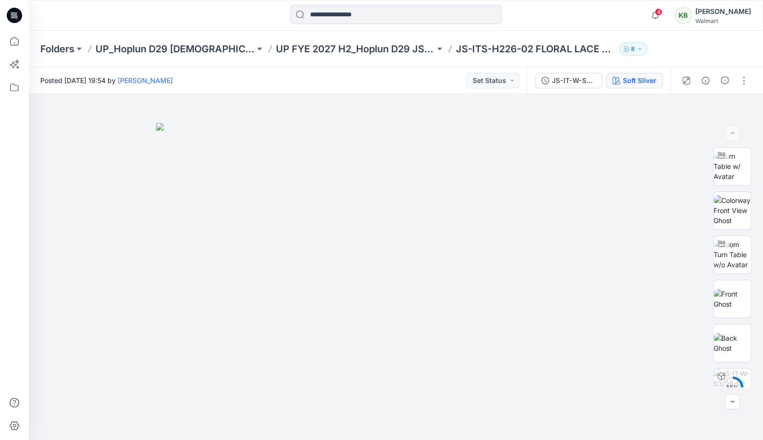
click at [644, 82] on div "Soft Sliver" at bounding box center [640, 80] width 34 height 11
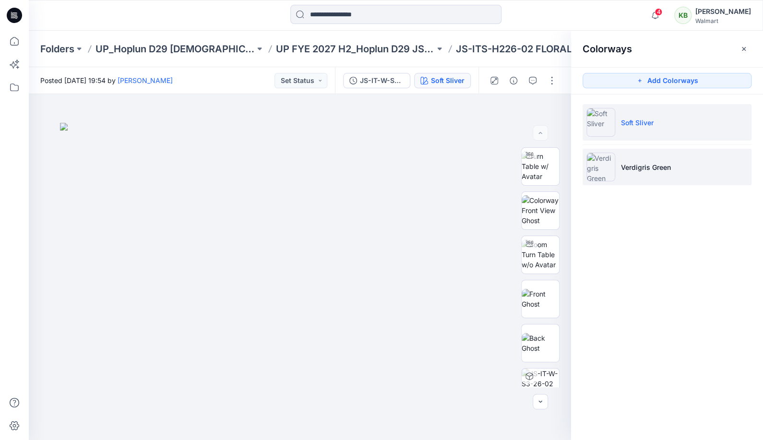
click at [660, 166] on p "Verdigris Green" at bounding box center [646, 167] width 50 height 10
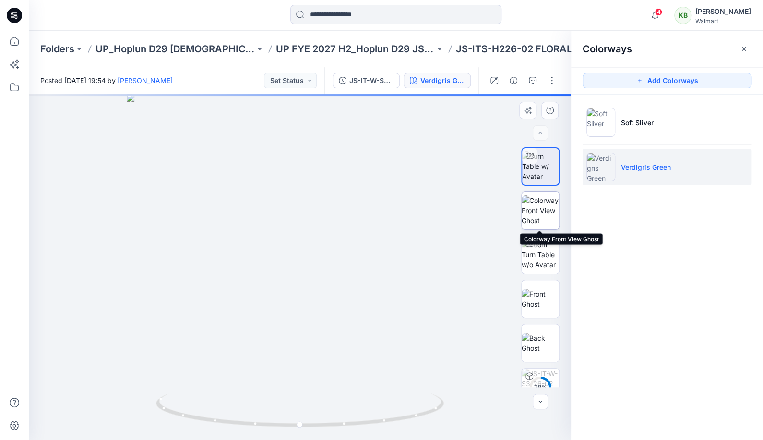
click at [548, 209] on img at bounding box center [540, 210] width 37 height 30
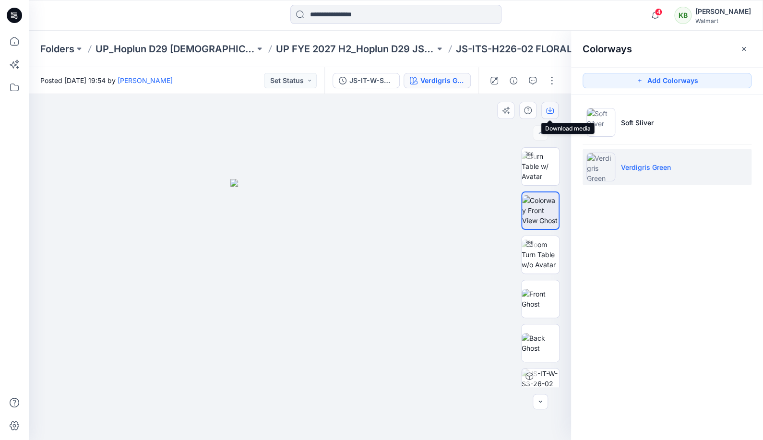
click at [551, 112] on icon "button" at bounding box center [550, 111] width 8 height 8
click at [419, 51] on p "UP FYE 2027 H2_Hoplun D29 JS Bras" at bounding box center [355, 48] width 159 height 13
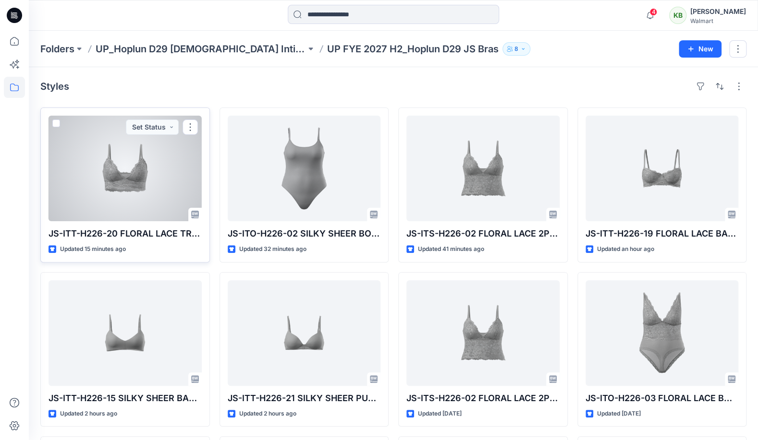
click at [132, 169] on div at bounding box center [124, 169] width 153 height 106
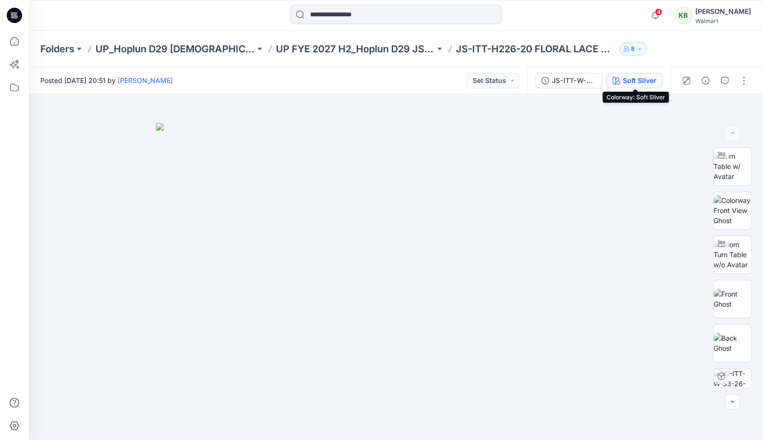
click at [658, 83] on button "Soft Sliver" at bounding box center [634, 80] width 57 height 15
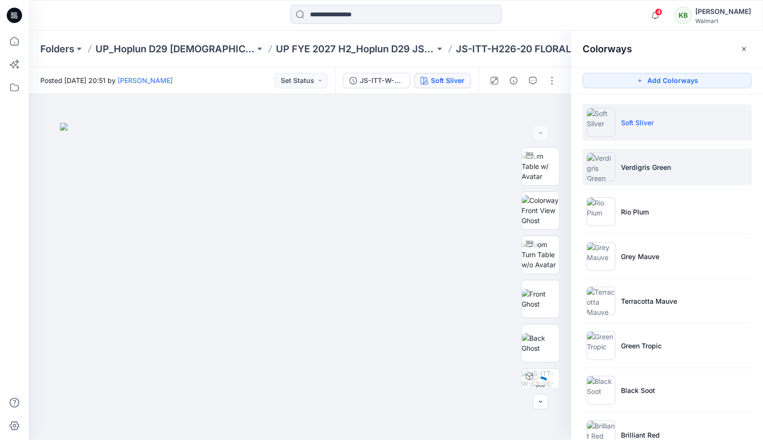
click at [659, 165] on p "Verdigris Green" at bounding box center [646, 167] width 50 height 10
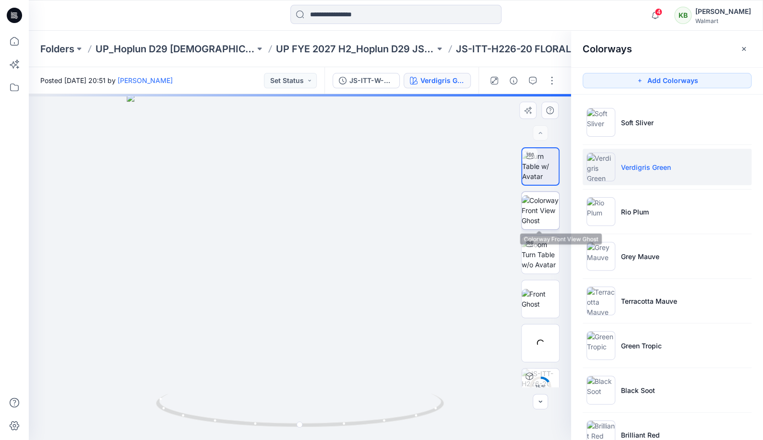
click at [547, 214] on img at bounding box center [540, 210] width 37 height 30
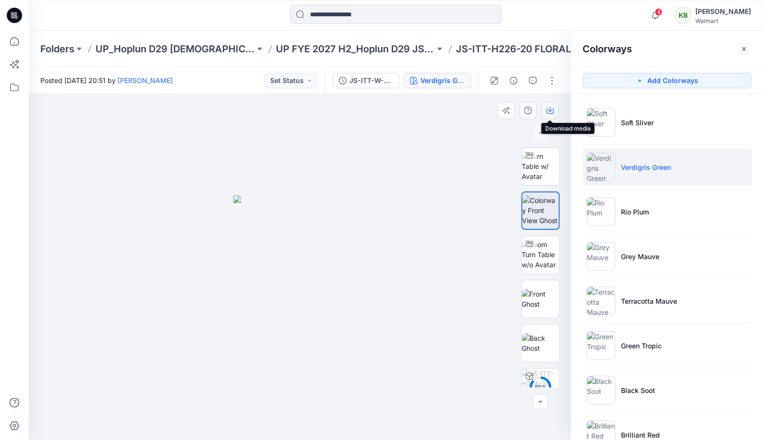
click at [547, 109] on icon "button" at bounding box center [550, 111] width 8 height 8
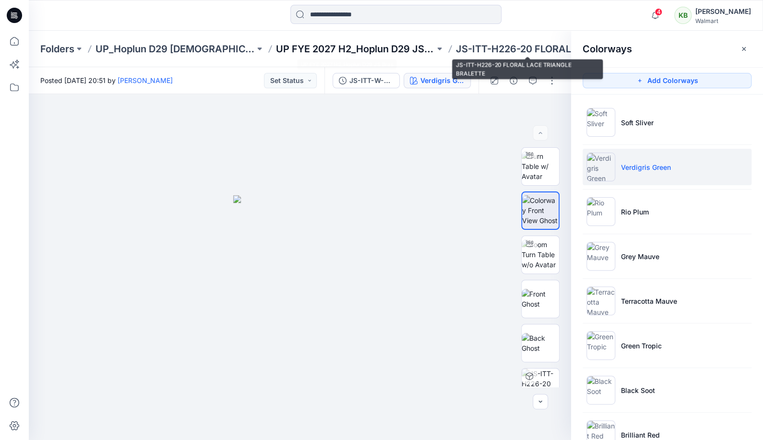
click at [416, 47] on p "UP FYE 2027 H2_Hoplun D29 JS Bras" at bounding box center [355, 48] width 159 height 13
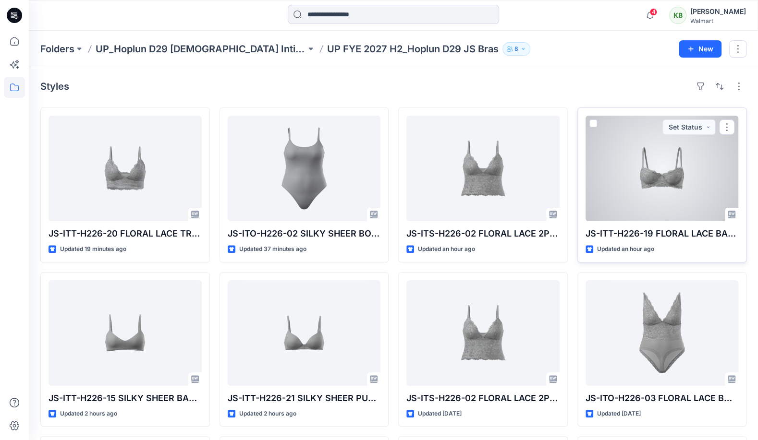
click at [641, 182] on div at bounding box center [661, 169] width 153 height 106
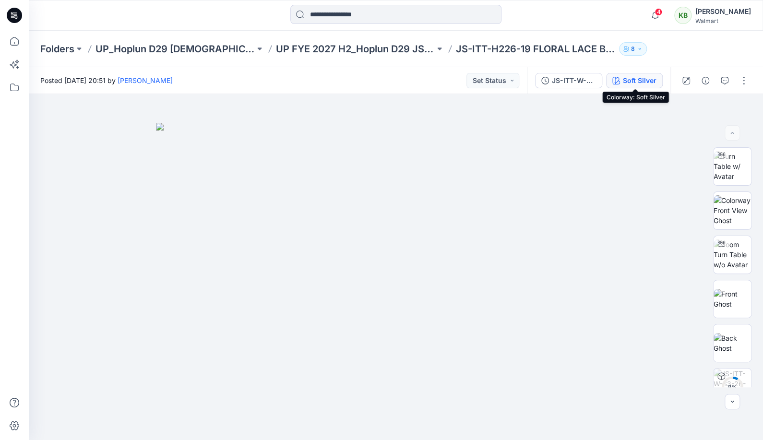
click at [644, 84] on div "Soft Silver" at bounding box center [640, 80] width 34 height 11
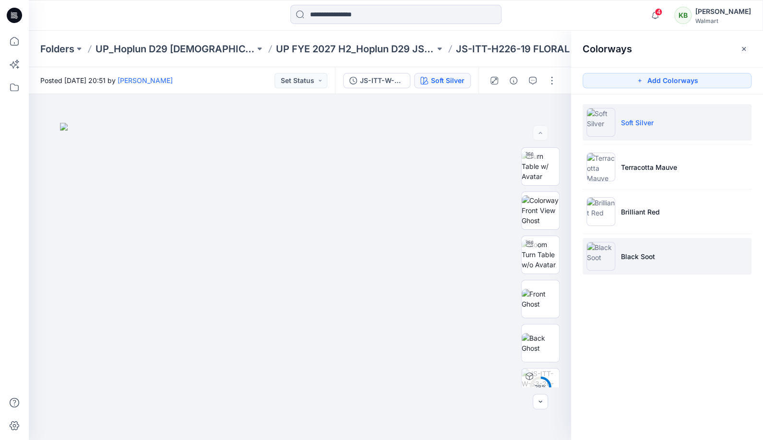
click at [663, 252] on li "Black Soot" at bounding box center [667, 256] width 169 height 36
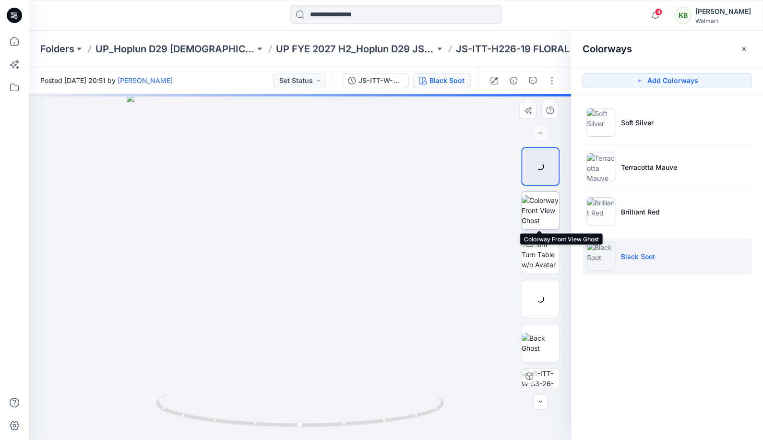
click at [550, 216] on img at bounding box center [540, 210] width 37 height 30
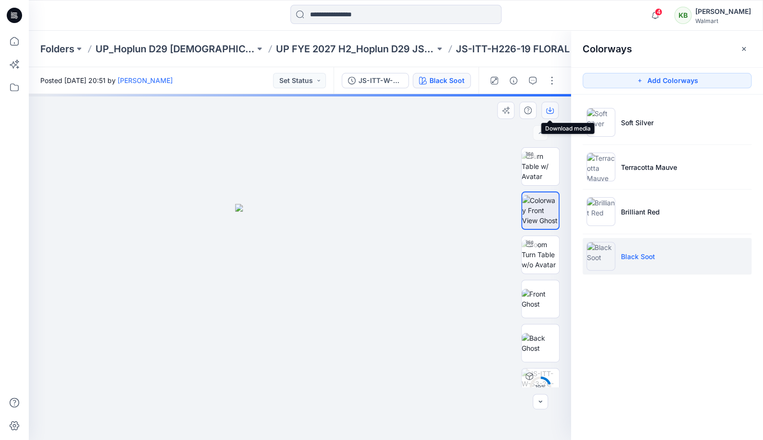
click at [551, 110] on icon "button" at bounding box center [550, 111] width 8 height 8
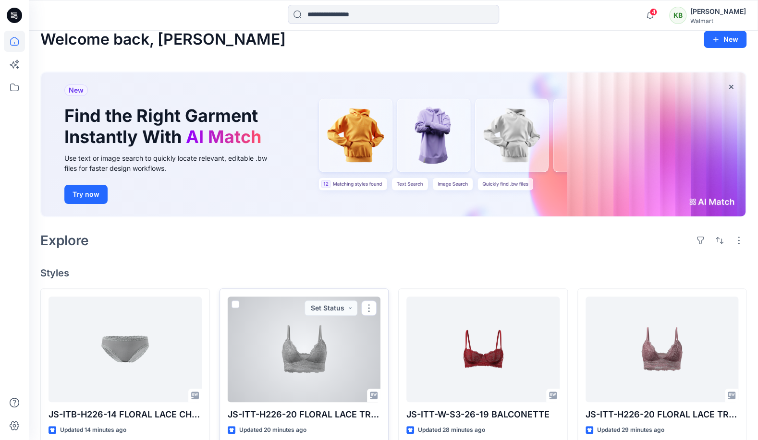
scroll to position [51, 0]
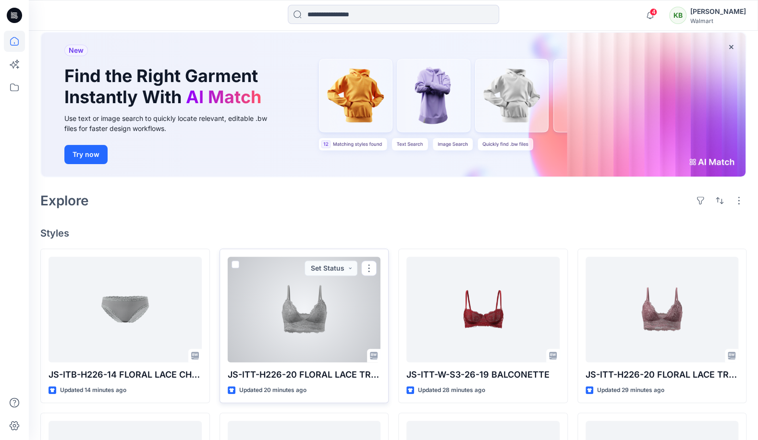
click at [328, 336] on div at bounding box center [304, 310] width 153 height 106
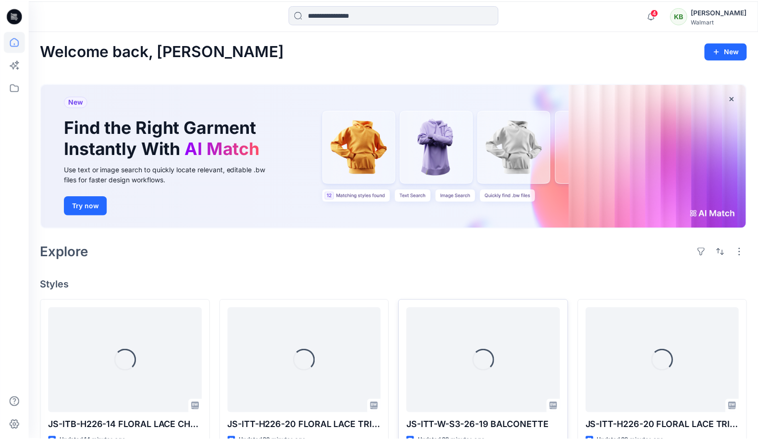
scroll to position [51, 0]
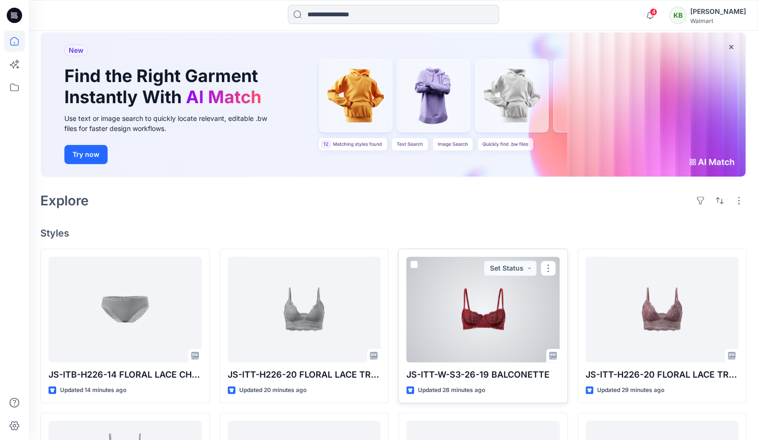
click at [477, 358] on div at bounding box center [482, 310] width 153 height 106
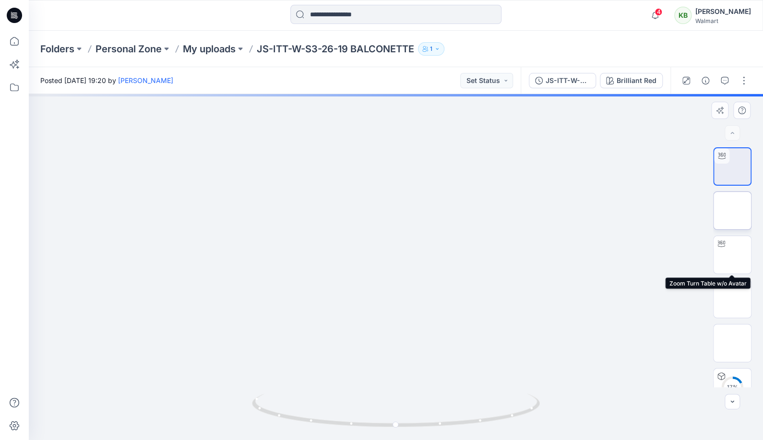
click at [733, 211] on img at bounding box center [733, 211] width 0 height 0
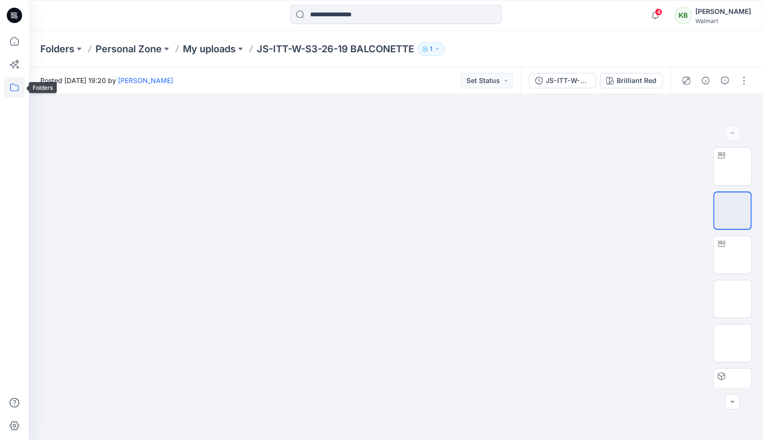
click at [18, 83] on icon at bounding box center [14, 87] width 21 height 21
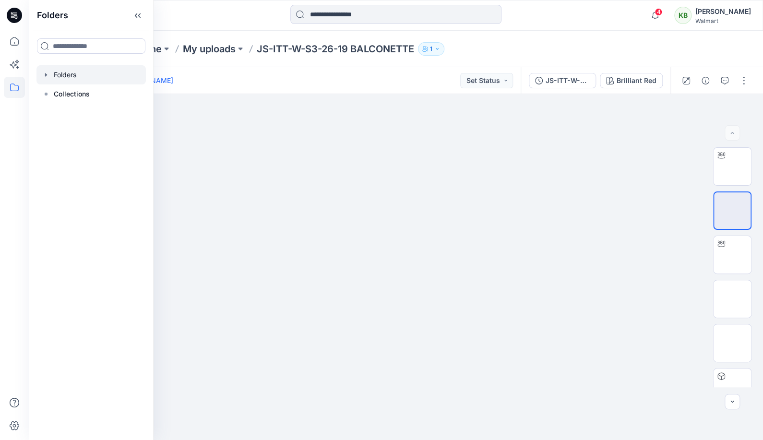
click at [51, 74] on div at bounding box center [90, 74] width 109 height 19
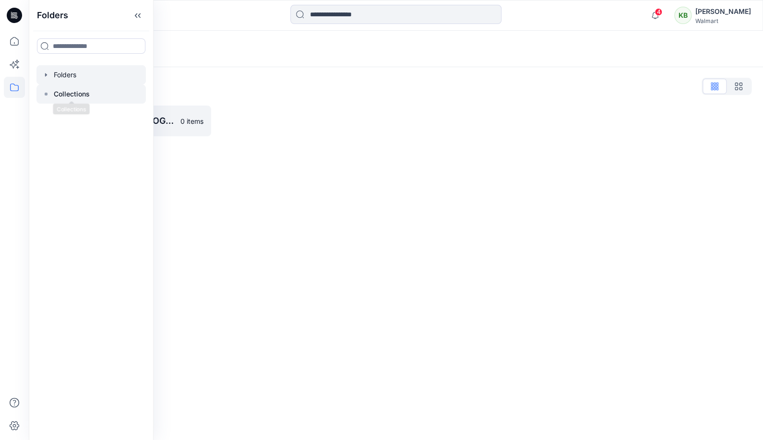
click at [86, 97] on p "Collections" at bounding box center [72, 94] width 36 height 12
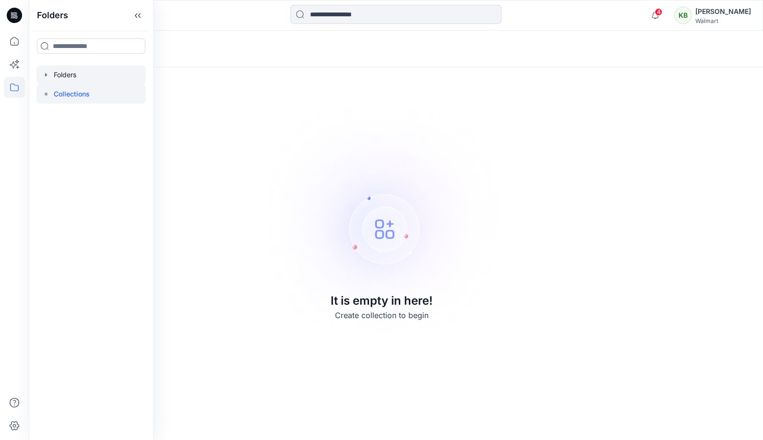
click at [46, 78] on icon "button" at bounding box center [46, 75] width 8 height 8
click at [89, 88] on div at bounding box center [103, 94] width 134 height 19
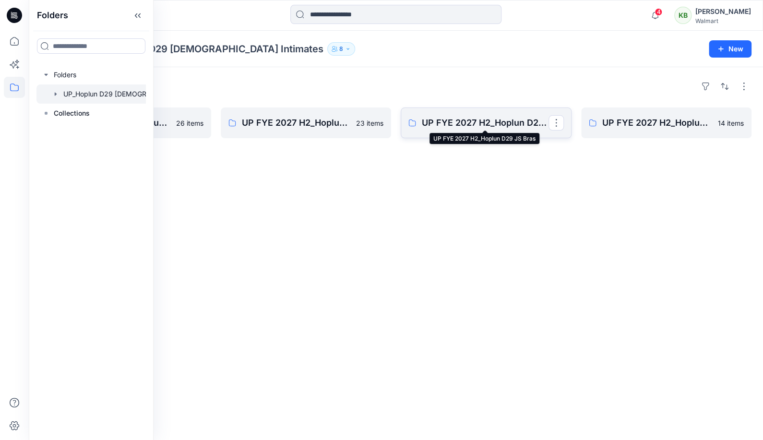
click at [467, 126] on p "UP FYE 2027 H2_Hoplun D29 JS Bras" at bounding box center [485, 122] width 127 height 13
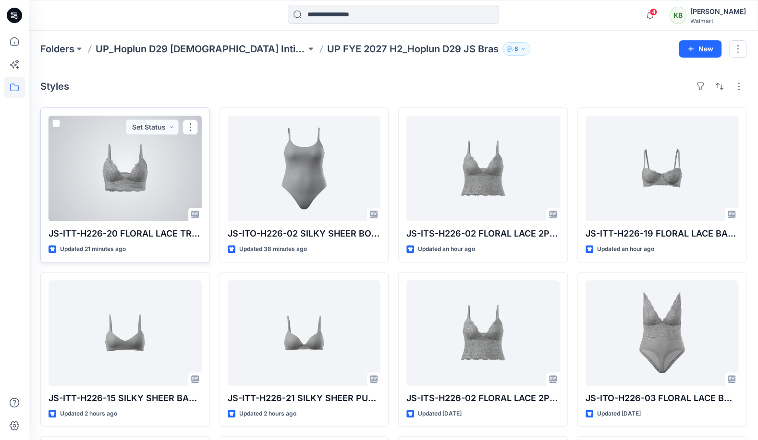
click at [152, 199] on div at bounding box center [124, 169] width 153 height 106
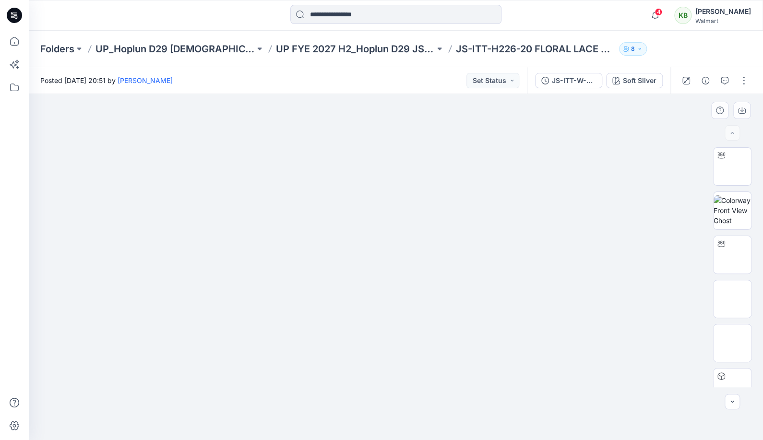
drag, startPoint x: 763, startPoint y: 200, endPoint x: 149, endPoint y: 242, distance: 615.1
click at [642, 84] on div "Soft Sliver" at bounding box center [640, 80] width 34 height 11
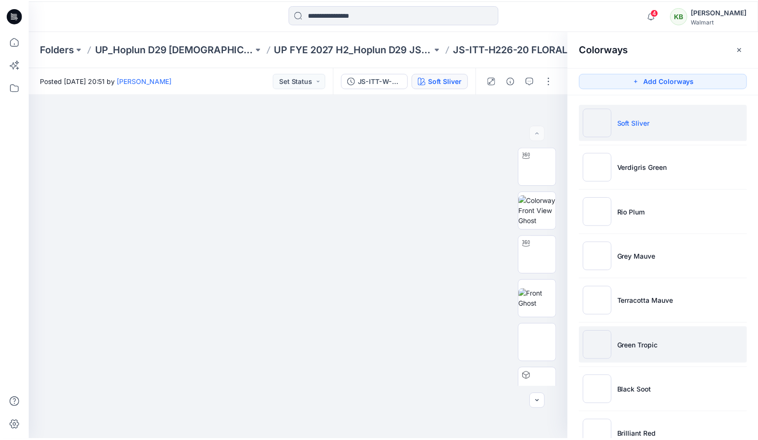
scroll to position [30, 0]
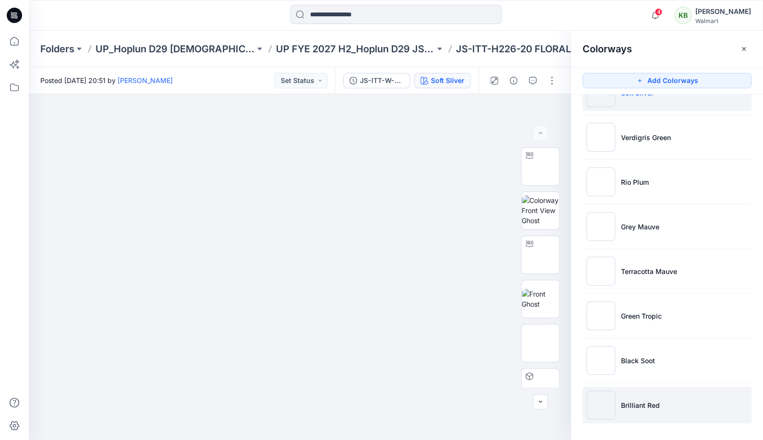
click at [663, 406] on li "Brilliant Red" at bounding box center [667, 405] width 169 height 36
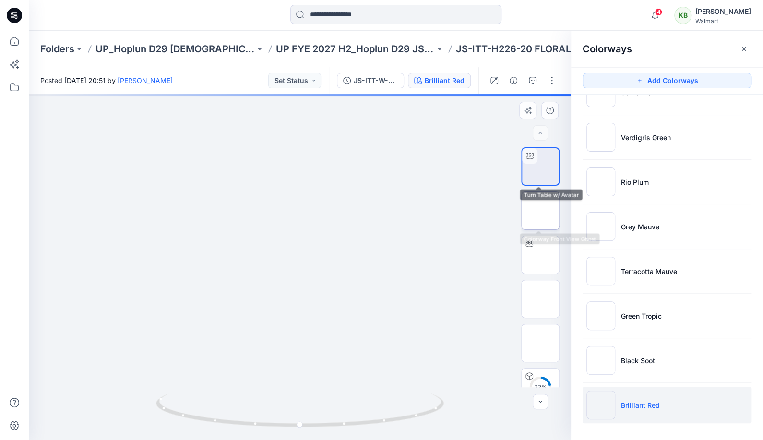
click at [541, 211] on img at bounding box center [541, 211] width 0 height 0
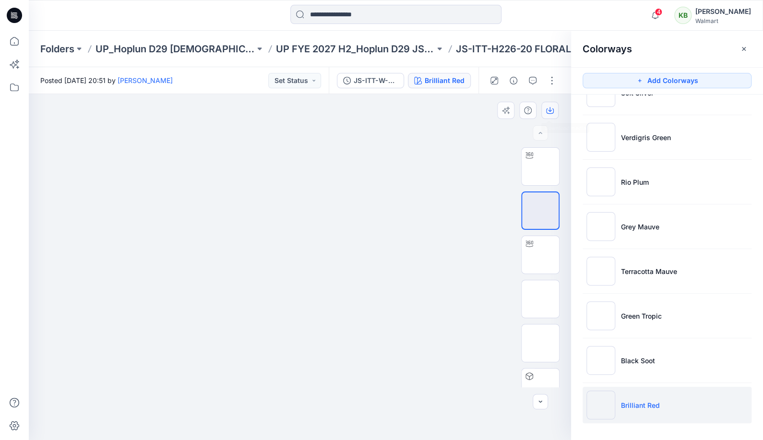
click at [551, 107] on icon "button" at bounding box center [550, 111] width 8 height 8
click at [402, 43] on p "UP FYE 2027 H2_Hoplun D29 JS Bras" at bounding box center [355, 48] width 159 height 13
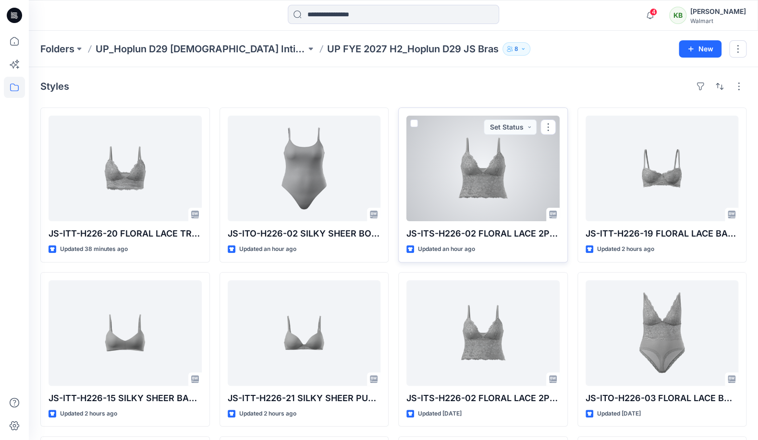
click at [501, 192] on div at bounding box center [482, 169] width 153 height 106
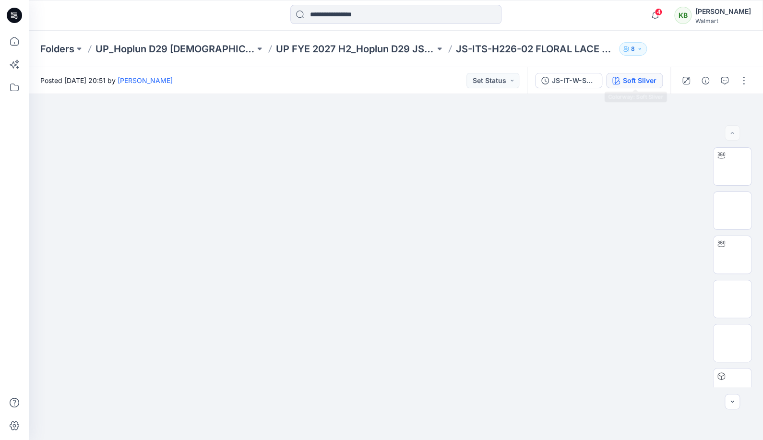
click at [647, 79] on div "Soft Sliver" at bounding box center [640, 80] width 34 height 11
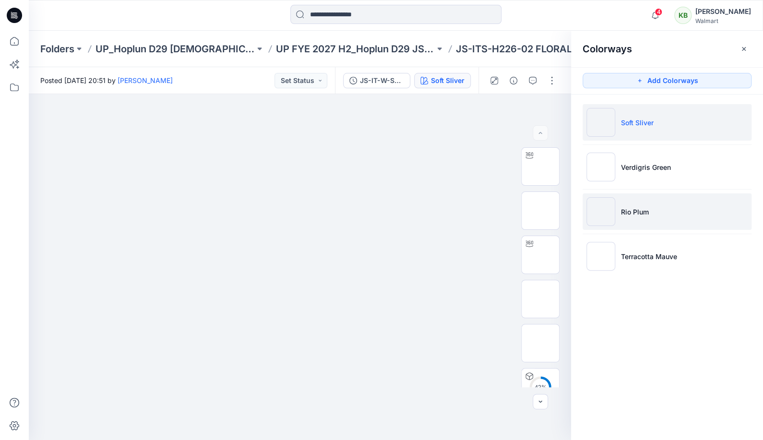
click at [638, 223] on li "Rio Plum" at bounding box center [667, 212] width 169 height 36
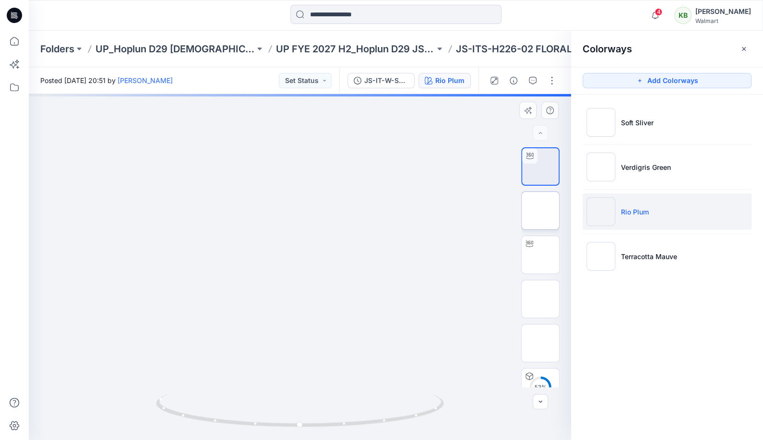
click at [541, 211] on img at bounding box center [541, 211] width 0 height 0
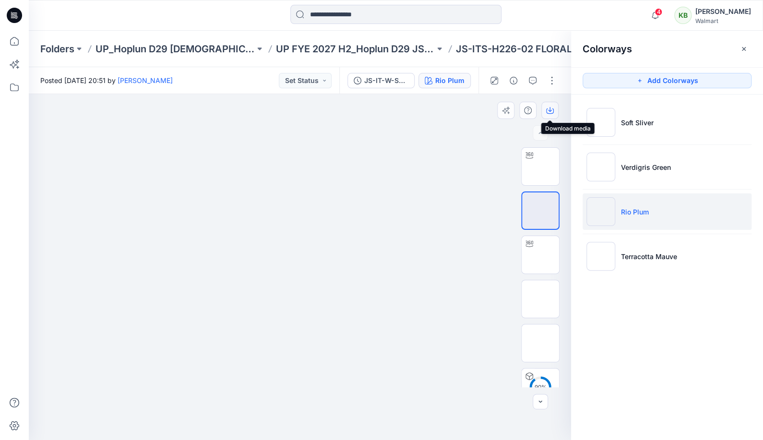
click at [551, 109] on icon "button" at bounding box center [550, 111] width 8 height 8
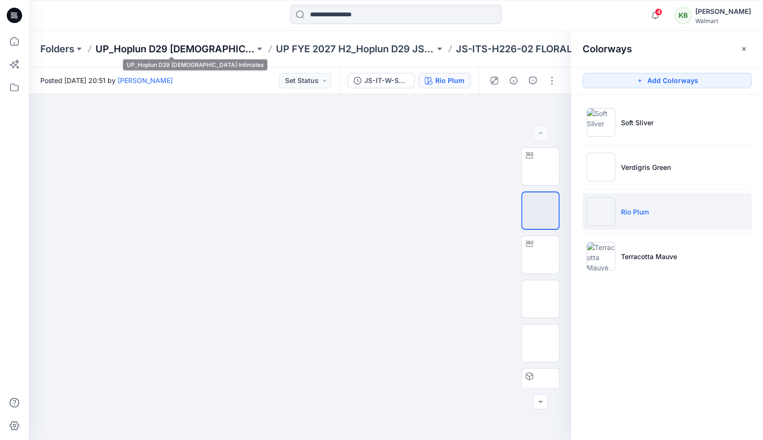
click at [234, 48] on p "UP_Hoplun D29 [DEMOGRAPHIC_DATA] Intimates" at bounding box center [175, 48] width 159 height 13
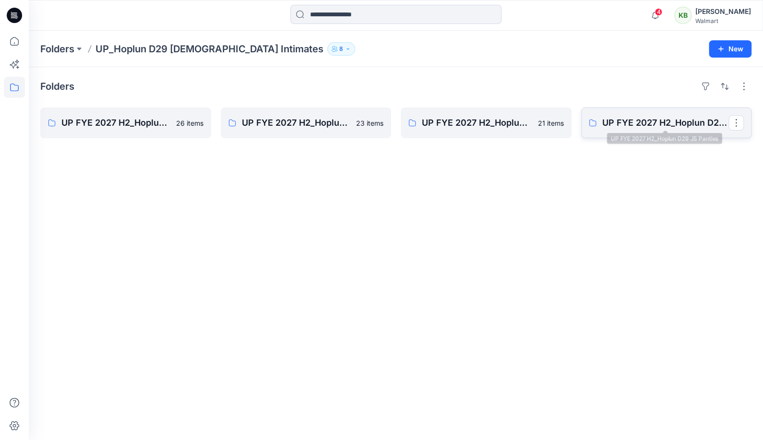
click at [681, 127] on p "UP FYE 2027 H2_Hoplun D29 JS Panties" at bounding box center [666, 122] width 127 height 13
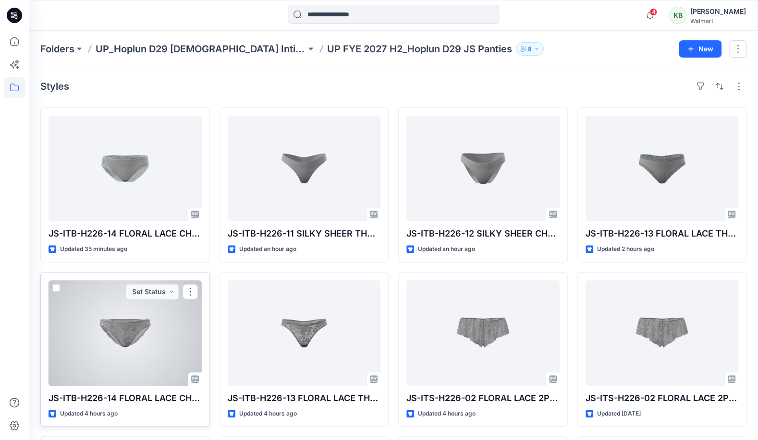
click at [152, 357] on div at bounding box center [124, 333] width 153 height 106
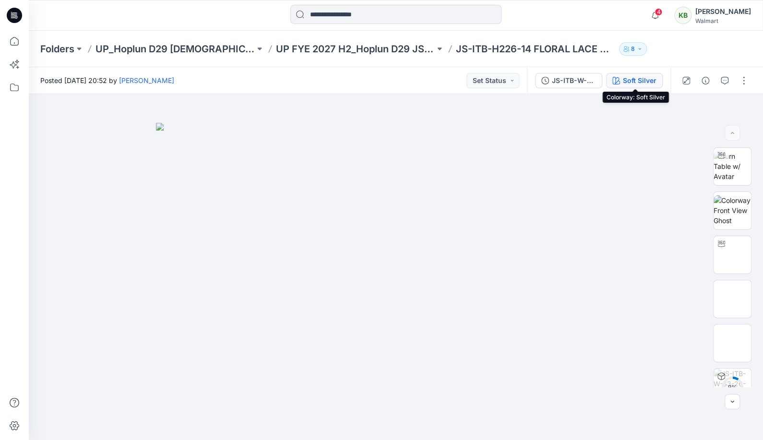
click at [638, 83] on div "Soft Silver" at bounding box center [640, 80] width 34 height 11
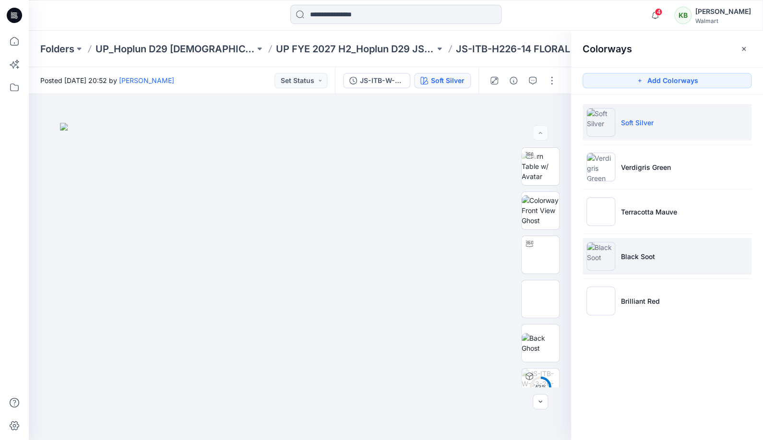
click at [645, 263] on li "Black Soot" at bounding box center [667, 256] width 169 height 36
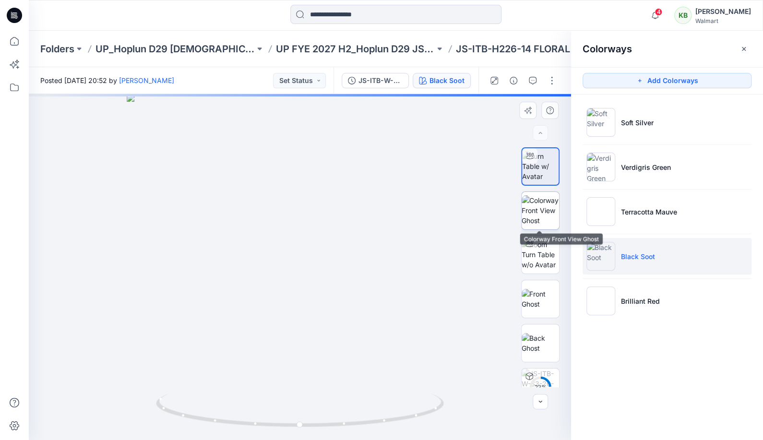
click at [551, 214] on img at bounding box center [540, 210] width 37 height 30
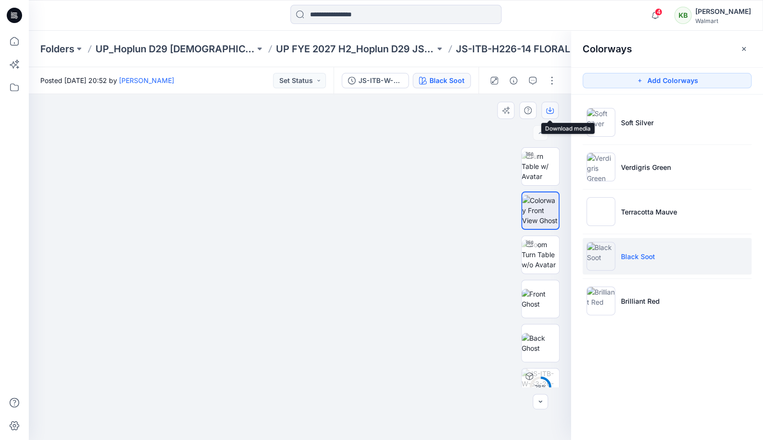
click at [552, 110] on icon "button" at bounding box center [550, 111] width 8 height 8
click at [387, 41] on div "Folders UP_Hoplun D29 [DEMOGRAPHIC_DATA] Intimates UP FYE 2027 H2_Hoplun D29 JS…" at bounding box center [396, 49] width 735 height 36
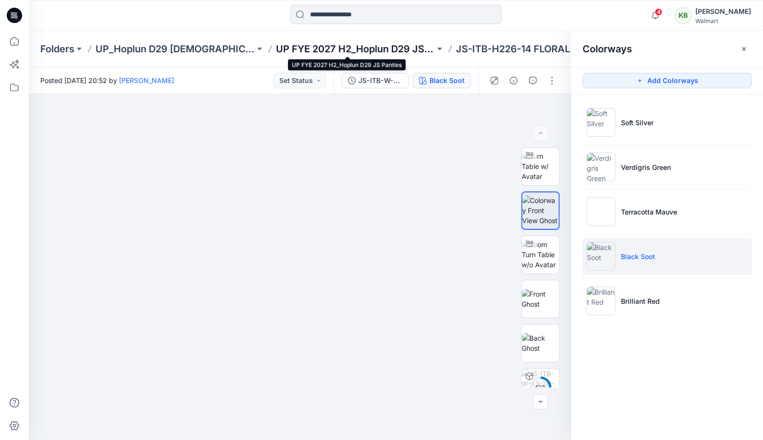
click at [386, 46] on p "UP FYE 2027 H2_Hoplun D29 JS Panties" at bounding box center [355, 48] width 159 height 13
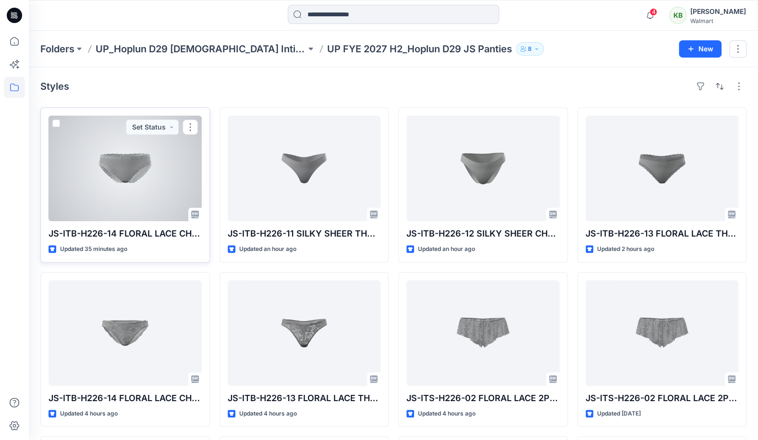
click at [140, 207] on div at bounding box center [124, 169] width 153 height 106
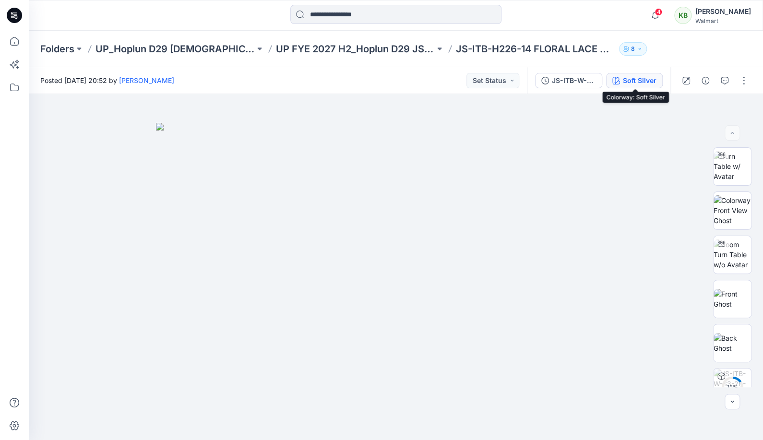
click at [636, 84] on div "Soft Silver" at bounding box center [640, 80] width 34 height 11
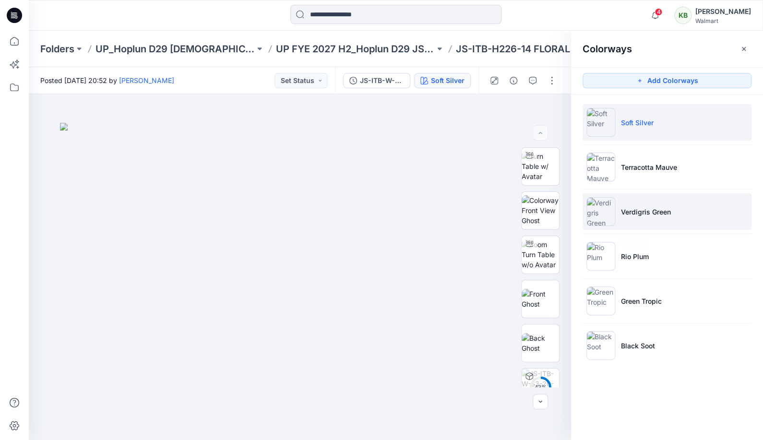
click at [649, 216] on p "Verdigris Green" at bounding box center [646, 212] width 50 height 10
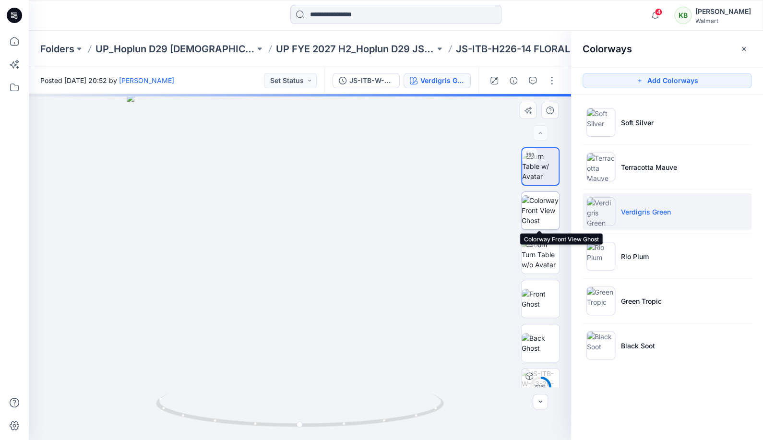
click at [540, 206] on img at bounding box center [540, 210] width 37 height 30
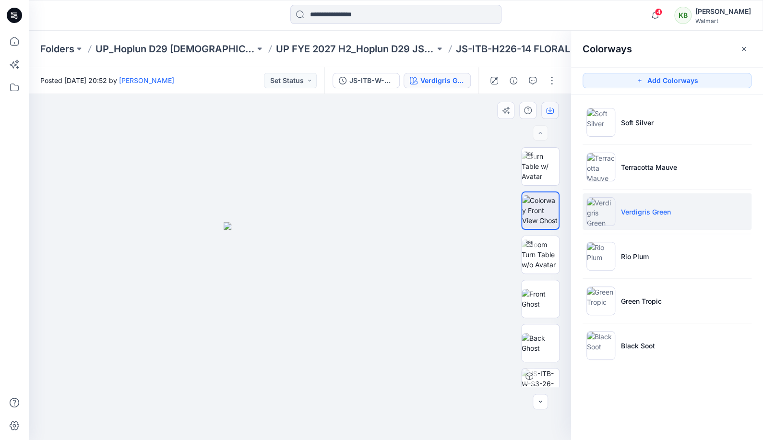
click at [553, 113] on icon "button" at bounding box center [550, 111] width 8 height 5
click at [400, 45] on p "UP FYE 2027 H2_Hoplun D29 JS Panties" at bounding box center [355, 48] width 159 height 13
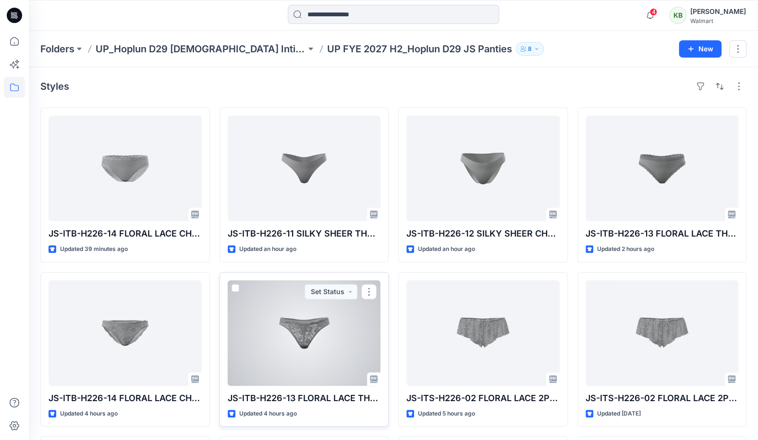
click at [284, 328] on div at bounding box center [304, 333] width 153 height 106
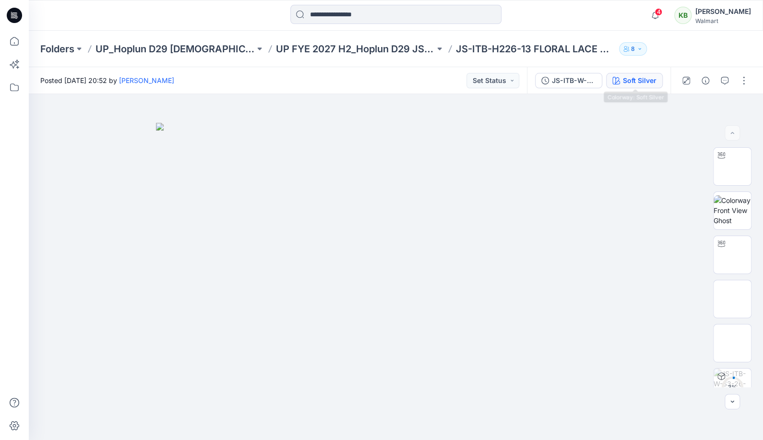
click at [652, 81] on div "Soft Silver" at bounding box center [640, 80] width 34 height 11
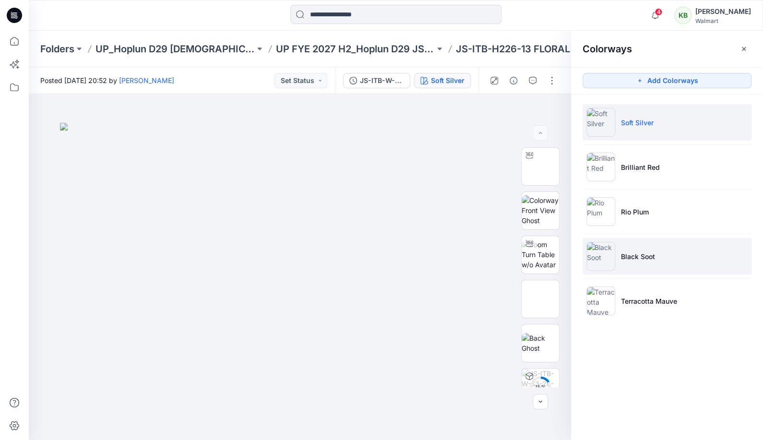
click at [650, 254] on p "Black Soot" at bounding box center [638, 257] width 34 height 10
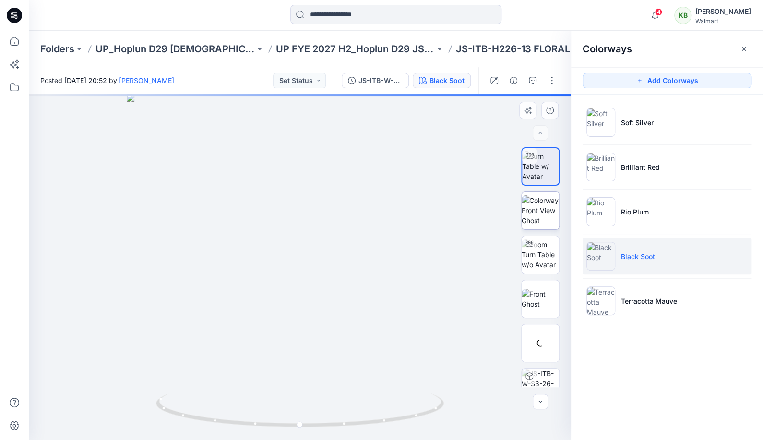
click at [551, 213] on img at bounding box center [540, 210] width 37 height 30
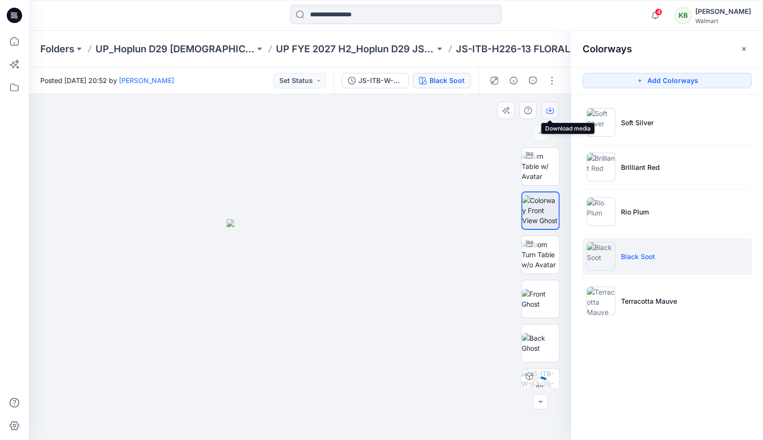
click at [550, 114] on button "button" at bounding box center [550, 110] width 17 height 17
click at [422, 46] on p "UP FYE 2027 H2_Hoplun D29 JS Panties" at bounding box center [355, 48] width 159 height 13
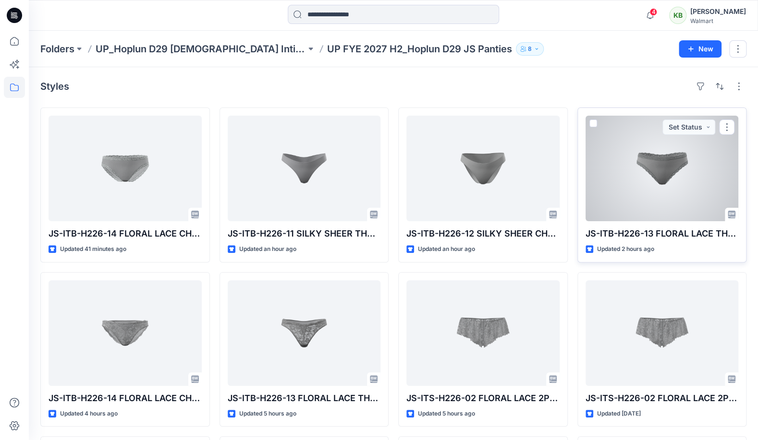
click at [640, 180] on div at bounding box center [661, 169] width 153 height 106
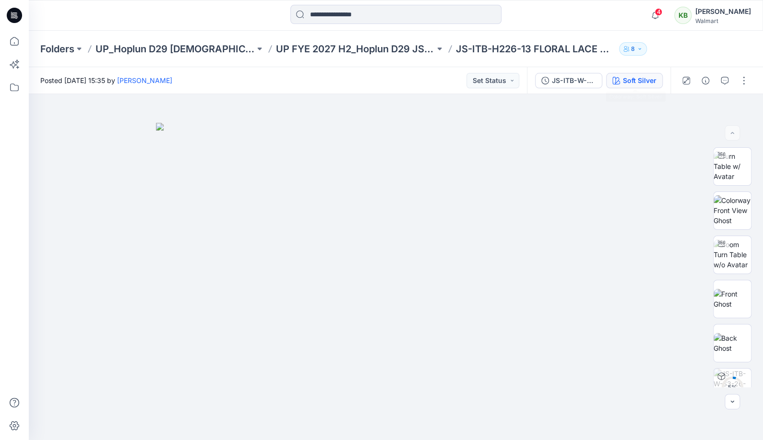
click at [661, 80] on button "Soft Silver" at bounding box center [634, 80] width 57 height 15
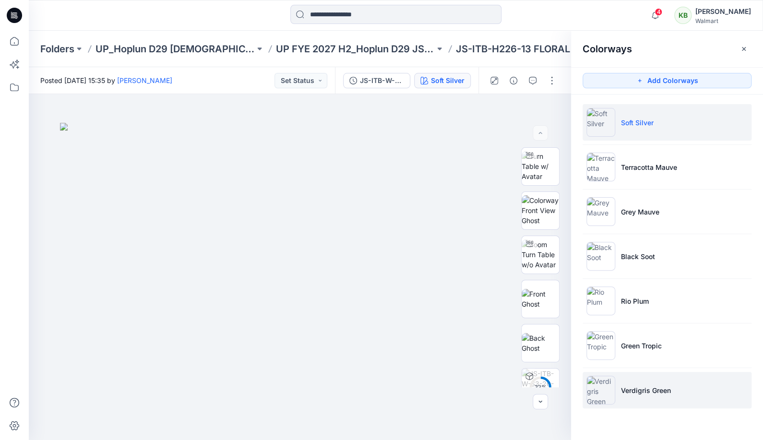
click at [645, 390] on p "Verdigris Green" at bounding box center [646, 391] width 50 height 10
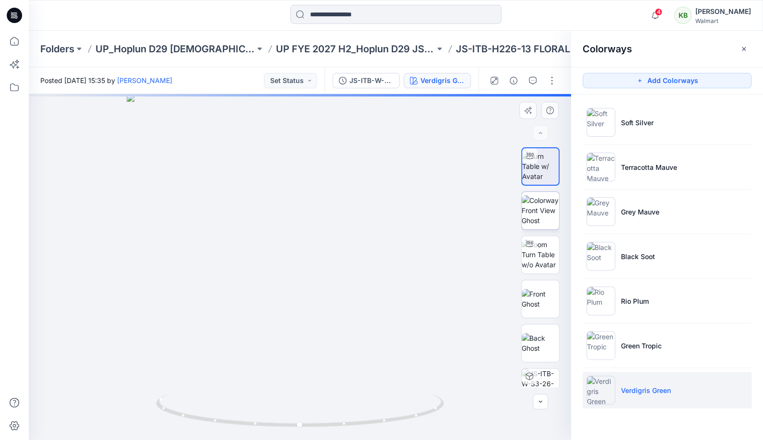
click at [554, 217] on img at bounding box center [540, 210] width 37 height 30
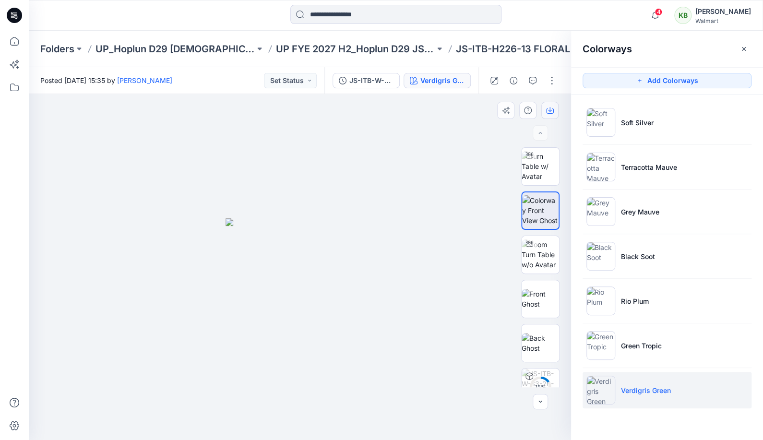
click at [549, 109] on icon "button" at bounding box center [550, 111] width 8 height 8
click at [391, 46] on p "UP FYE 2027 H2_Hoplun D29 JS Panties" at bounding box center [355, 48] width 159 height 13
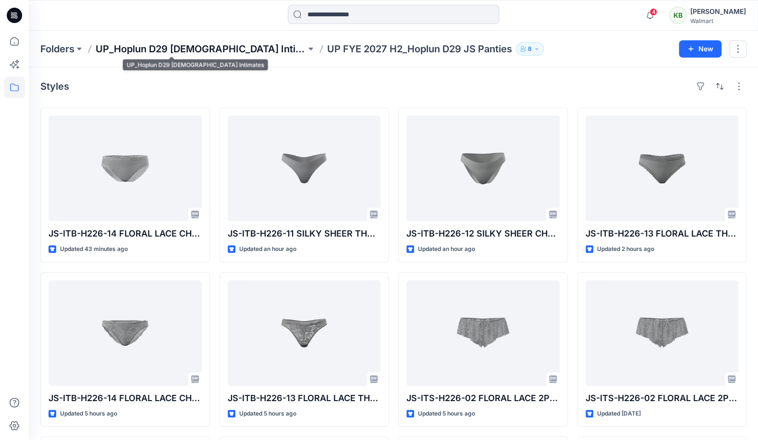
click at [207, 52] on p "UP_Hoplun D29 [DEMOGRAPHIC_DATA] Intimates" at bounding box center [201, 48] width 210 height 13
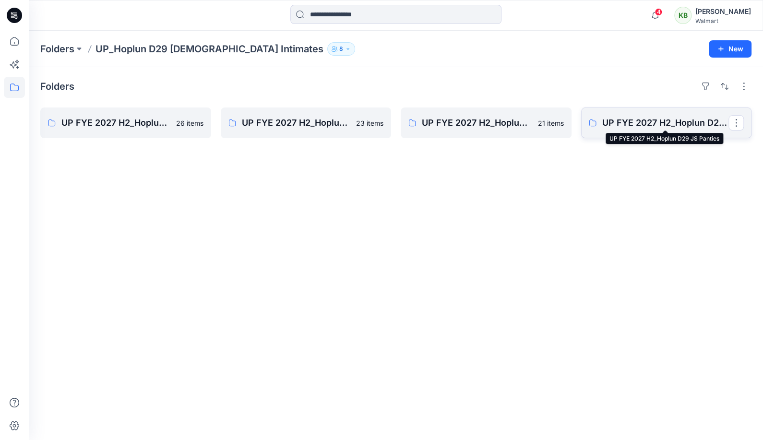
click at [631, 122] on p "UP FYE 2027 H2_Hoplun D29 JS Panties" at bounding box center [666, 122] width 127 height 13
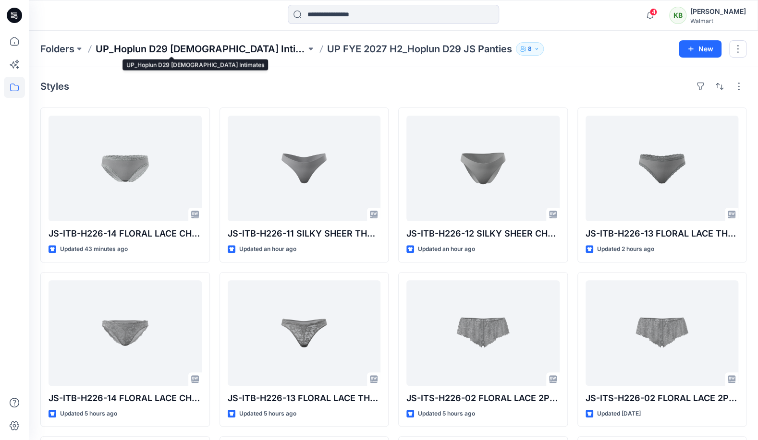
click at [206, 43] on p "UP_Hoplun D29 [DEMOGRAPHIC_DATA] Intimates" at bounding box center [201, 48] width 210 height 13
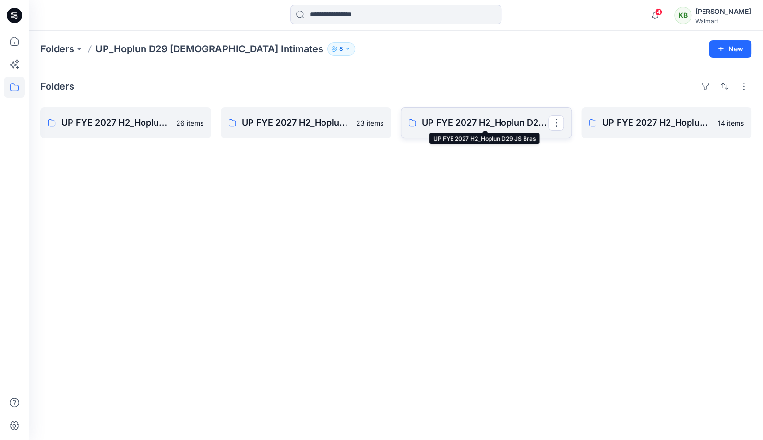
click at [511, 128] on p "UP FYE 2027 H2_Hoplun D29 JS Bras" at bounding box center [485, 122] width 127 height 13
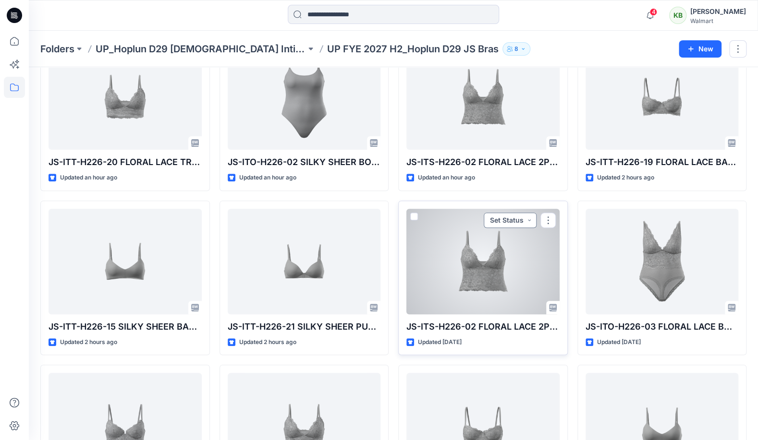
scroll to position [108, 0]
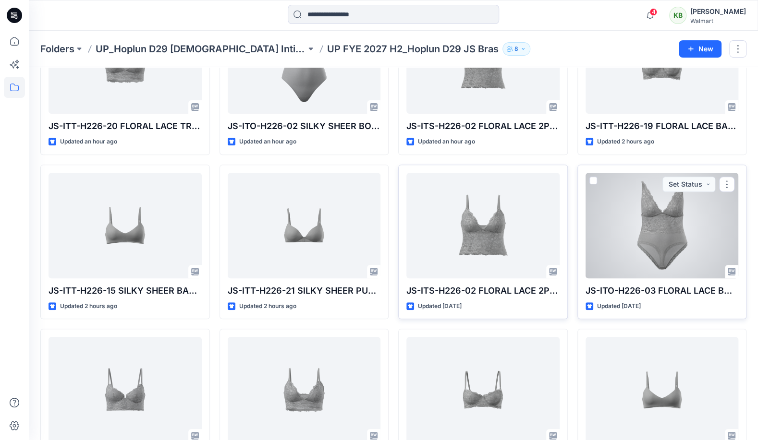
click at [637, 263] on div at bounding box center [661, 226] width 153 height 106
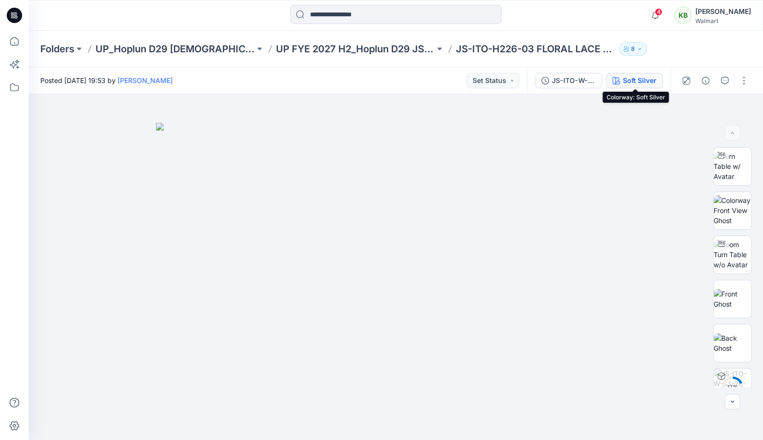
click at [645, 82] on div "Soft Silver" at bounding box center [640, 80] width 34 height 11
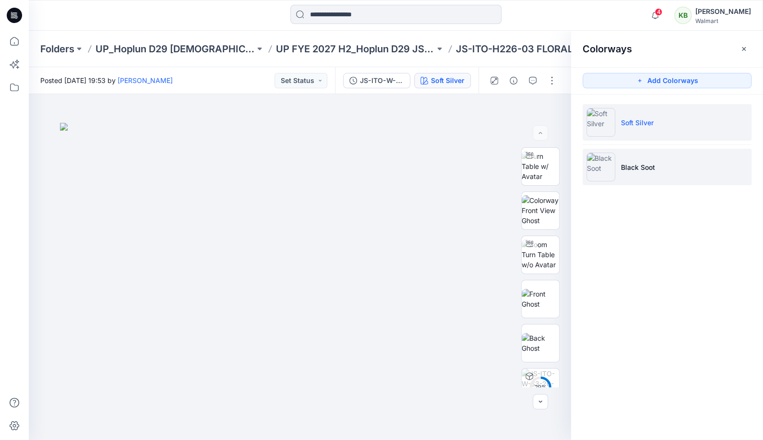
click at [636, 167] on p "Black Soot" at bounding box center [638, 167] width 34 height 10
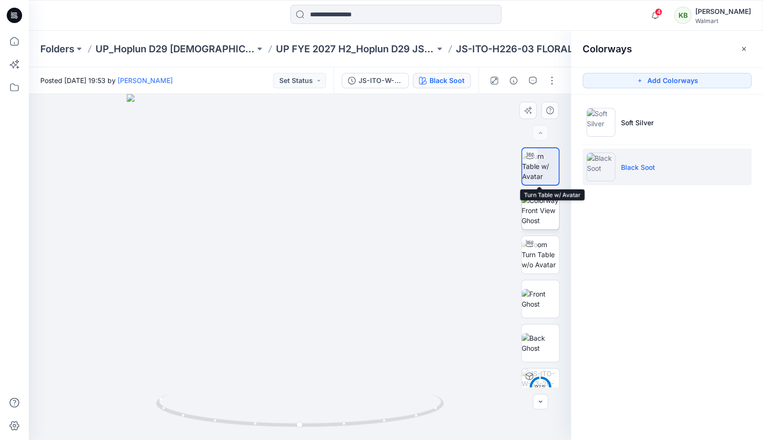
click at [553, 196] on img at bounding box center [540, 210] width 37 height 30
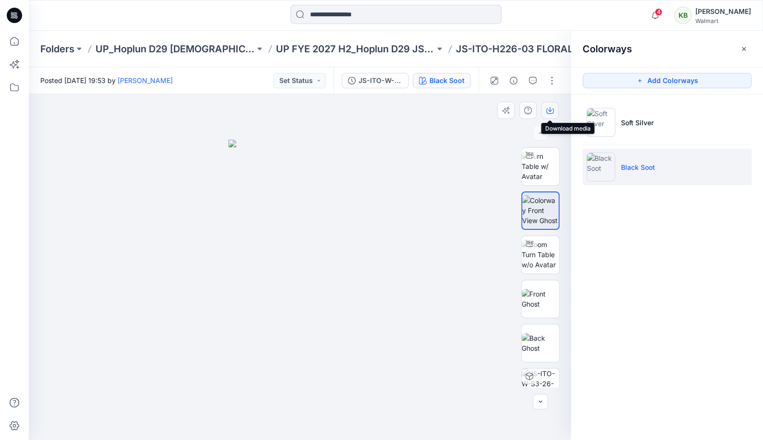
click at [554, 111] on button "button" at bounding box center [550, 110] width 17 height 17
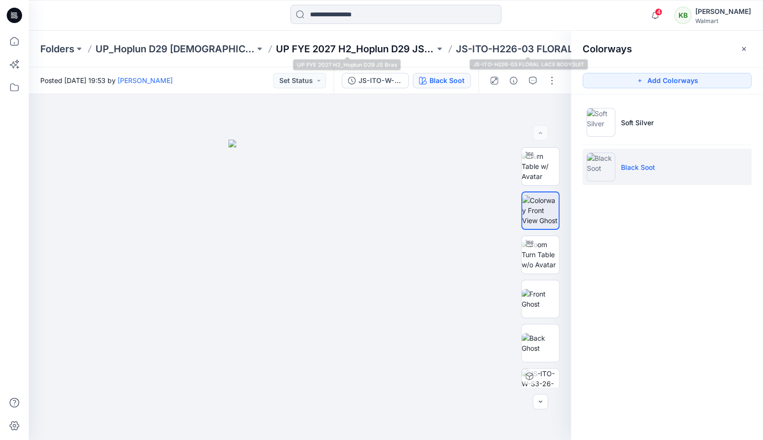
click at [418, 46] on p "UP FYE 2027 H2_Hoplun D29 JS Bras" at bounding box center [355, 48] width 159 height 13
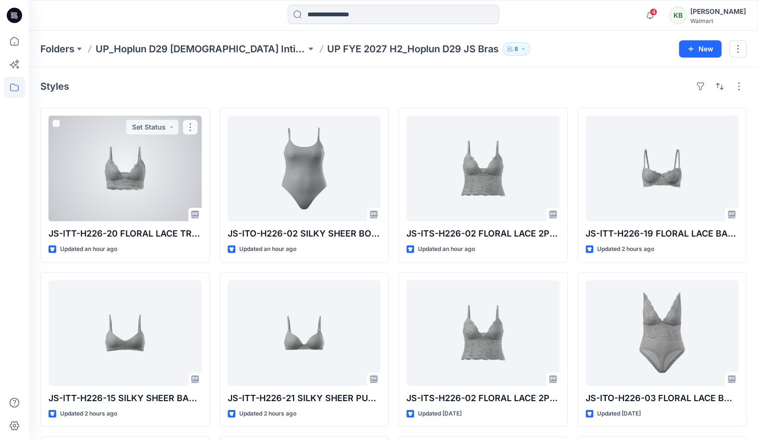
click at [142, 197] on div at bounding box center [124, 169] width 153 height 106
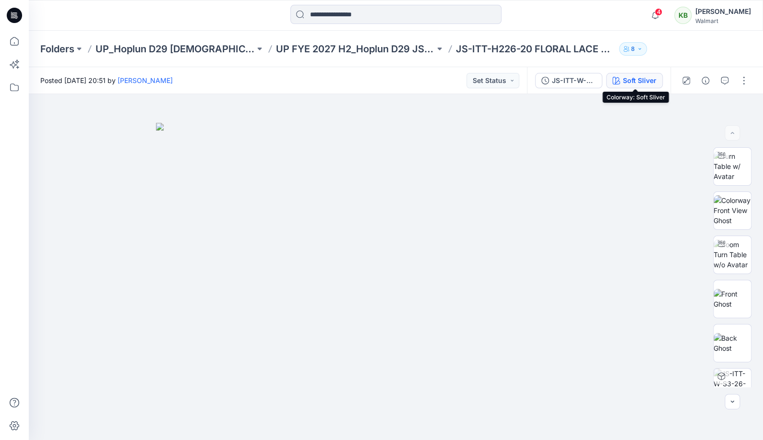
click at [651, 80] on div "Soft Sliver" at bounding box center [640, 80] width 34 height 11
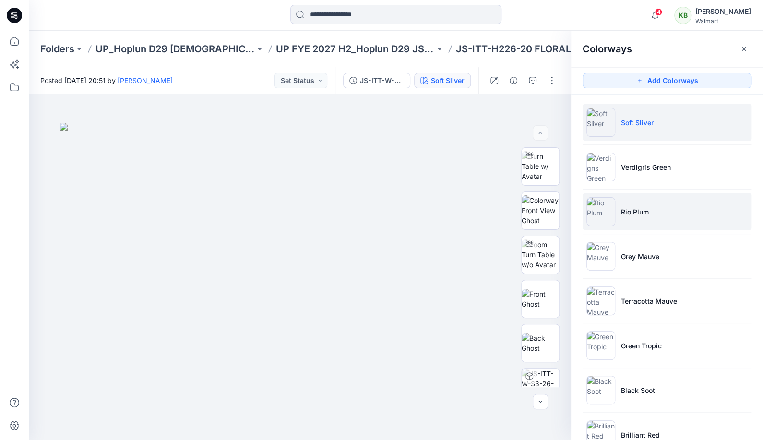
click at [647, 221] on li "Rio Plum" at bounding box center [667, 212] width 169 height 36
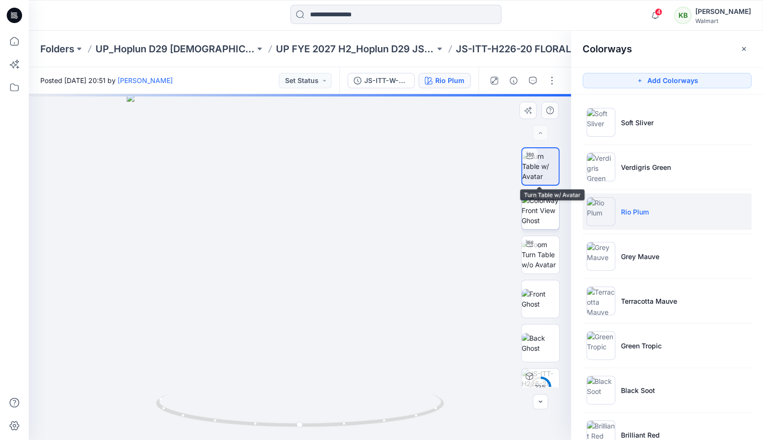
click at [554, 206] on img at bounding box center [540, 210] width 37 height 30
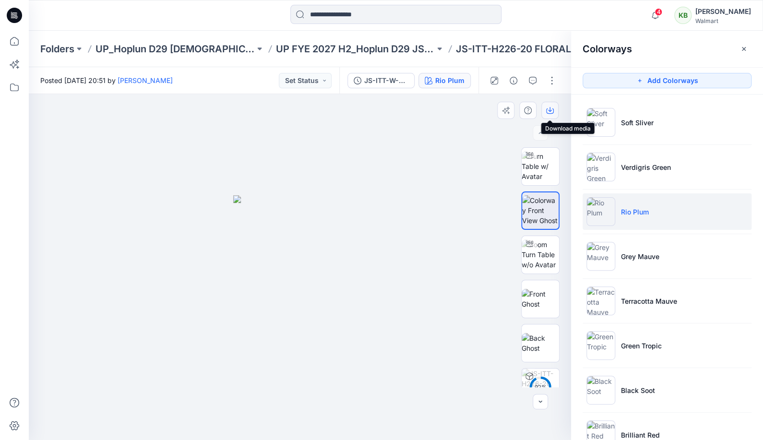
click at [554, 109] on button "button" at bounding box center [550, 110] width 17 height 17
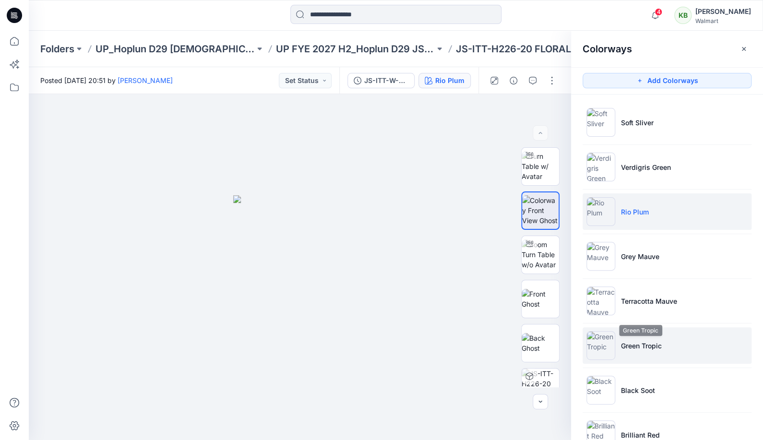
click at [638, 341] on p "Green Tropic" at bounding box center [641, 346] width 41 height 10
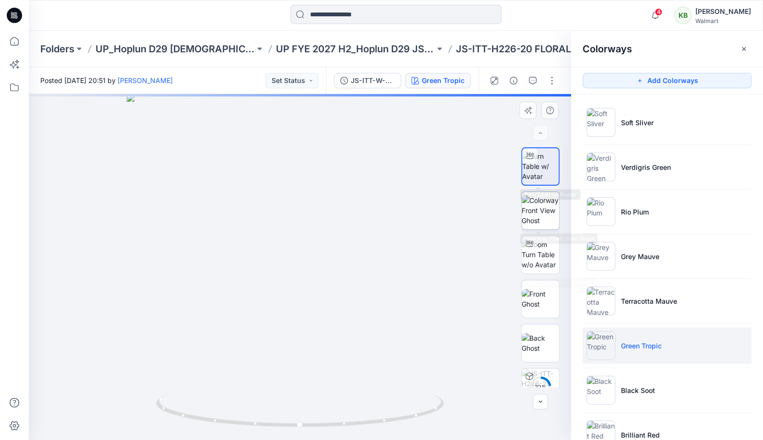
click at [552, 216] on img at bounding box center [540, 210] width 37 height 30
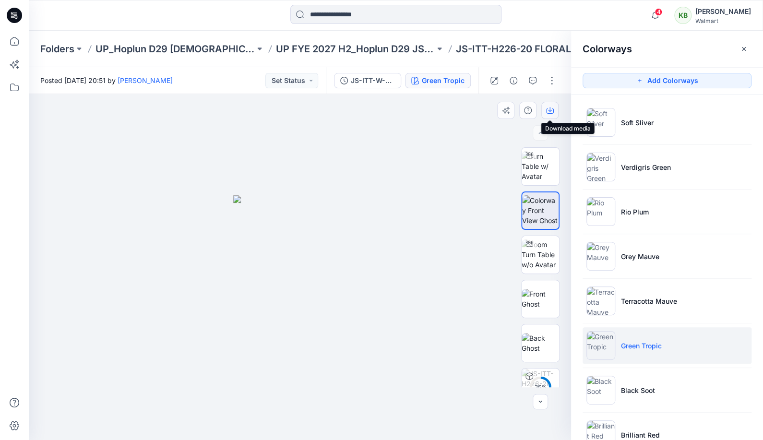
click at [550, 114] on icon "button" at bounding box center [550, 111] width 8 height 8
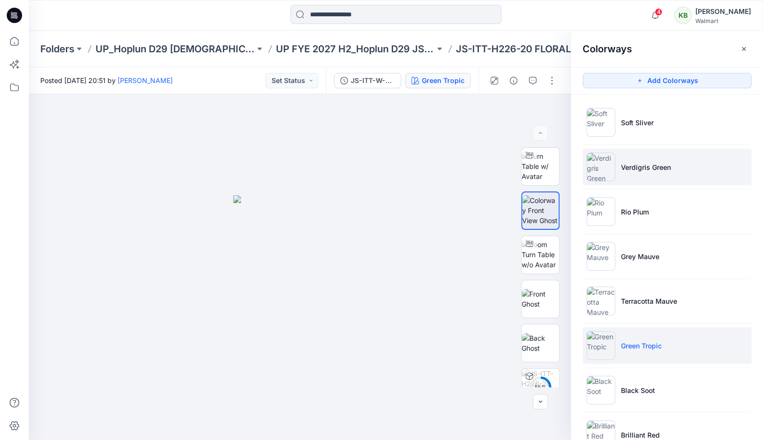
click at [641, 174] on li "Verdigris Green" at bounding box center [667, 167] width 169 height 36
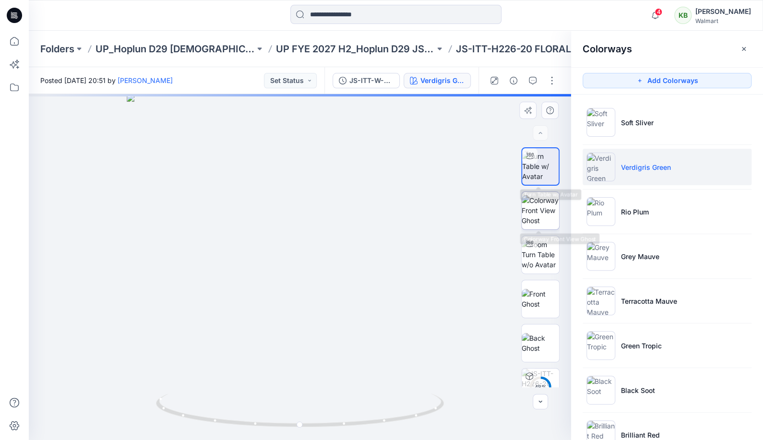
click at [545, 200] on img at bounding box center [540, 210] width 37 height 30
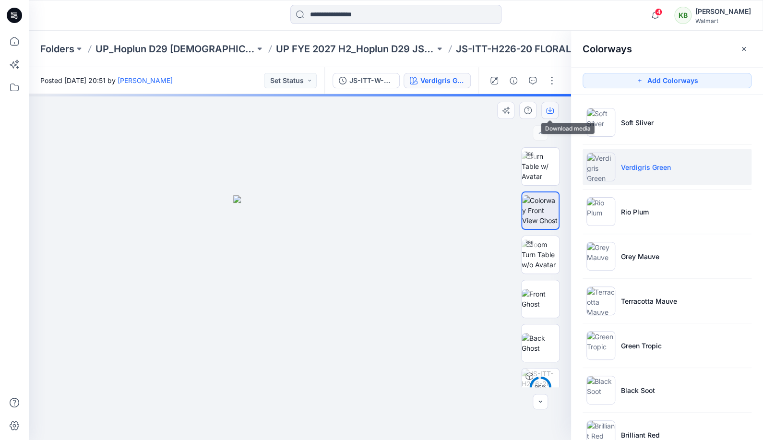
click at [551, 113] on icon "button" at bounding box center [550, 111] width 8 height 8
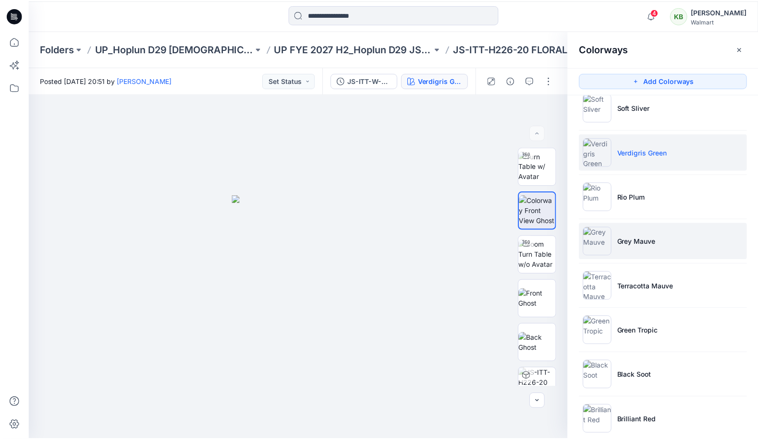
scroll to position [30, 0]
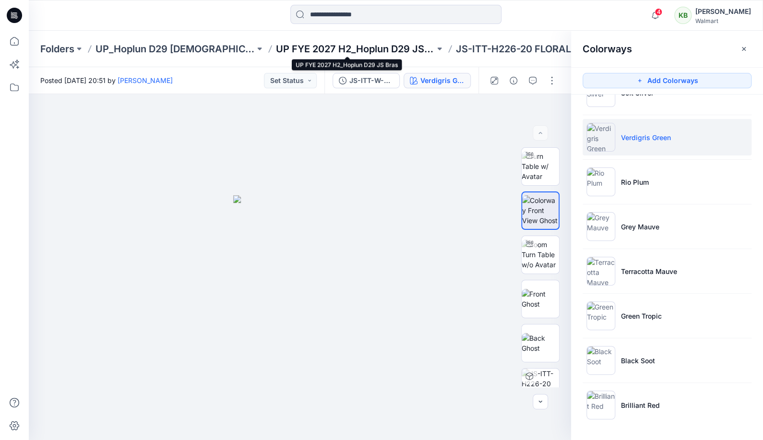
click at [407, 45] on p "UP FYE 2027 H2_Hoplun D29 JS Bras" at bounding box center [355, 48] width 159 height 13
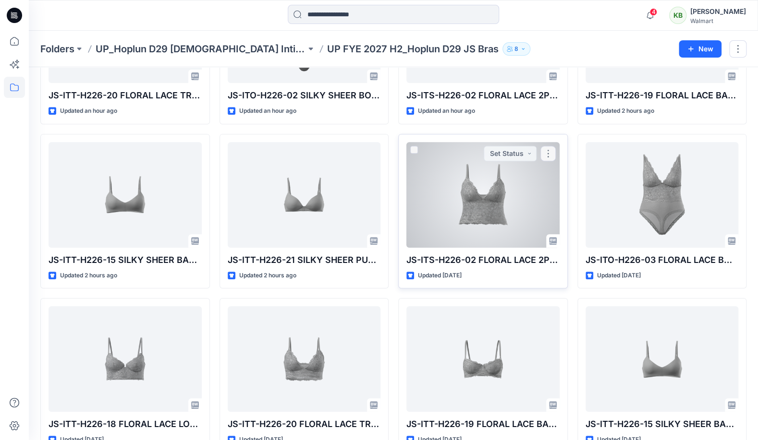
scroll to position [194, 0]
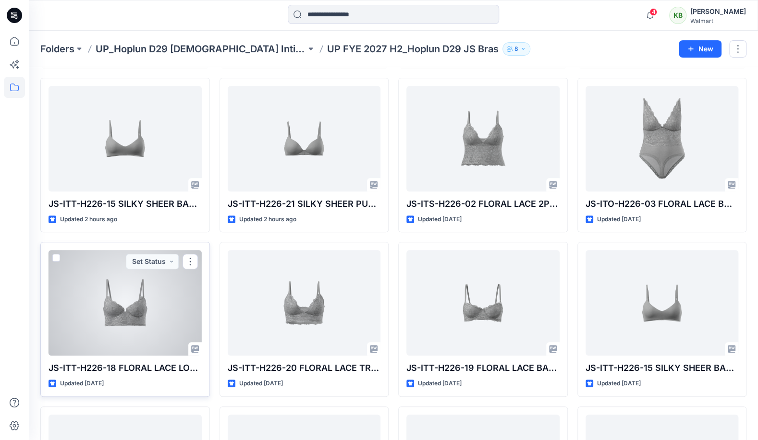
click at [128, 316] on div at bounding box center [124, 303] width 153 height 106
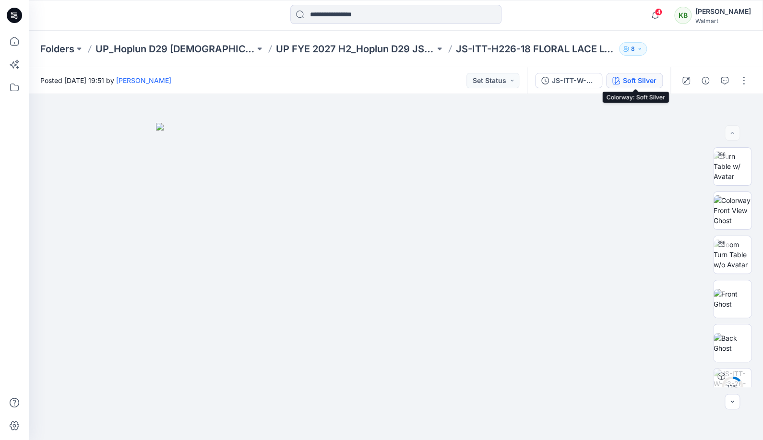
click at [654, 83] on div "Soft Silver" at bounding box center [640, 80] width 34 height 11
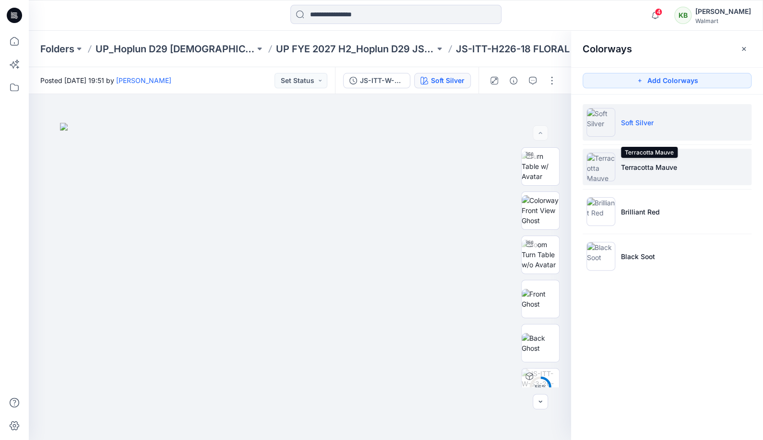
click at [634, 164] on p "Terracotta Mauve" at bounding box center [649, 167] width 56 height 10
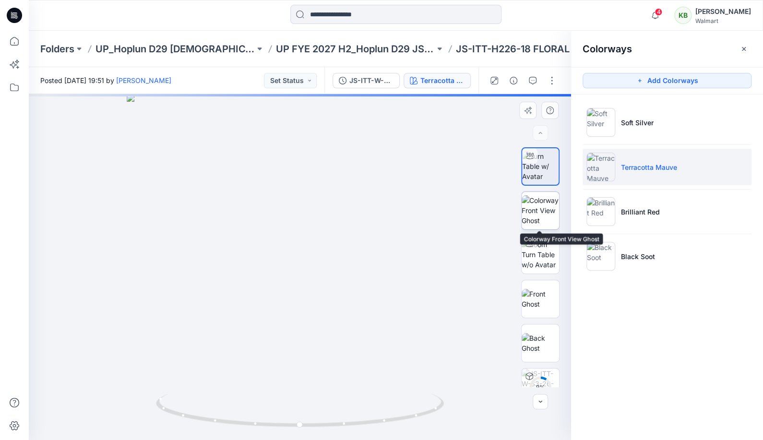
click at [548, 216] on img at bounding box center [540, 210] width 37 height 30
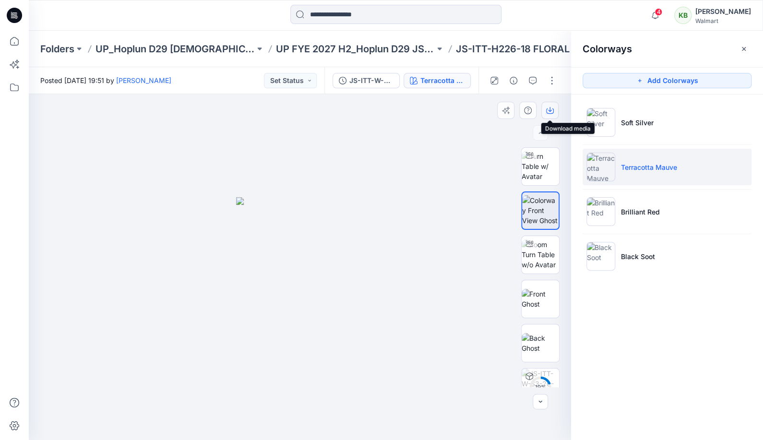
click at [553, 109] on icon "button" at bounding box center [550, 111] width 8 height 5
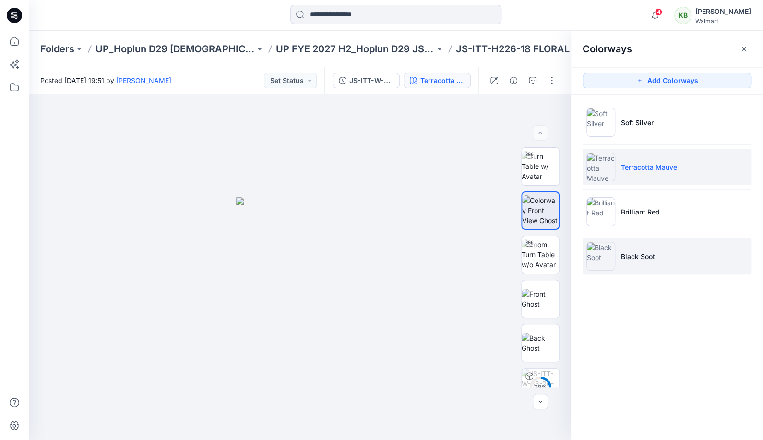
click at [624, 245] on li "Black Soot" at bounding box center [667, 256] width 169 height 36
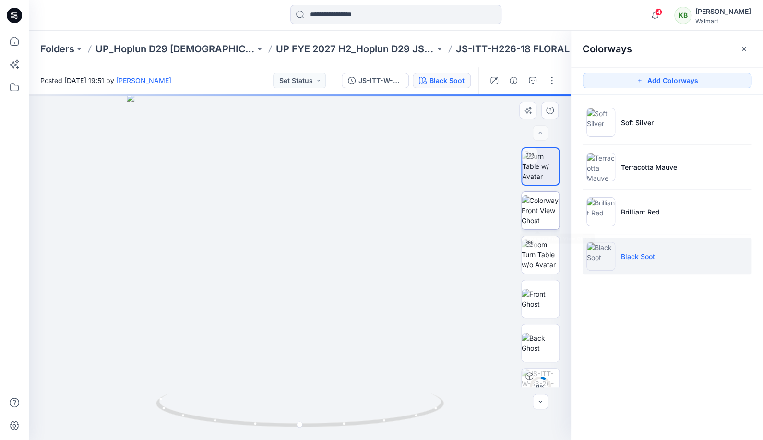
click at [548, 212] on img at bounding box center [540, 210] width 37 height 30
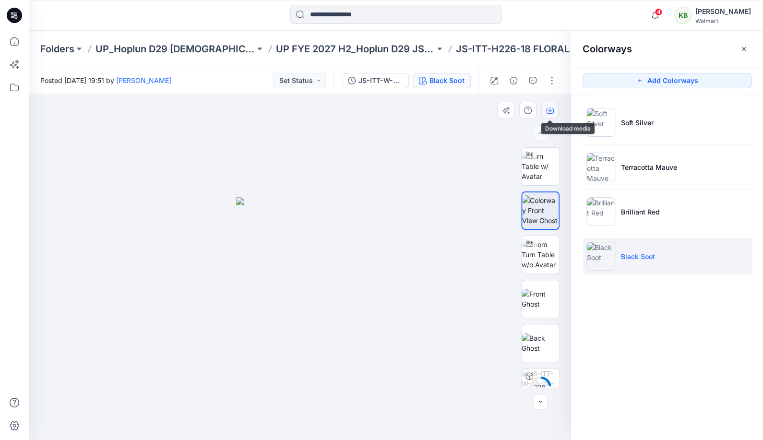
click at [553, 106] on button "button" at bounding box center [550, 110] width 17 height 17
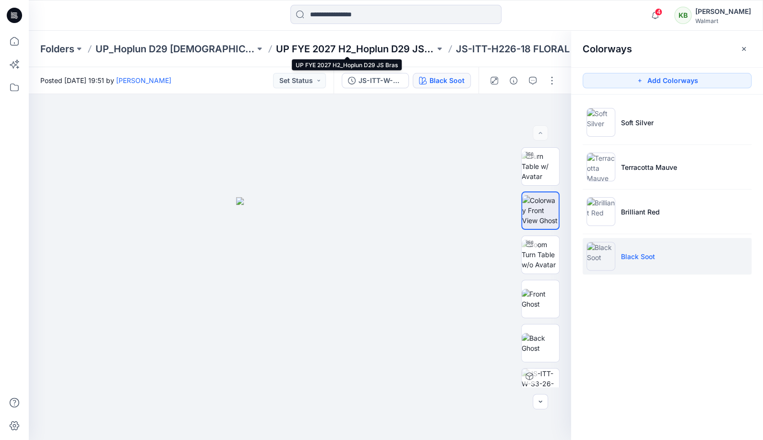
click at [396, 49] on p "UP FYE 2027 H2_Hoplun D29 JS Bras" at bounding box center [355, 48] width 159 height 13
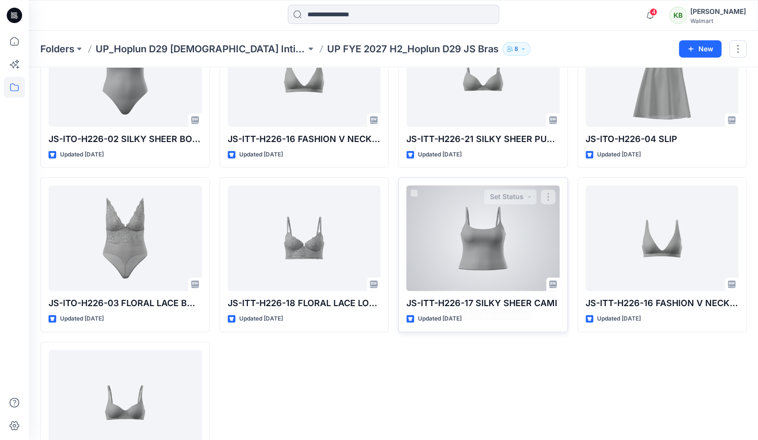
scroll to position [527, 0]
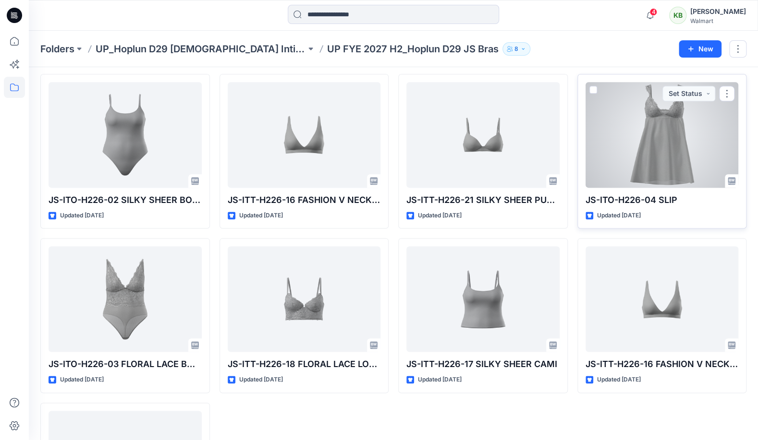
click at [690, 134] on div at bounding box center [661, 135] width 153 height 106
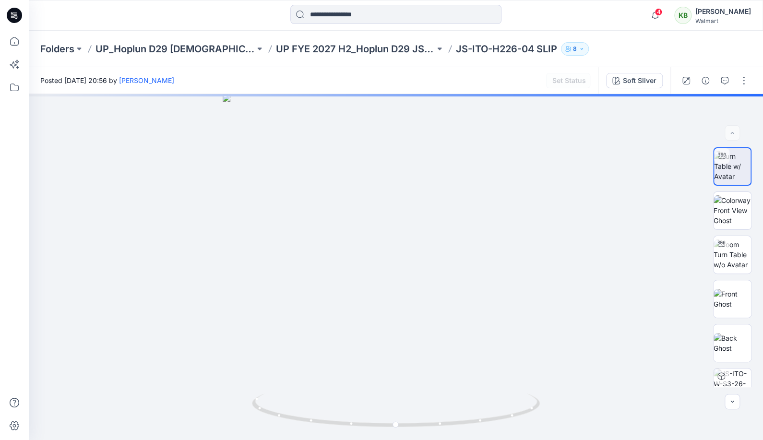
click at [664, 82] on div "Soft Sliver" at bounding box center [634, 80] width 73 height 27
click at [654, 82] on div "Soft Sliver" at bounding box center [640, 80] width 34 height 11
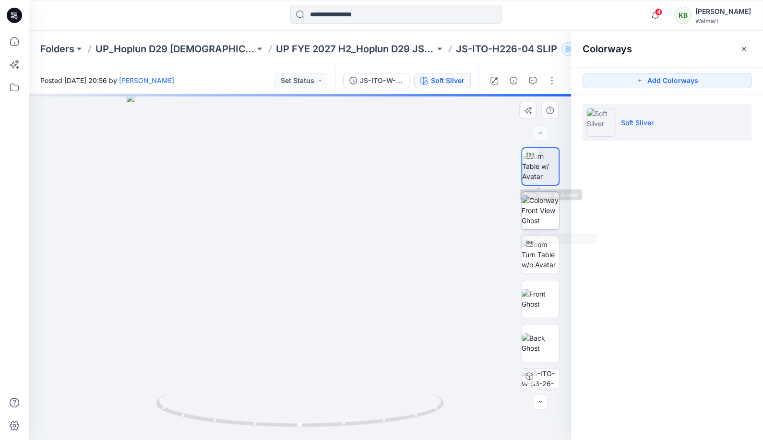
click at [547, 215] on img at bounding box center [540, 210] width 37 height 30
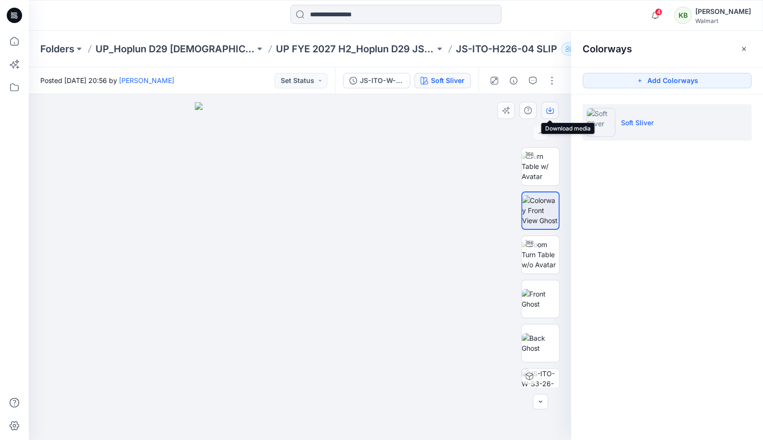
click at [552, 110] on icon "button" at bounding box center [550, 111] width 8 height 8
click at [390, 47] on p "UP FYE 2027 H2_Hoplun D29 JS Bras" at bounding box center [355, 48] width 159 height 13
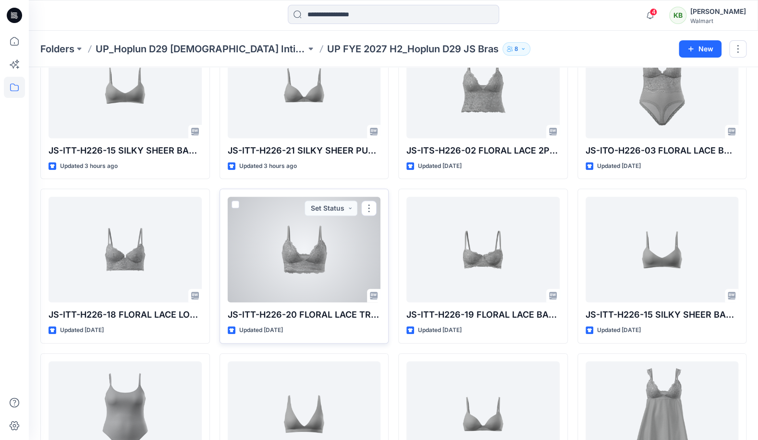
scroll to position [265, 0]
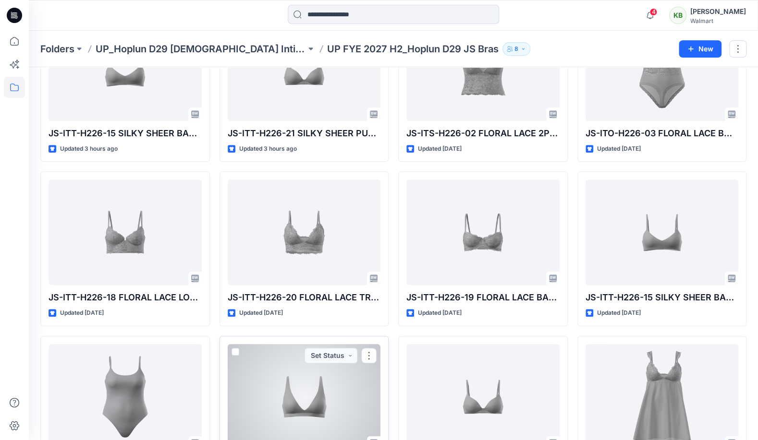
click at [338, 363] on div at bounding box center [304, 397] width 153 height 106
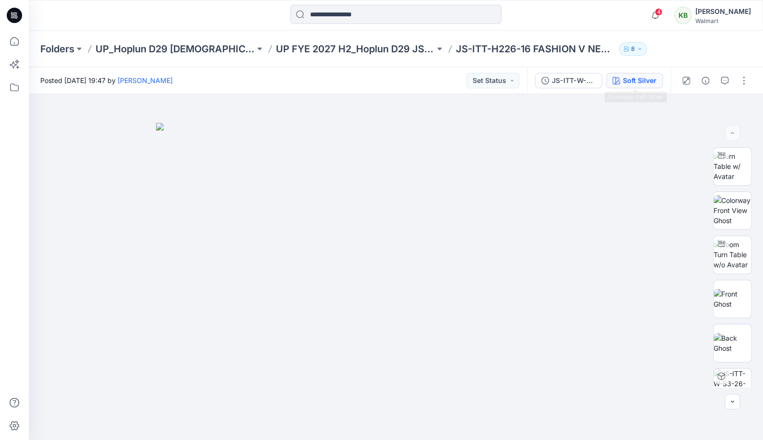
click at [642, 84] on div "Soft Silver" at bounding box center [640, 80] width 34 height 11
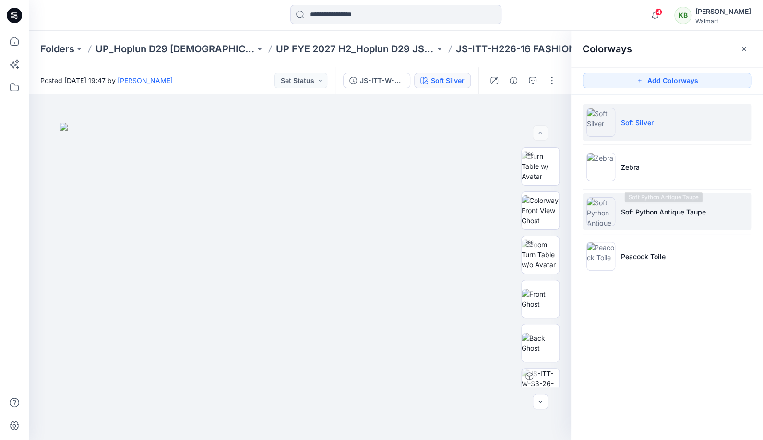
click at [642, 211] on p "Soft Python Antique Taupe" at bounding box center [663, 212] width 85 height 10
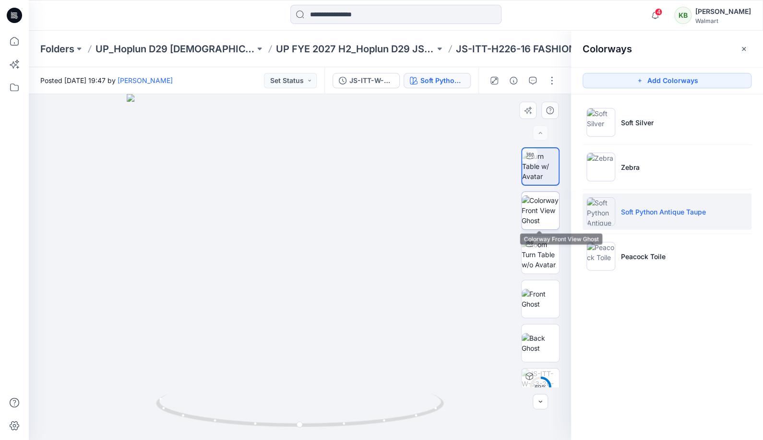
click at [543, 199] on img at bounding box center [540, 210] width 37 height 30
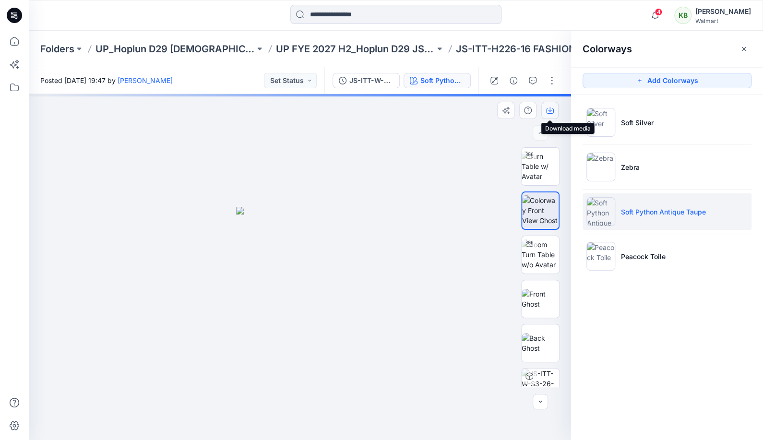
click at [547, 106] on button "button" at bounding box center [550, 110] width 17 height 17
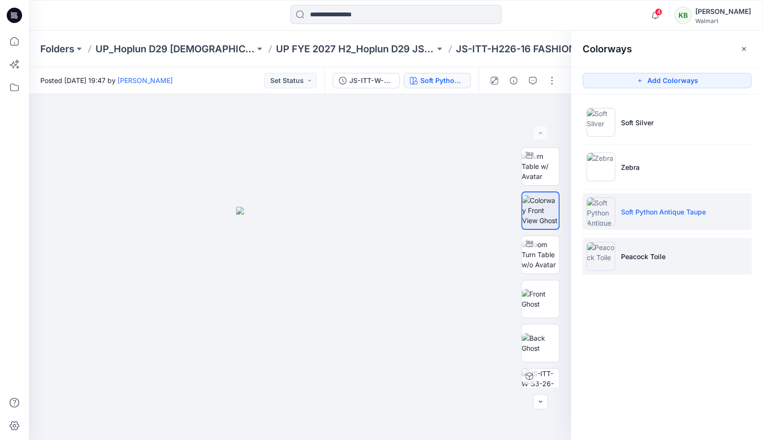
click at [605, 263] on img at bounding box center [601, 256] width 29 height 29
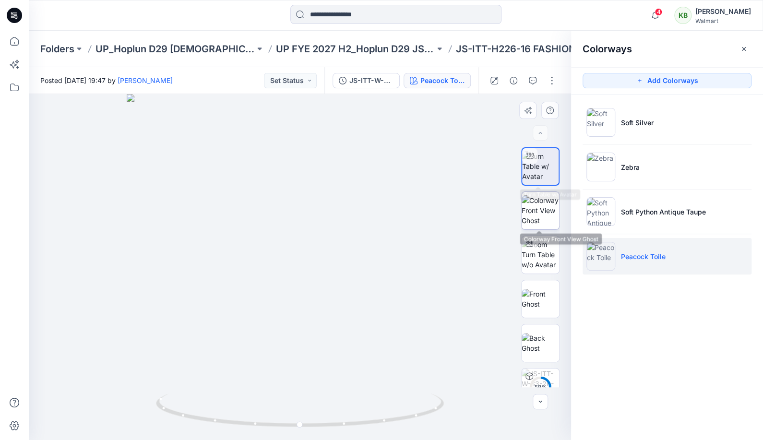
click at [552, 203] on img at bounding box center [540, 210] width 37 height 30
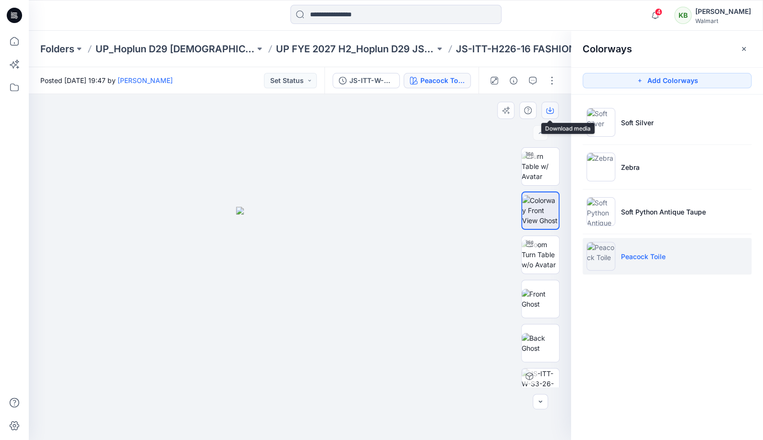
click at [555, 108] on button "button" at bounding box center [550, 110] width 17 height 17
click at [393, 47] on p "UP FYE 2027 H2_Hoplun D29 JS Bras" at bounding box center [355, 48] width 159 height 13
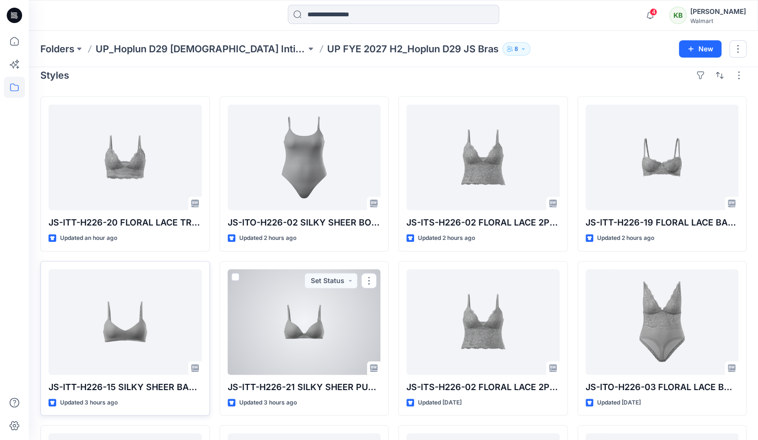
scroll to position [12, 0]
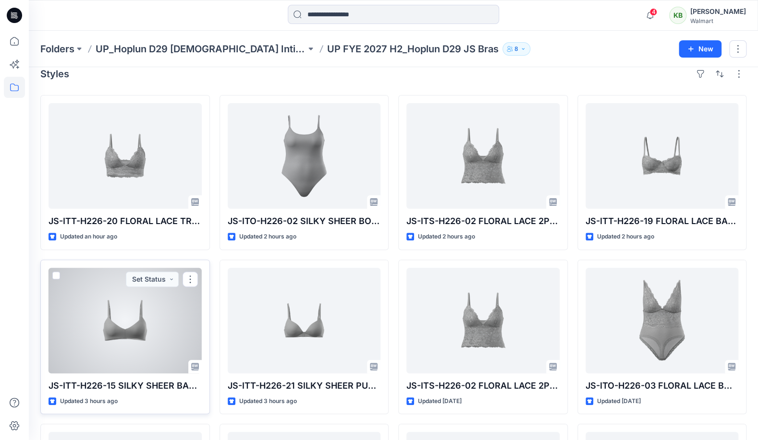
click at [161, 326] on div at bounding box center [124, 321] width 153 height 106
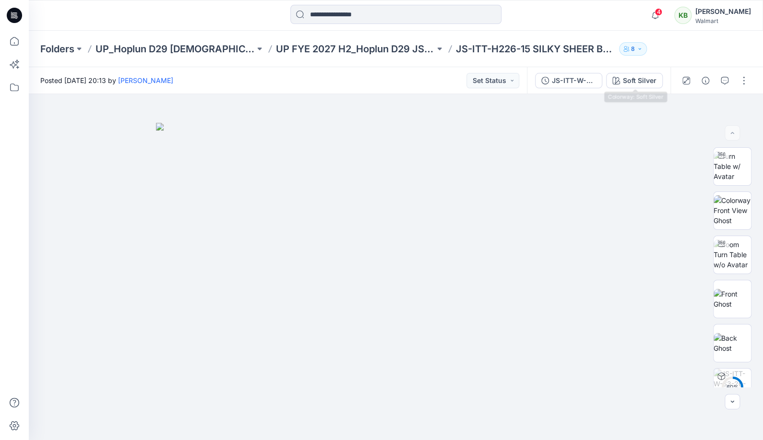
click at [638, 88] on div "JS-ITT-W-S3-26-15 BASIC BRALETTE Soft Silver" at bounding box center [599, 80] width 144 height 27
click at [645, 75] on div "Soft Silver" at bounding box center [640, 80] width 34 height 11
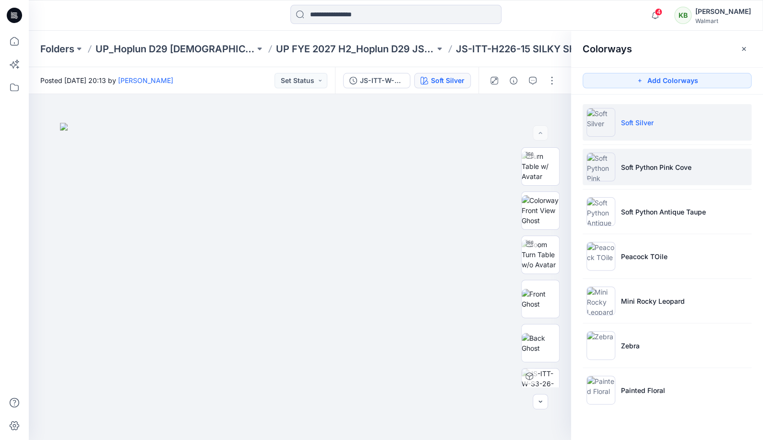
click at [641, 168] on p "Soft Python Pink Cove" at bounding box center [656, 167] width 71 height 10
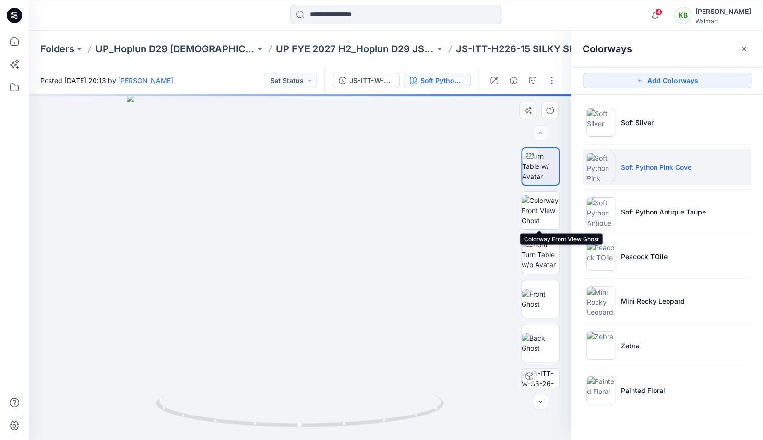
click at [550, 211] on img at bounding box center [540, 210] width 37 height 30
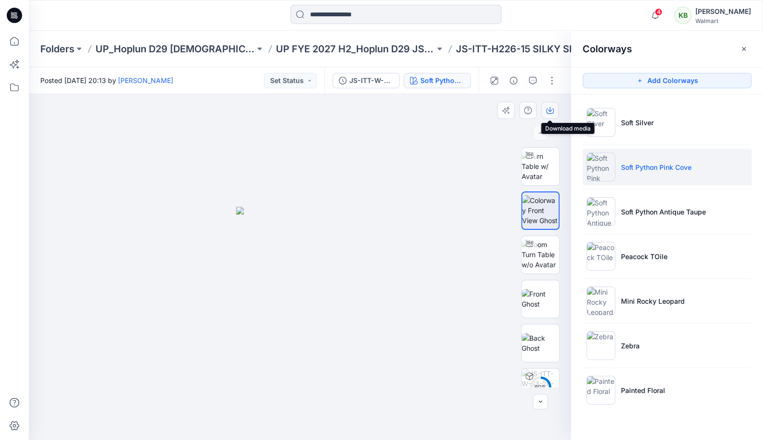
click at [552, 113] on icon "button" at bounding box center [550, 111] width 8 height 8
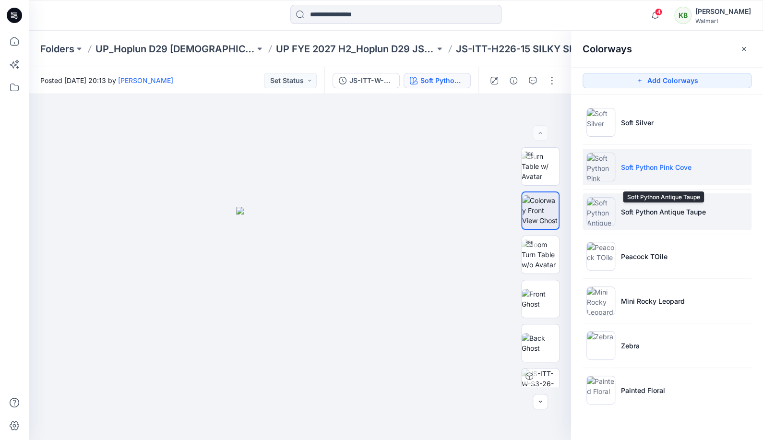
click at [644, 209] on p "Soft Python Antique Taupe" at bounding box center [663, 212] width 85 height 10
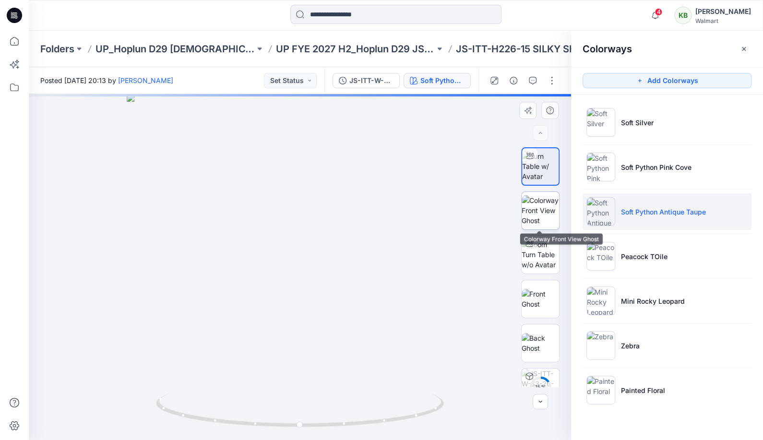
click at [555, 214] on img at bounding box center [540, 210] width 37 height 30
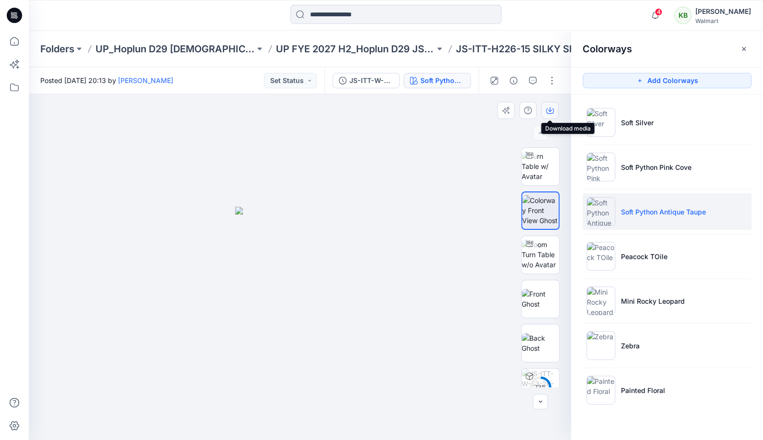
click at [547, 111] on icon "button" at bounding box center [550, 111] width 8 height 8
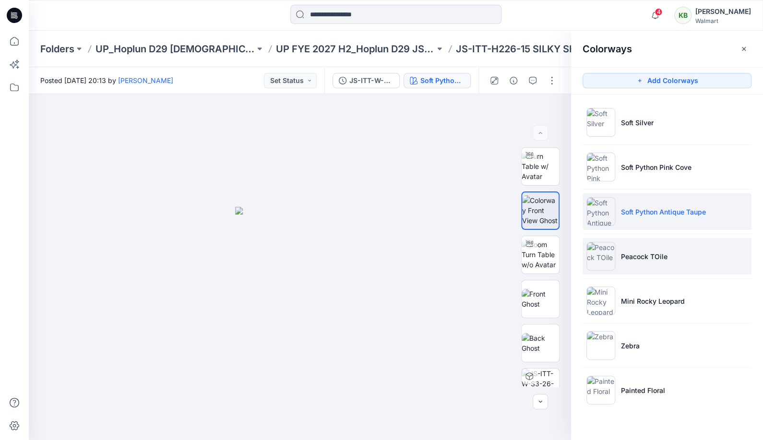
click at [640, 256] on p "Peacock TOile" at bounding box center [644, 257] width 47 height 10
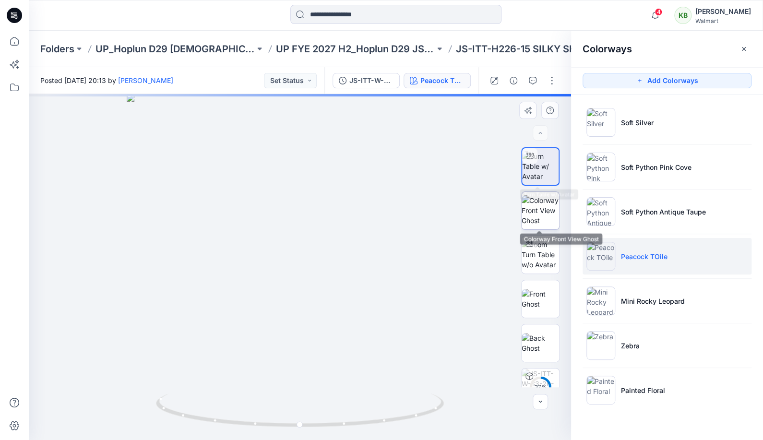
click at [549, 210] on img at bounding box center [540, 210] width 37 height 30
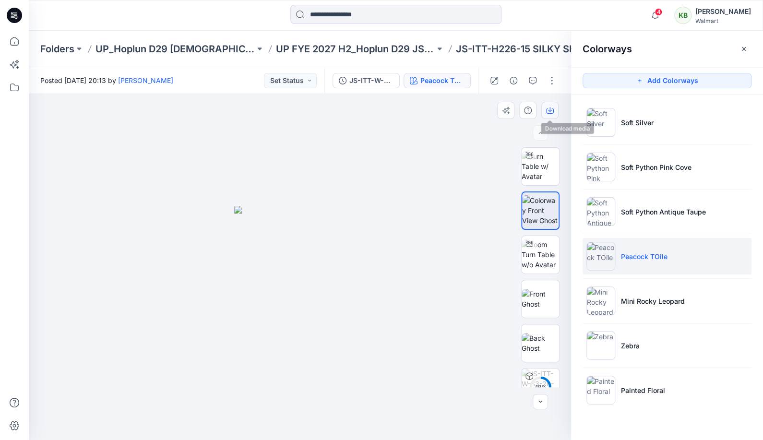
click at [551, 109] on icon "button" at bounding box center [550, 111] width 8 height 8
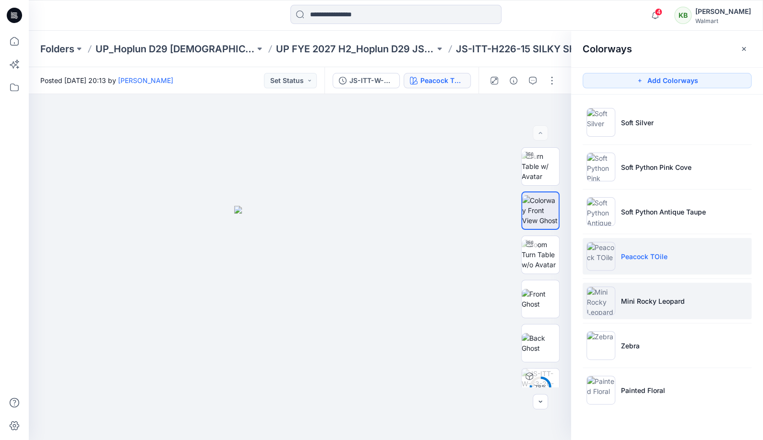
click at [622, 313] on li "Mini Rocky Leopard" at bounding box center [667, 301] width 169 height 36
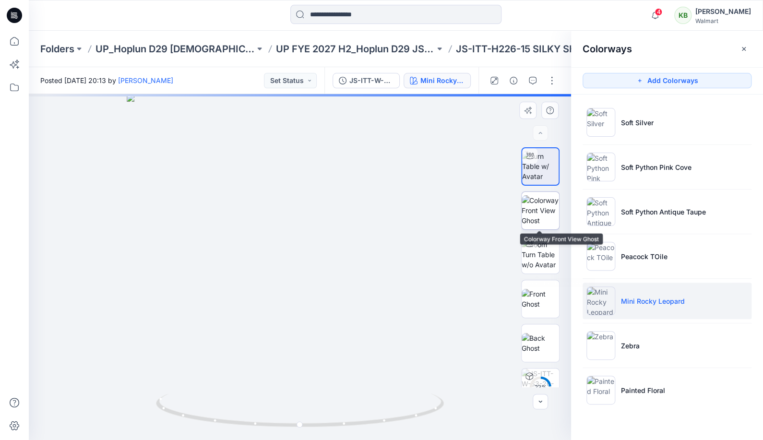
click at [544, 205] on img at bounding box center [540, 210] width 37 height 30
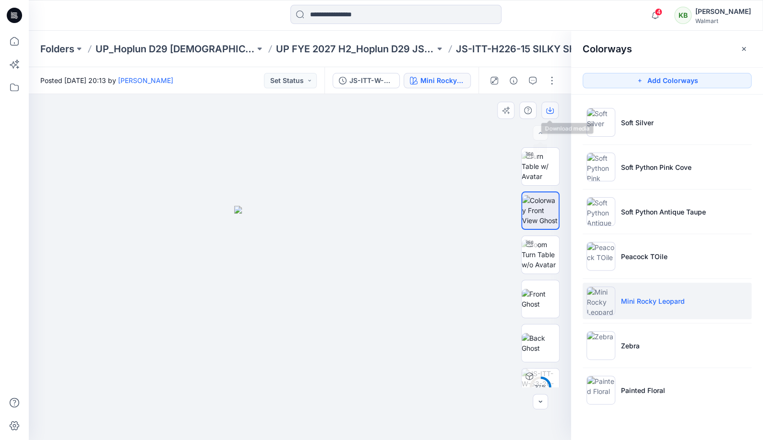
click at [546, 108] on icon "button" at bounding box center [550, 111] width 8 height 8
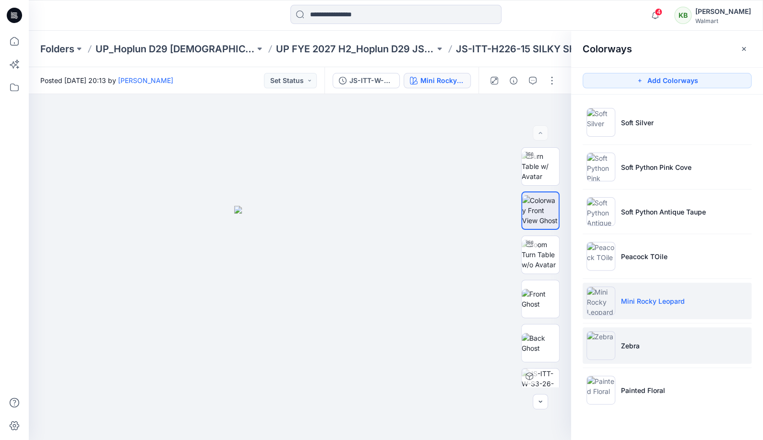
click at [642, 335] on li "Zebra" at bounding box center [667, 345] width 169 height 36
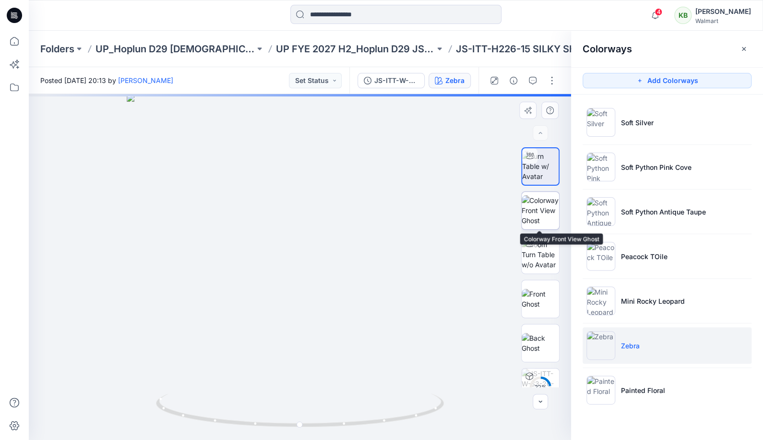
click at [551, 209] on img at bounding box center [540, 210] width 37 height 30
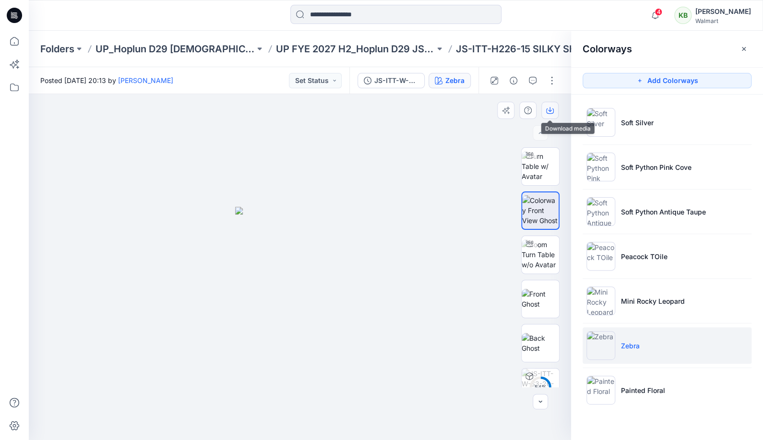
click at [548, 112] on icon "button" at bounding box center [550, 111] width 8 height 8
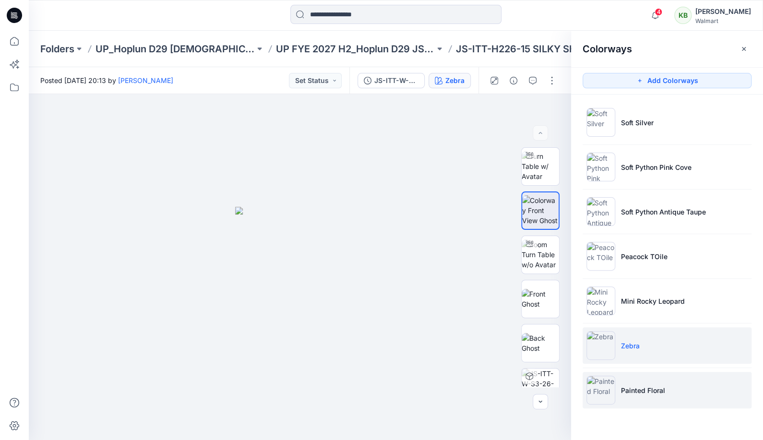
click at [674, 388] on li "Painted Floral" at bounding box center [667, 390] width 169 height 36
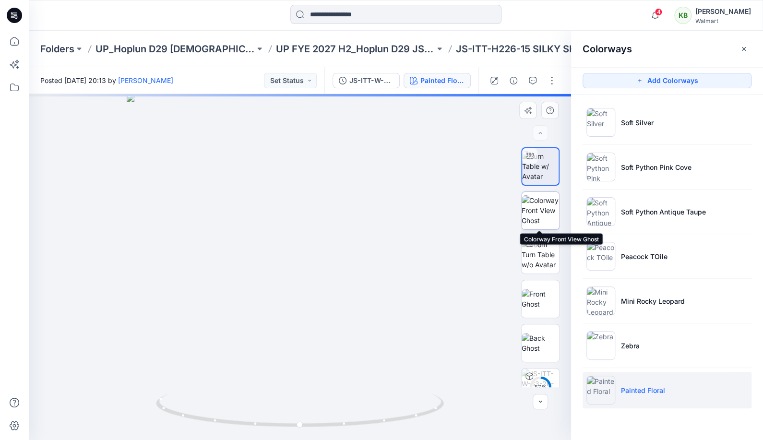
click at [547, 209] on img at bounding box center [540, 210] width 37 height 30
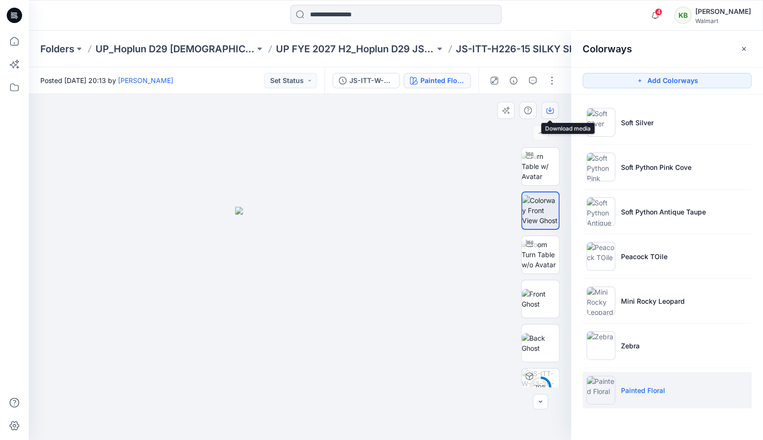
click at [550, 111] on icon "button" at bounding box center [550, 109] width 4 height 5
click at [407, 46] on p "UP FYE 2027 H2_Hoplun D29 JS Bras" at bounding box center [355, 48] width 159 height 13
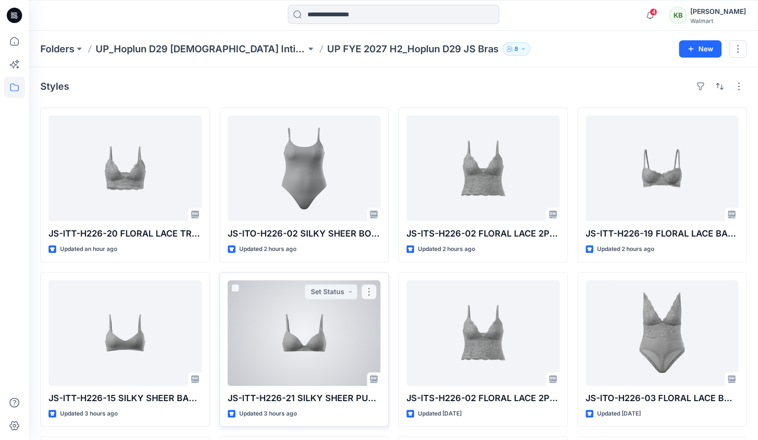
scroll to position [79, 0]
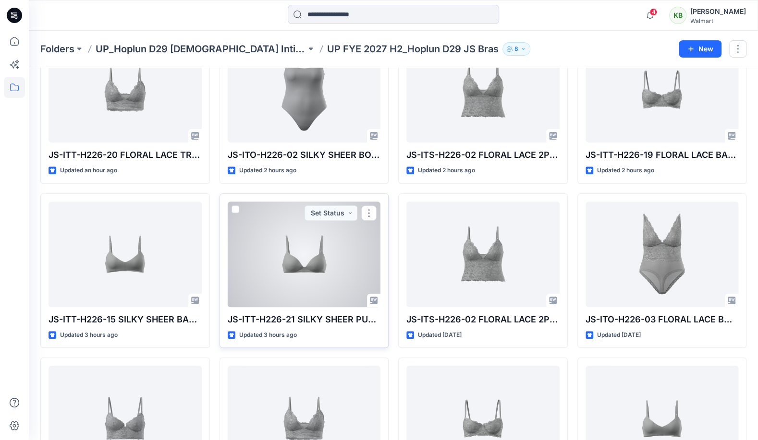
click at [324, 275] on div at bounding box center [304, 255] width 153 height 106
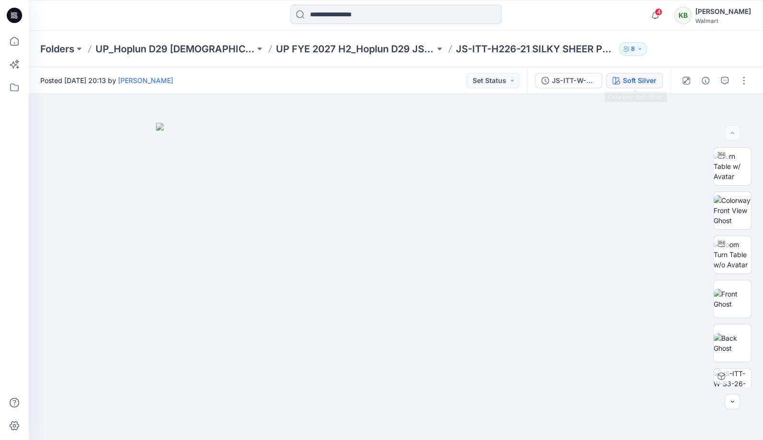
click at [647, 85] on div "Soft Silver" at bounding box center [640, 80] width 34 height 11
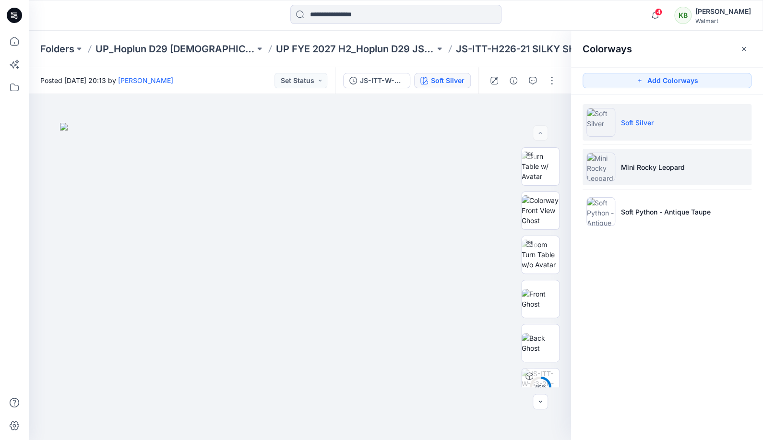
click at [648, 167] on p "Mini Rocky Leopard" at bounding box center [653, 167] width 64 height 10
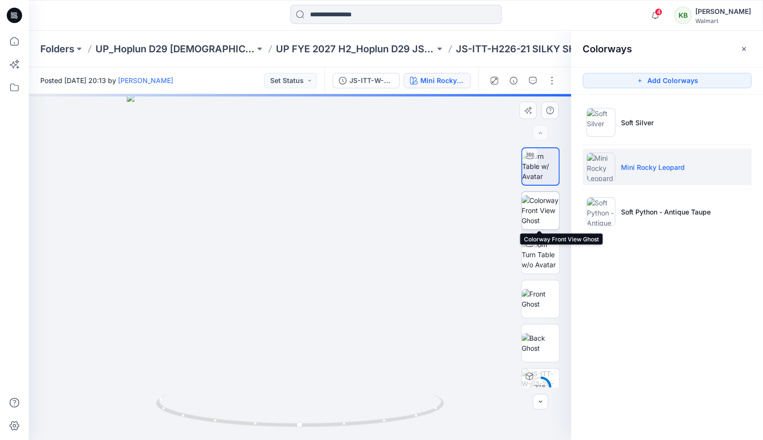
click at [551, 199] on img at bounding box center [540, 210] width 37 height 30
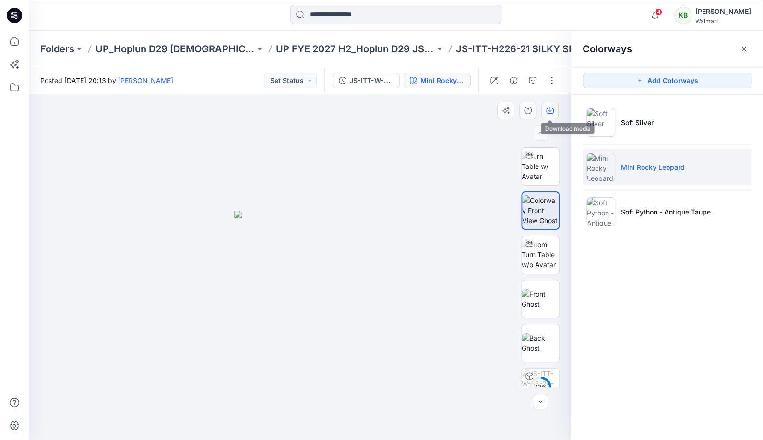
click at [550, 109] on icon "button" at bounding box center [550, 109] width 4 height 5
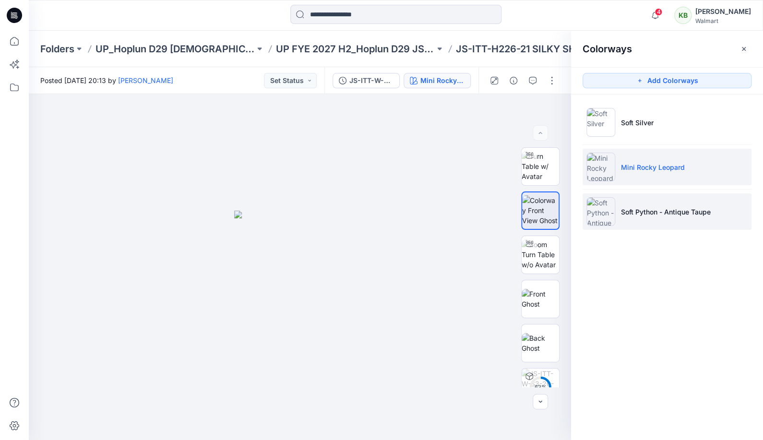
click at [632, 215] on p "Soft Python - Antique Taupe" at bounding box center [666, 212] width 90 height 10
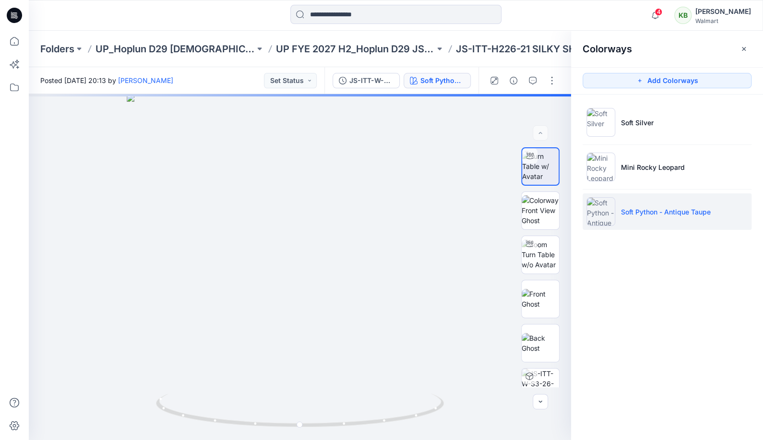
click at [628, 210] on p "Soft Python - Antique Taupe" at bounding box center [666, 212] width 90 height 10
click at [549, 209] on img at bounding box center [540, 210] width 37 height 30
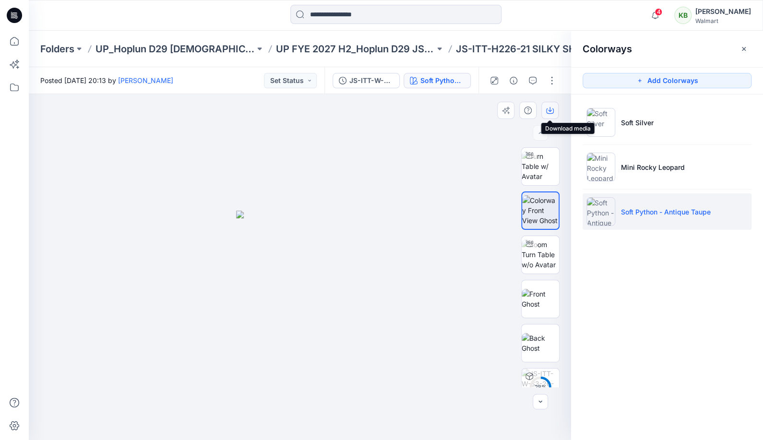
click at [553, 109] on icon "button" at bounding box center [550, 111] width 8 height 5
